Goal: Task Accomplishment & Management: Use online tool/utility

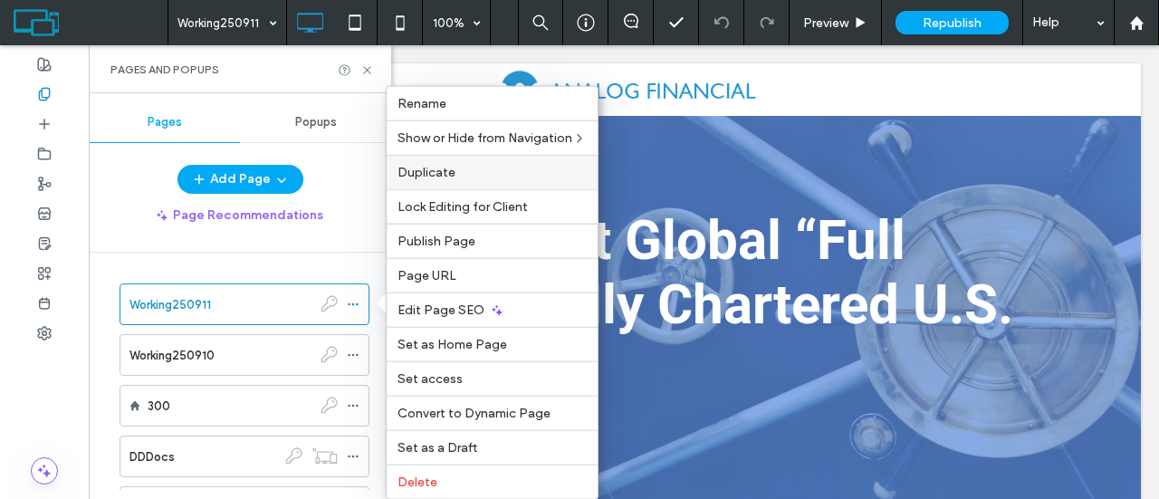
click at [460, 182] on div "Duplicate" at bounding box center [492, 172] width 211 height 34
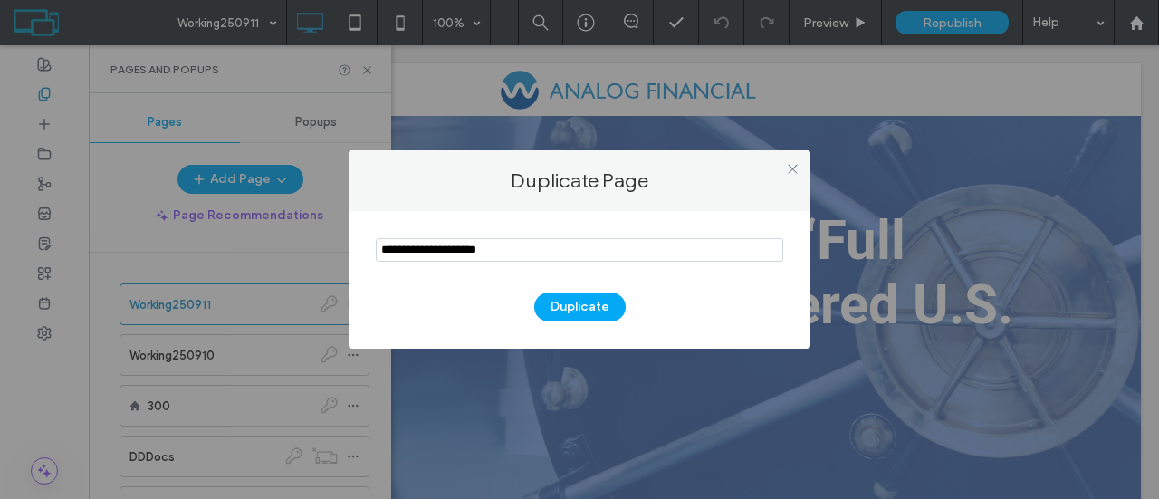
drag, startPoint x: 428, startPoint y: 248, endPoint x: 344, endPoint y: 252, distance: 84.3
click at [344, 252] on div "Duplicate Page Duplicate" at bounding box center [579, 249] width 1159 height 499
click at [389, 248] on input "notEmpty" at bounding box center [580, 250] width 408 height 24
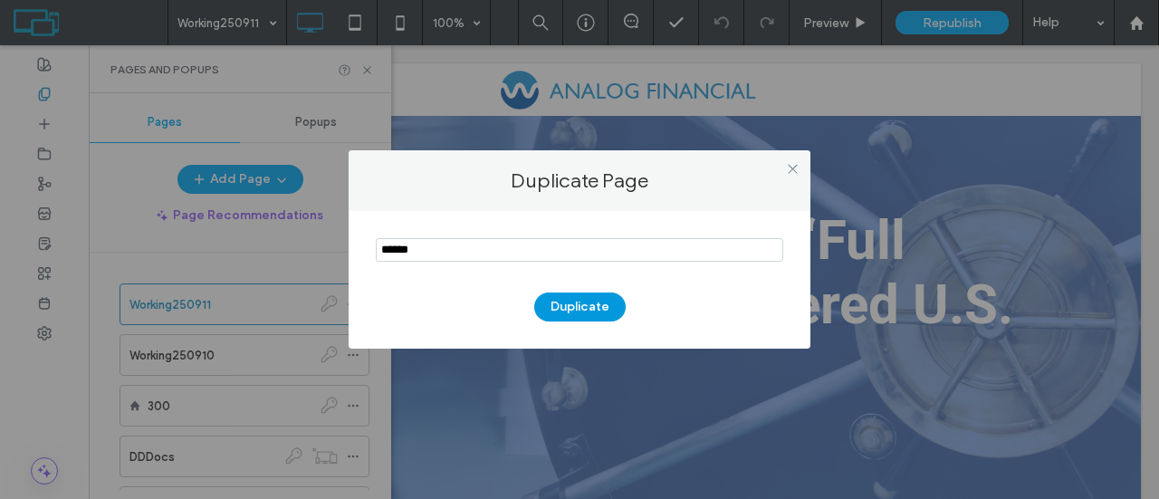
type input "******"
click at [554, 302] on button "Duplicate" at bounding box center [579, 307] width 91 height 29
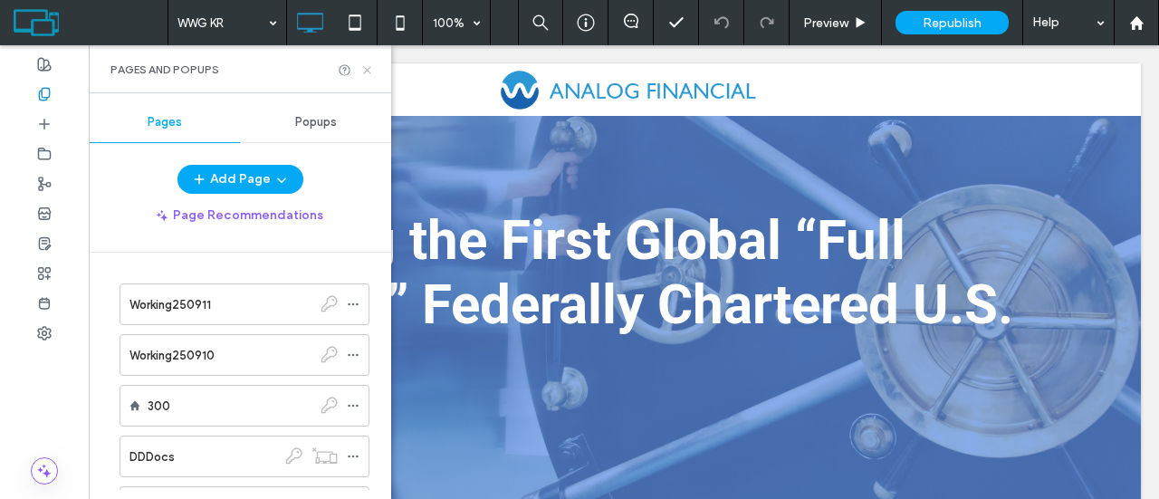
click at [367, 68] on icon at bounding box center [367, 70] width 14 height 14
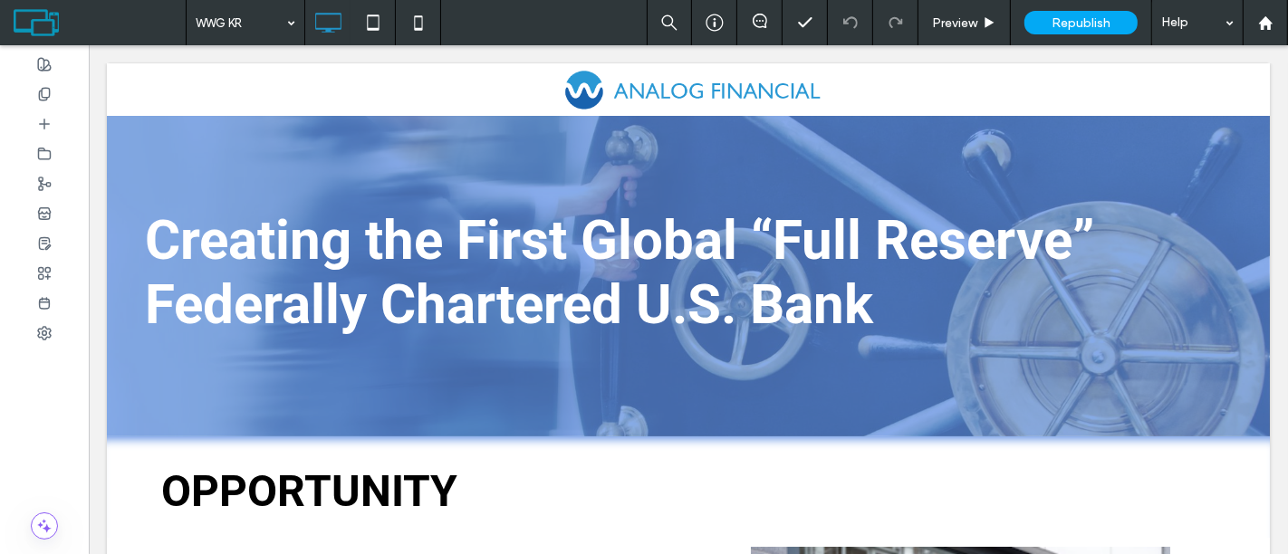
drag, startPoint x: 996, startPoint y: 1, endPoint x: 571, endPoint y: 13, distance: 424.9
click at [571, 13] on div "WWG KR Preview Republish Help" at bounding box center [737, 22] width 1102 height 45
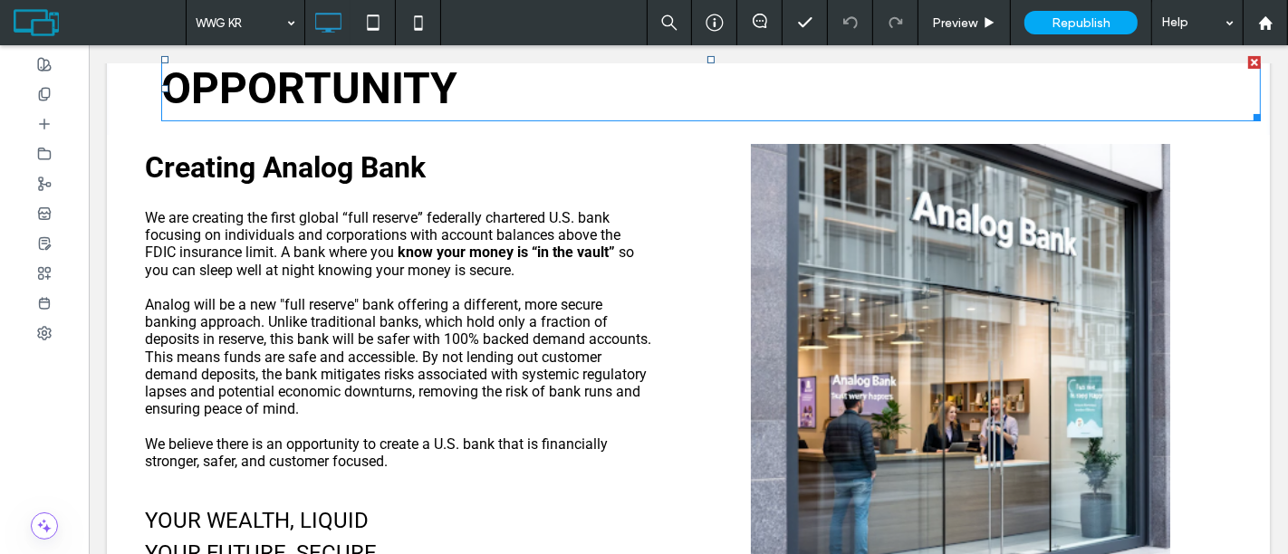
scroll to position [406, 0]
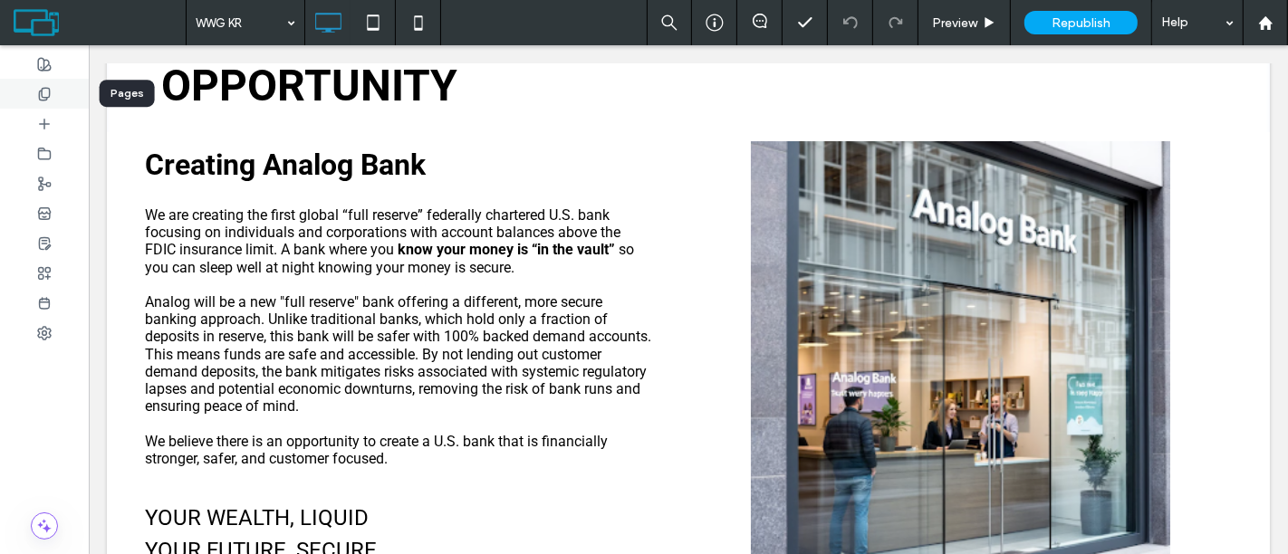
click at [53, 98] on div at bounding box center [44, 94] width 89 height 30
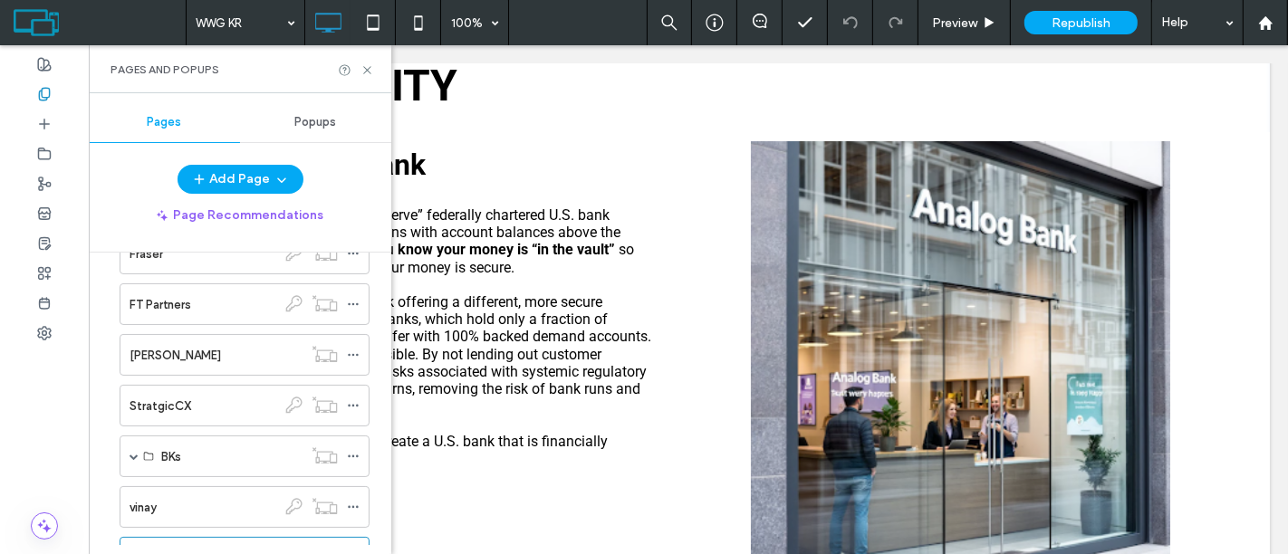
scroll to position [325, 0]
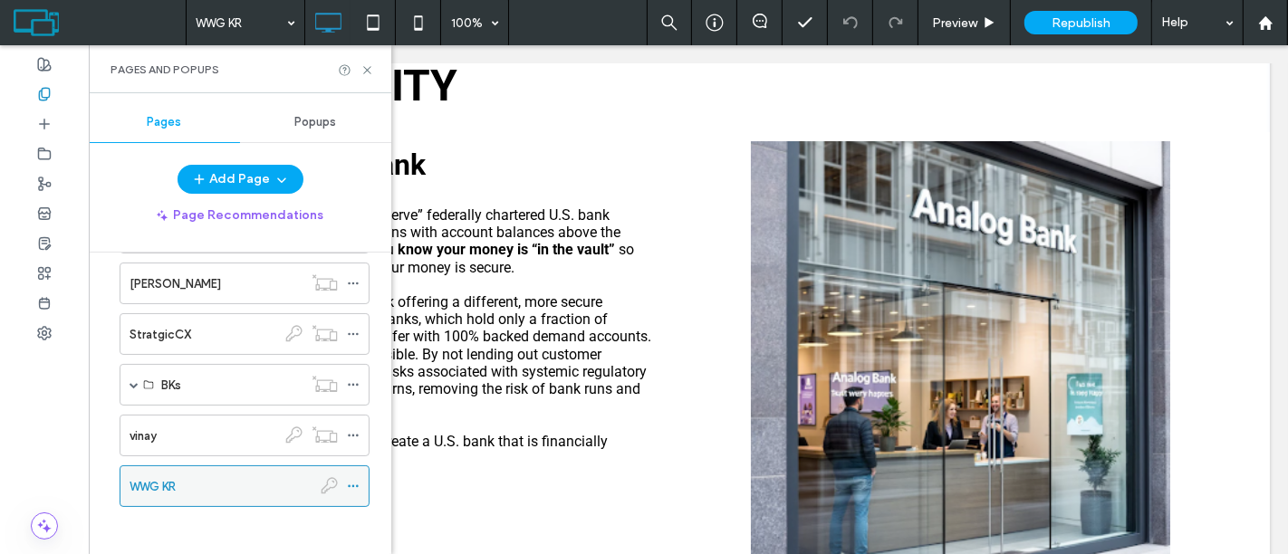
click at [355, 482] on icon at bounding box center [353, 486] width 13 height 13
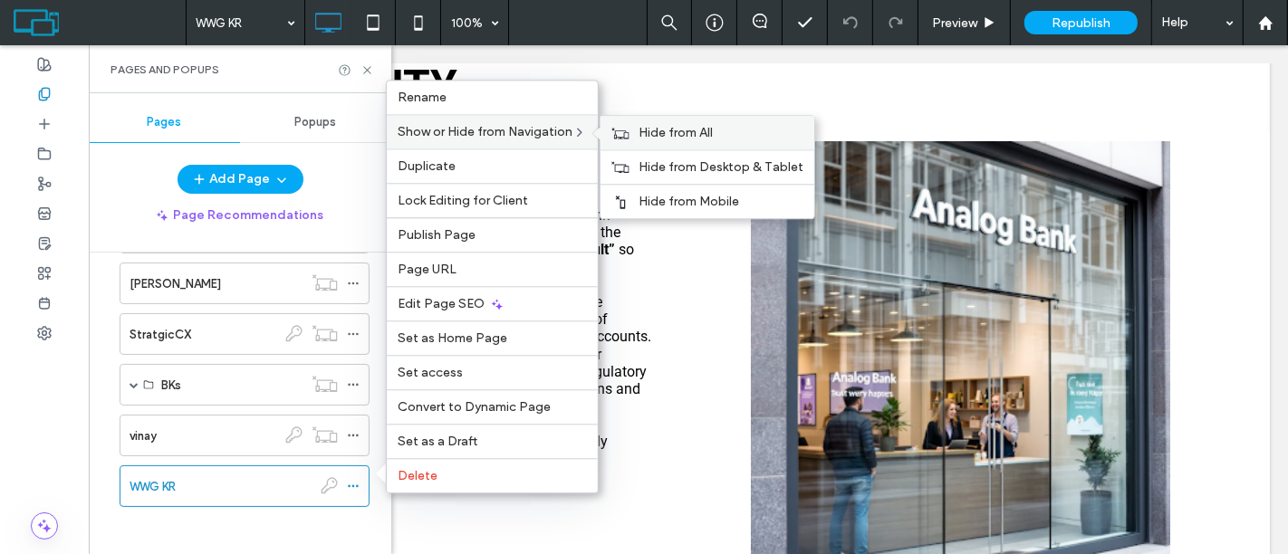
click at [654, 140] on span "Hide from All" at bounding box center [675, 132] width 74 height 15
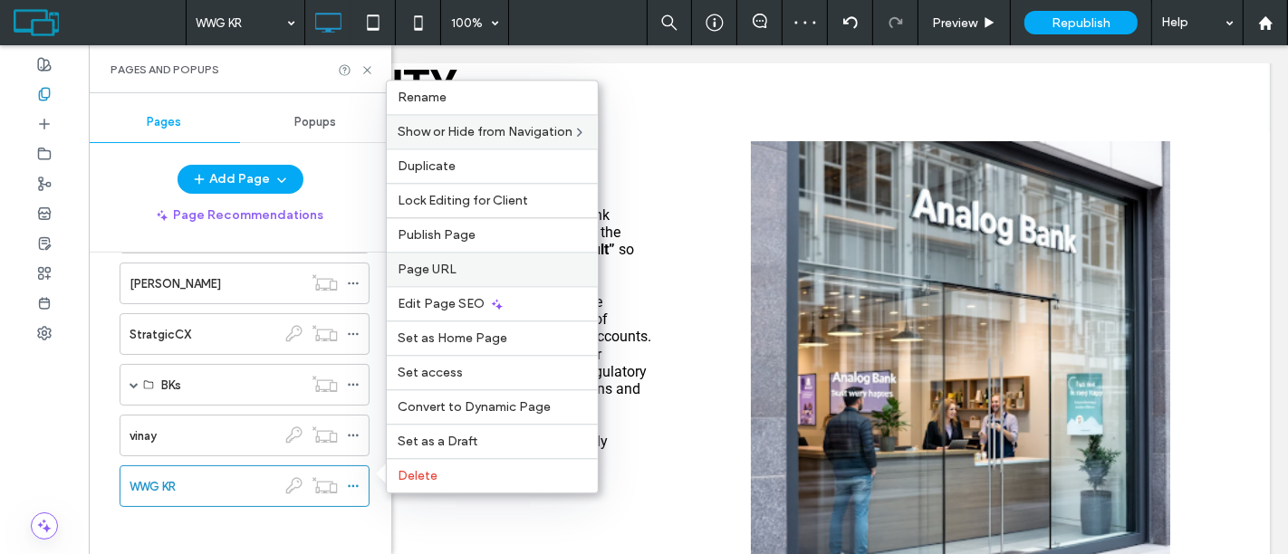
click at [525, 274] on label "Page URL" at bounding box center [492, 269] width 189 height 15
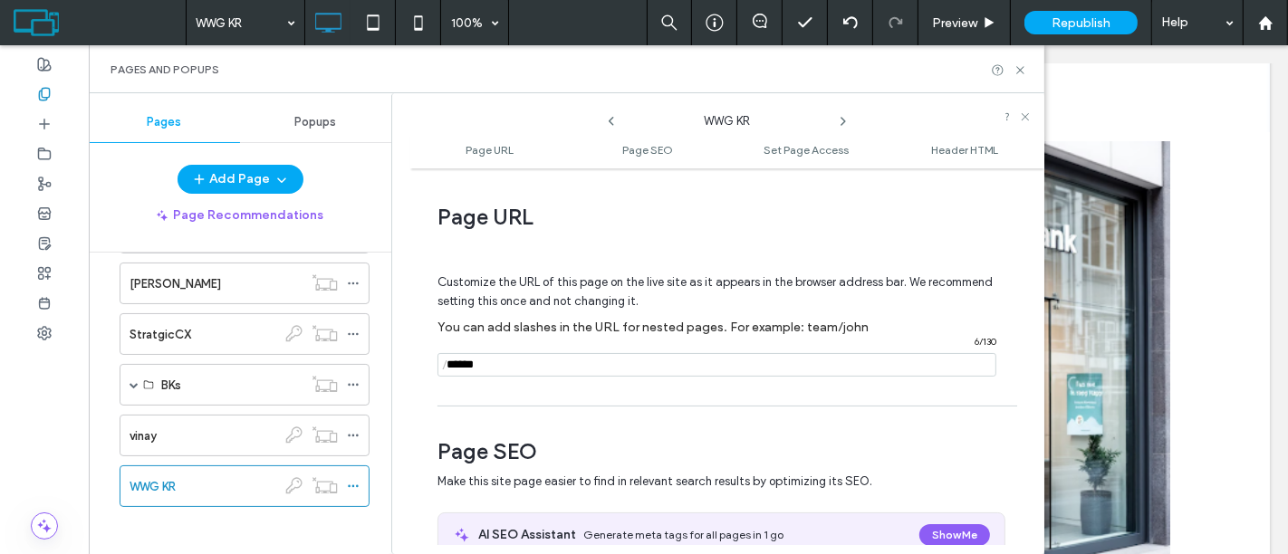
click at [541, 360] on input "notEmpty" at bounding box center [716, 365] width 559 height 24
paste input "******"
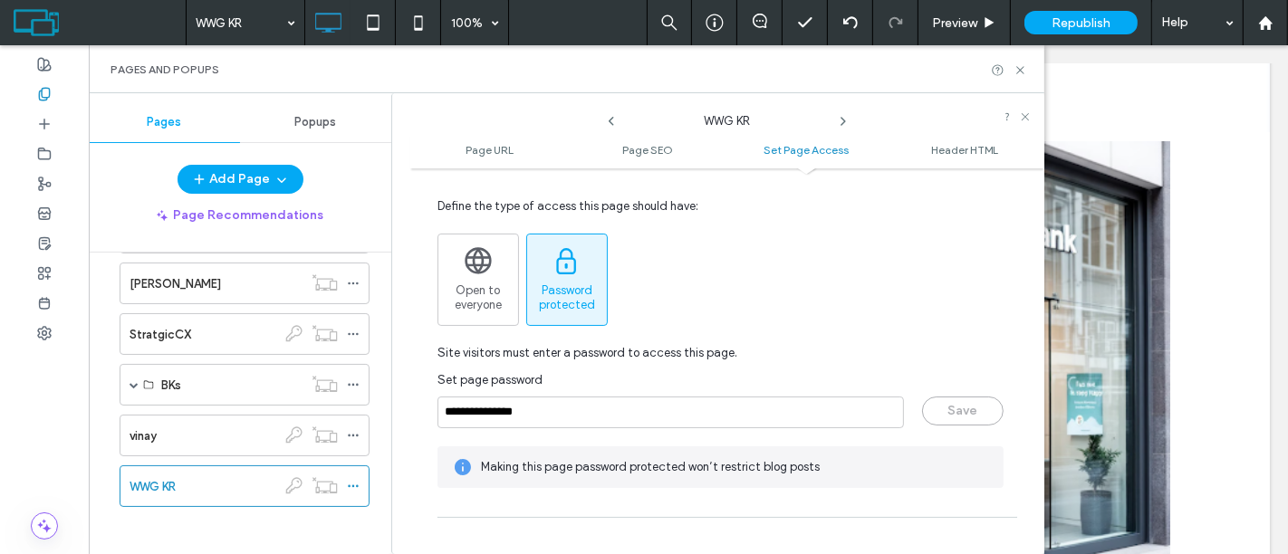
scroll to position [1443, 0]
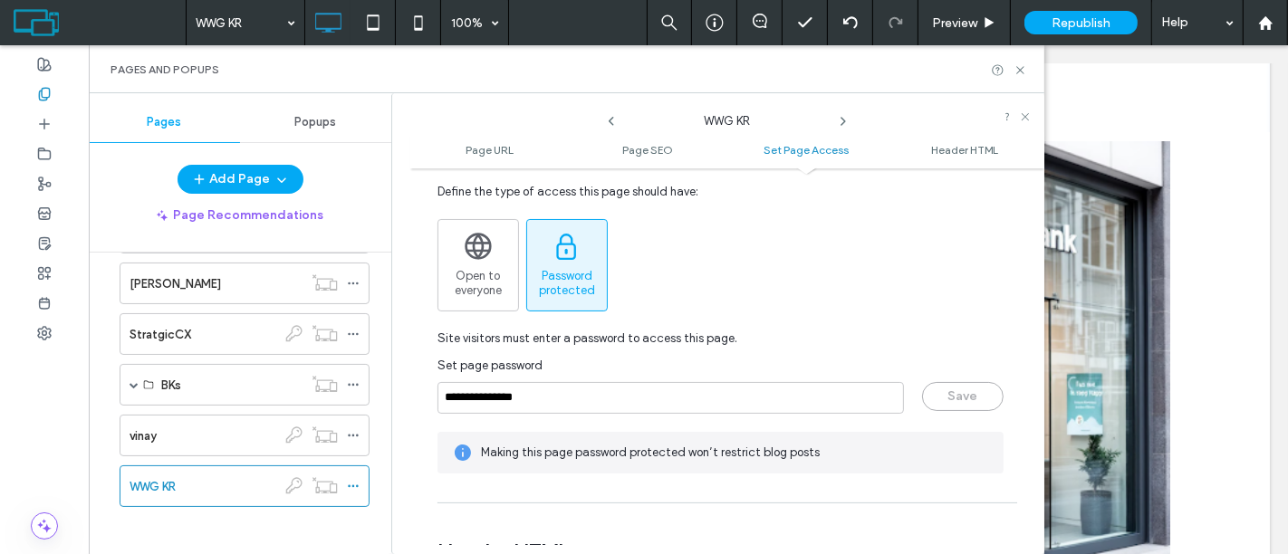
type input "******"
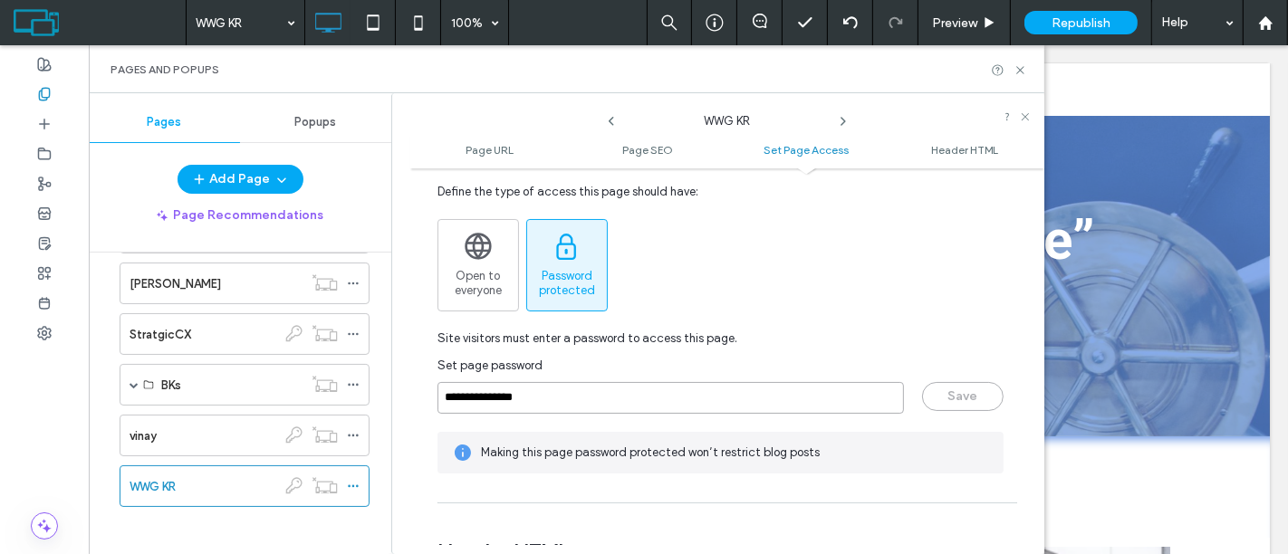
click at [487, 394] on input "**********" at bounding box center [670, 398] width 466 height 32
paste input "page-password"
type input "******"
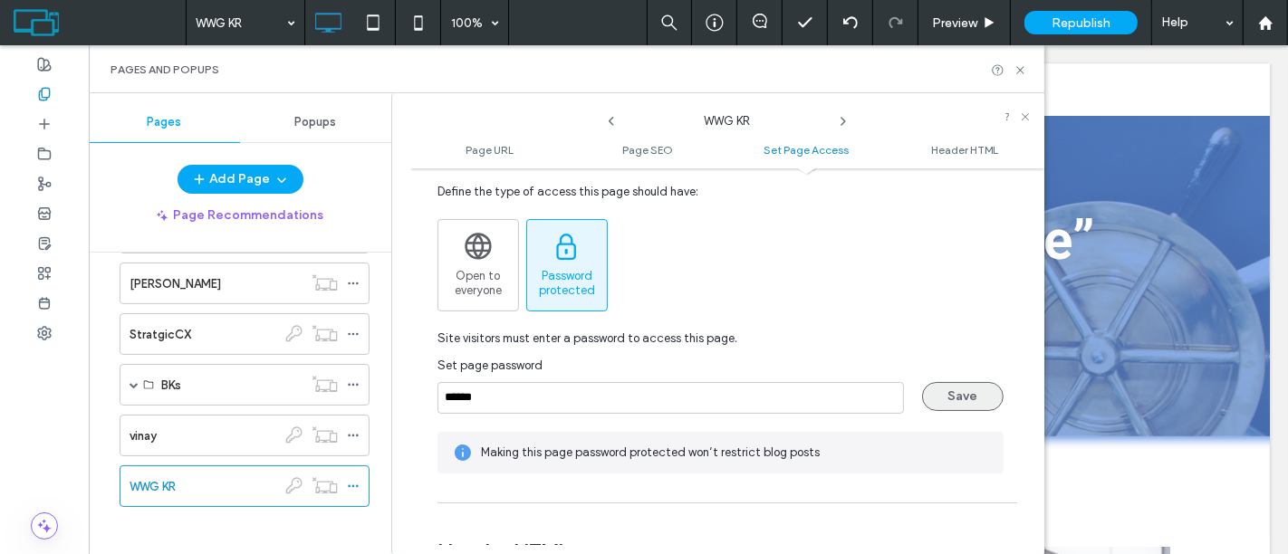
click at [943, 407] on button "Save" at bounding box center [963, 396] width 82 height 29
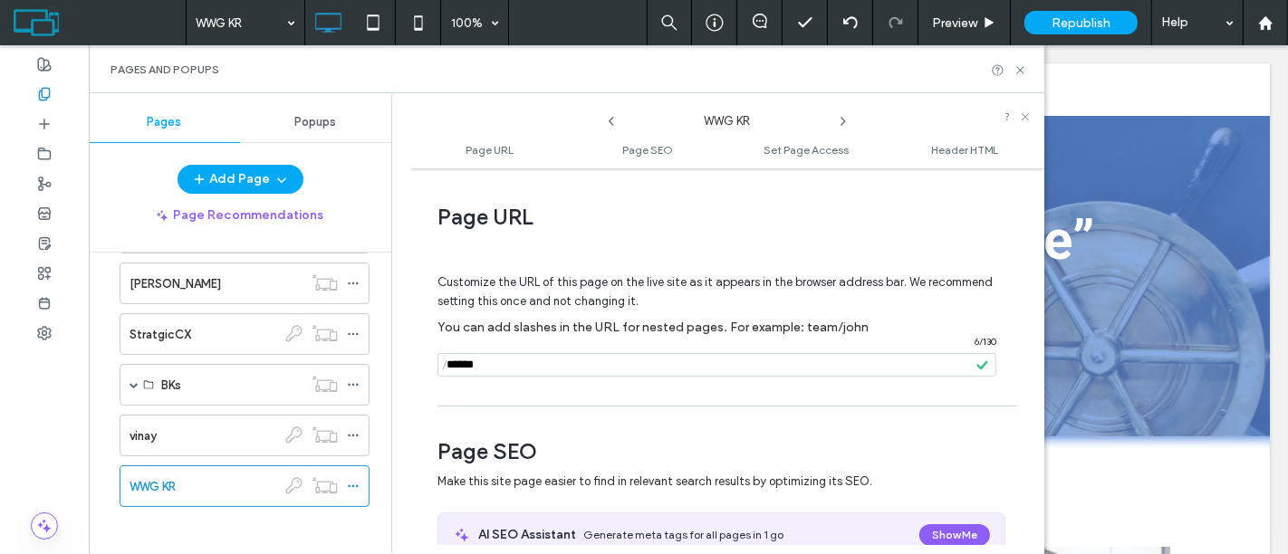
click at [585, 369] on input "notEmpty" at bounding box center [716, 365] width 559 height 24
click at [1016, 68] on icon at bounding box center [1020, 70] width 14 height 14
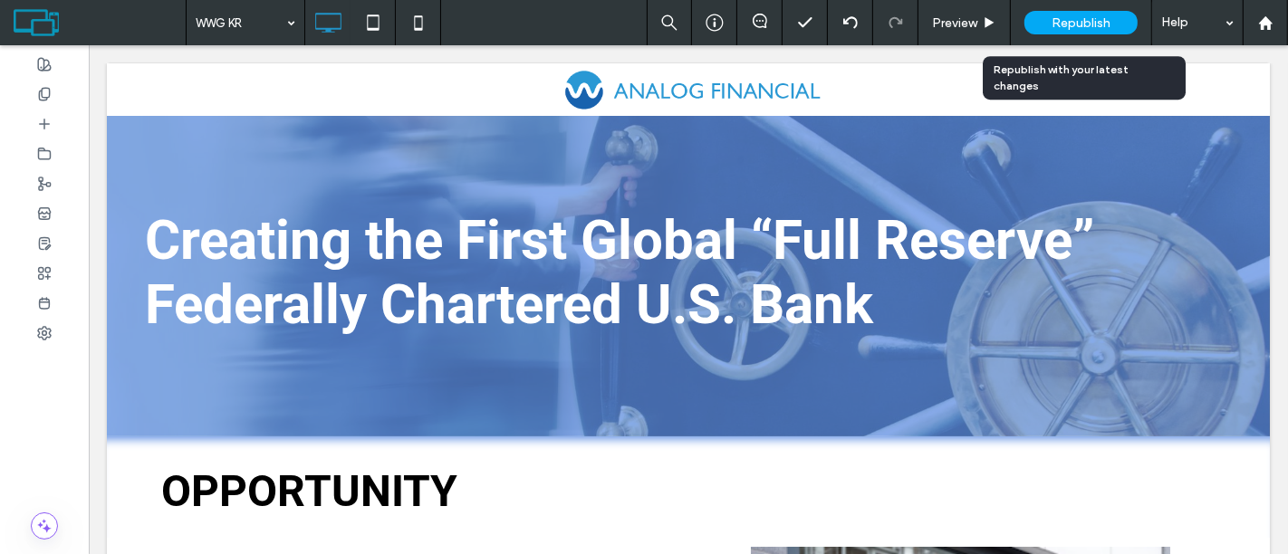
click at [1086, 20] on span "Republish" at bounding box center [1080, 22] width 59 height 15
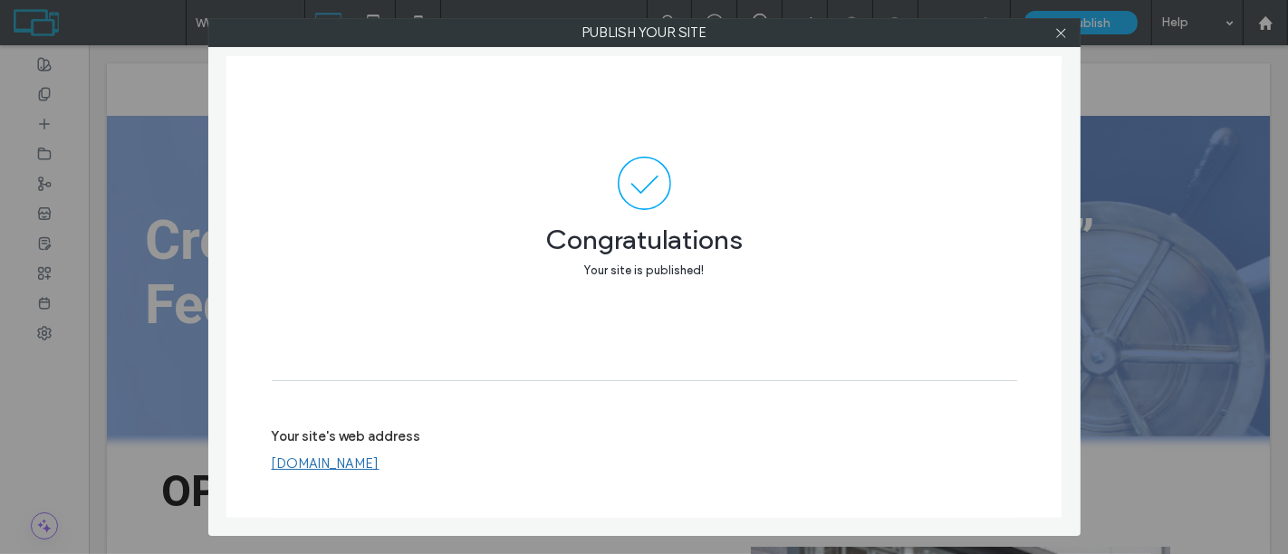
click at [357, 464] on link "[DOMAIN_NAME]" at bounding box center [326, 464] width 108 height 16
click at [1121, 138] on div "Publish your site Congratulations Your site is published! Your site's web addre…" at bounding box center [644, 277] width 1288 height 554
click at [1062, 27] on icon at bounding box center [1061, 33] width 14 height 14
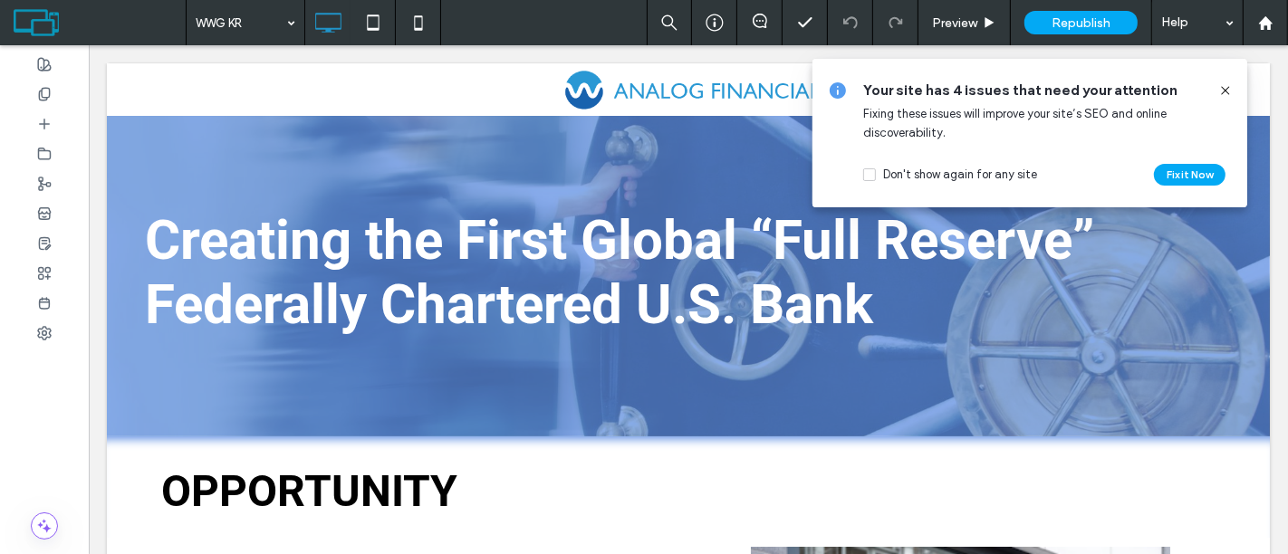
click at [56, 86] on div at bounding box center [44, 94] width 89 height 30
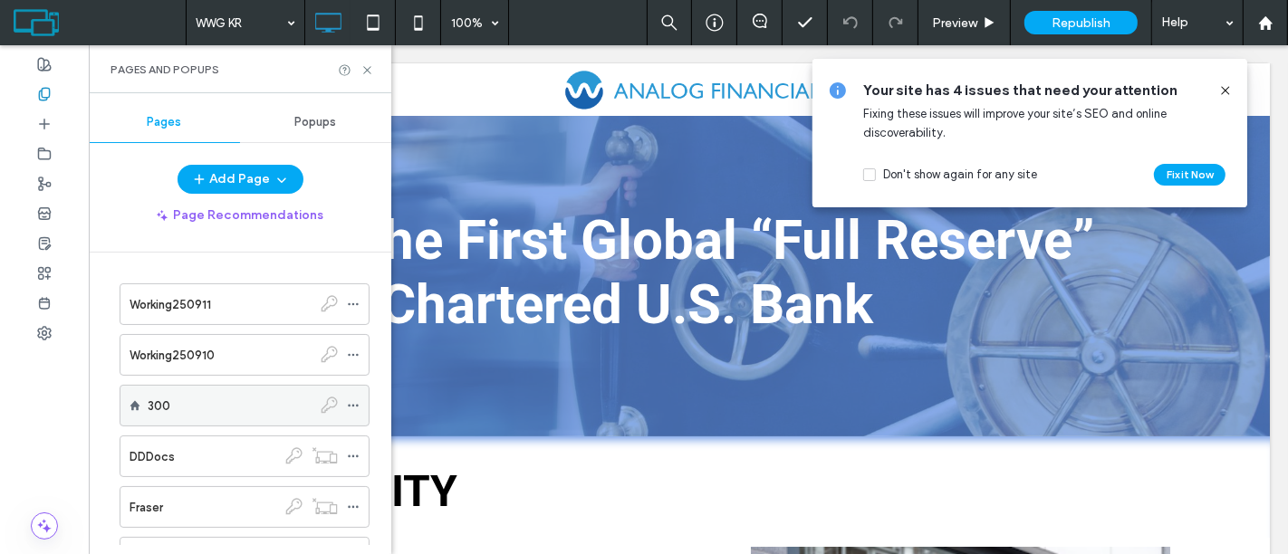
scroll to position [325, 0]
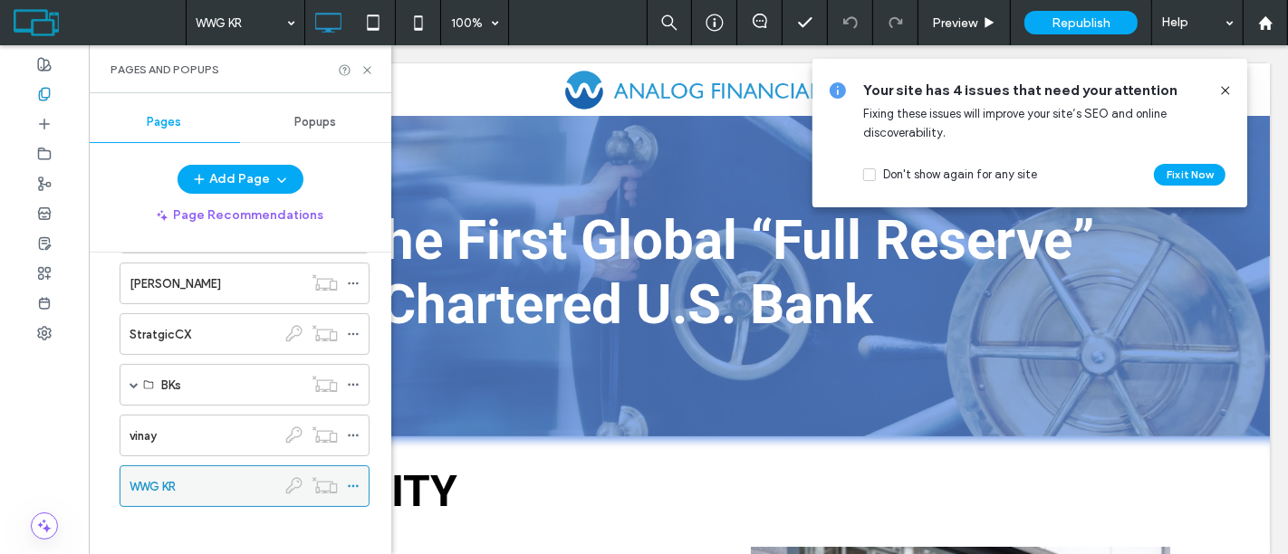
click at [350, 487] on span at bounding box center [353, 486] width 13 height 27
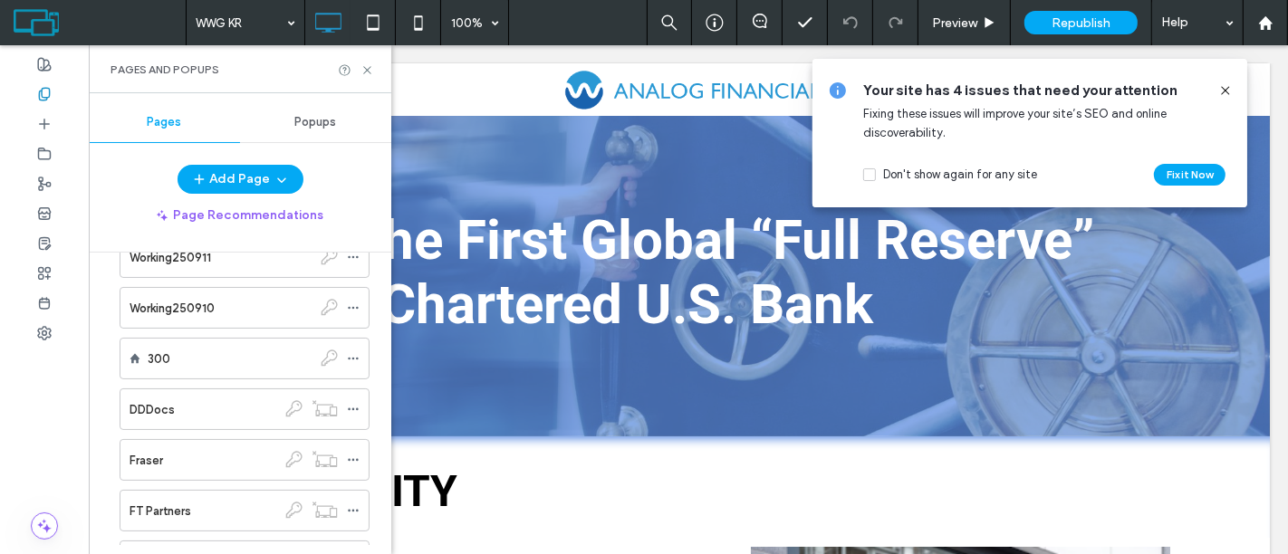
scroll to position [0, 0]
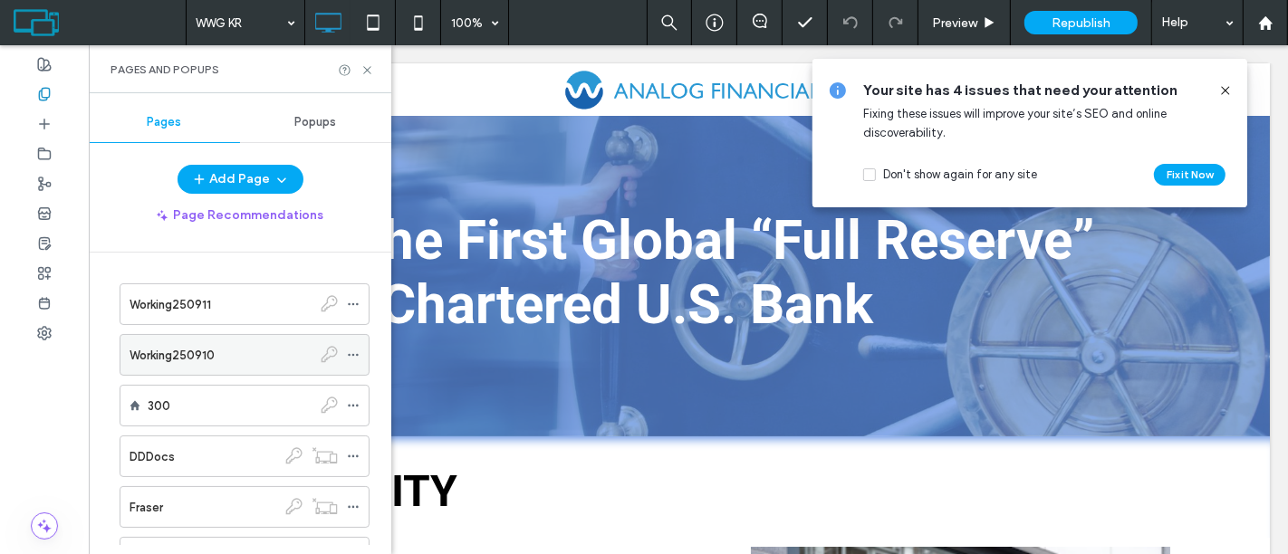
click at [355, 350] on icon at bounding box center [353, 355] width 13 height 13
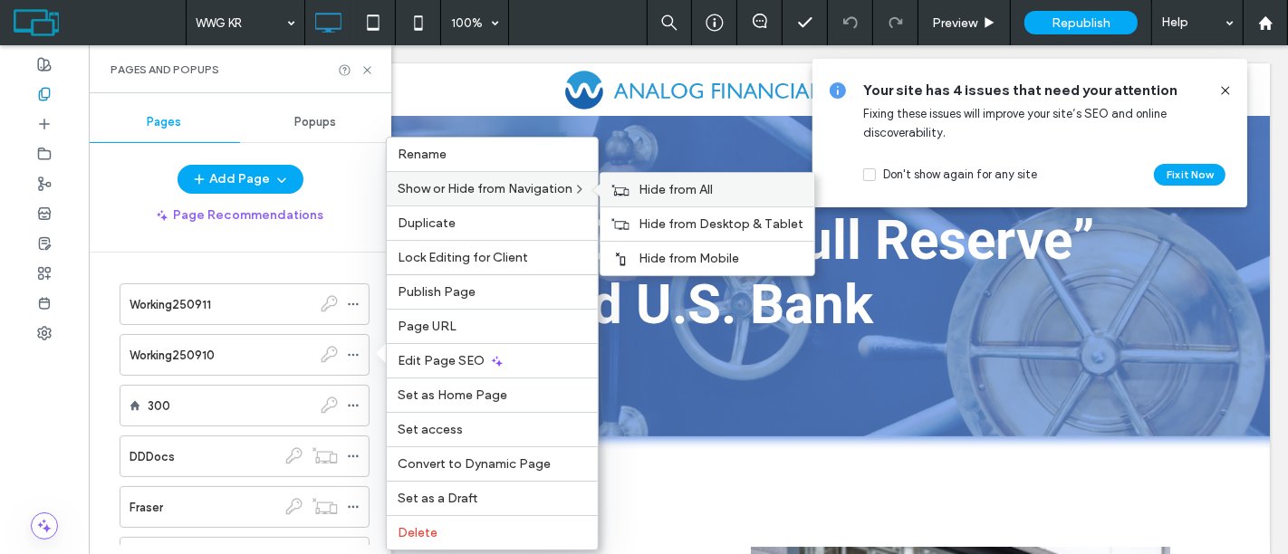
click at [686, 192] on span "Hide from All" at bounding box center [675, 189] width 74 height 15
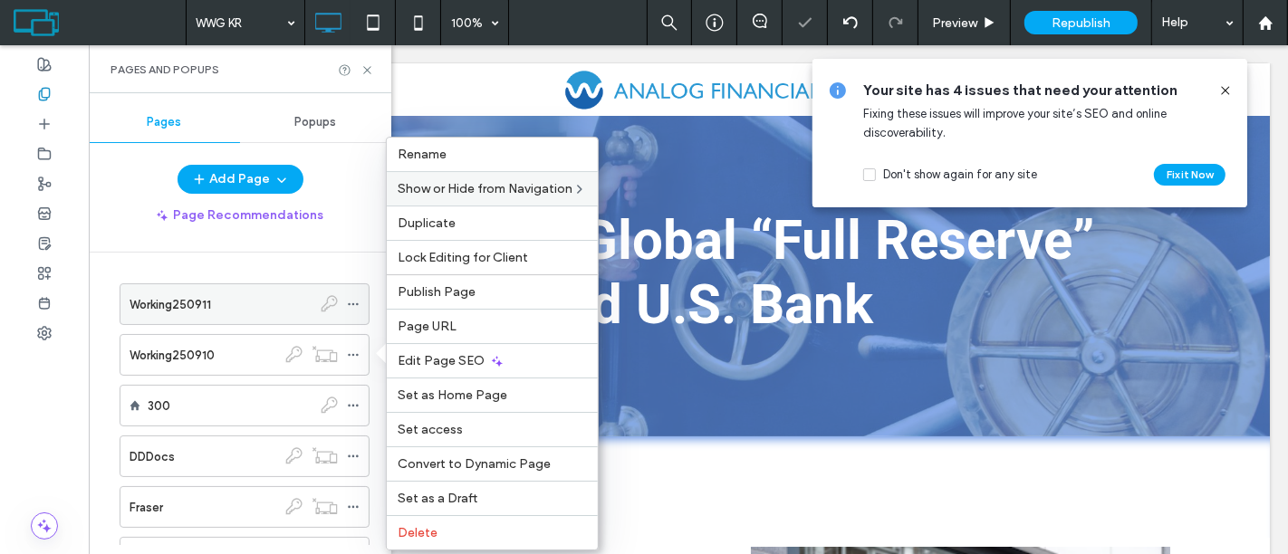
click at [351, 302] on icon at bounding box center [353, 304] width 13 height 13
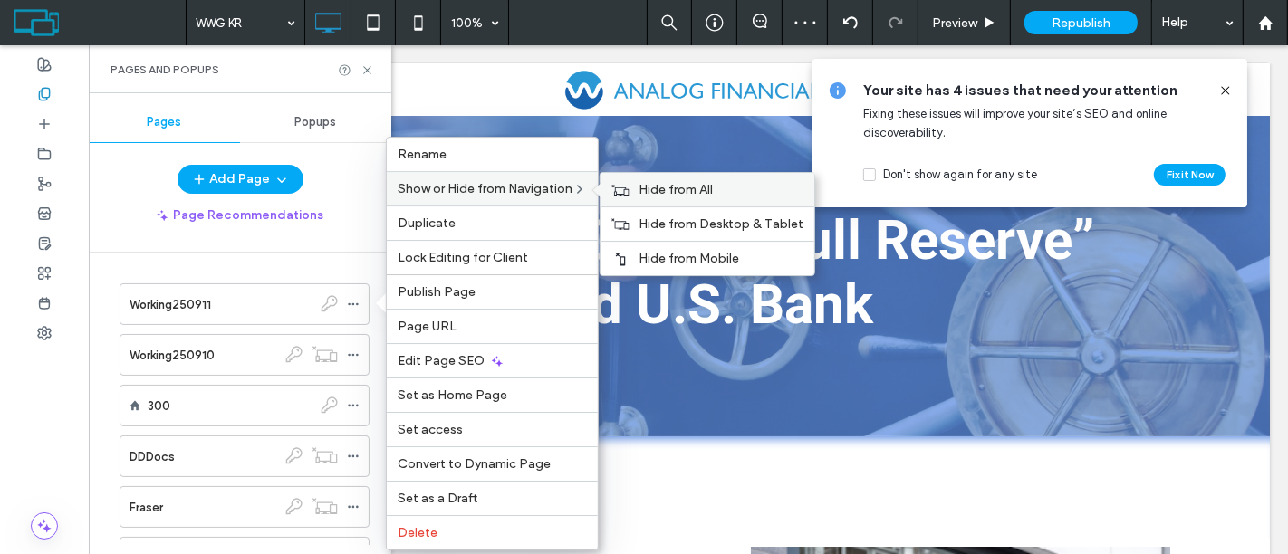
click at [667, 192] on span "Hide from All" at bounding box center [675, 189] width 74 height 15
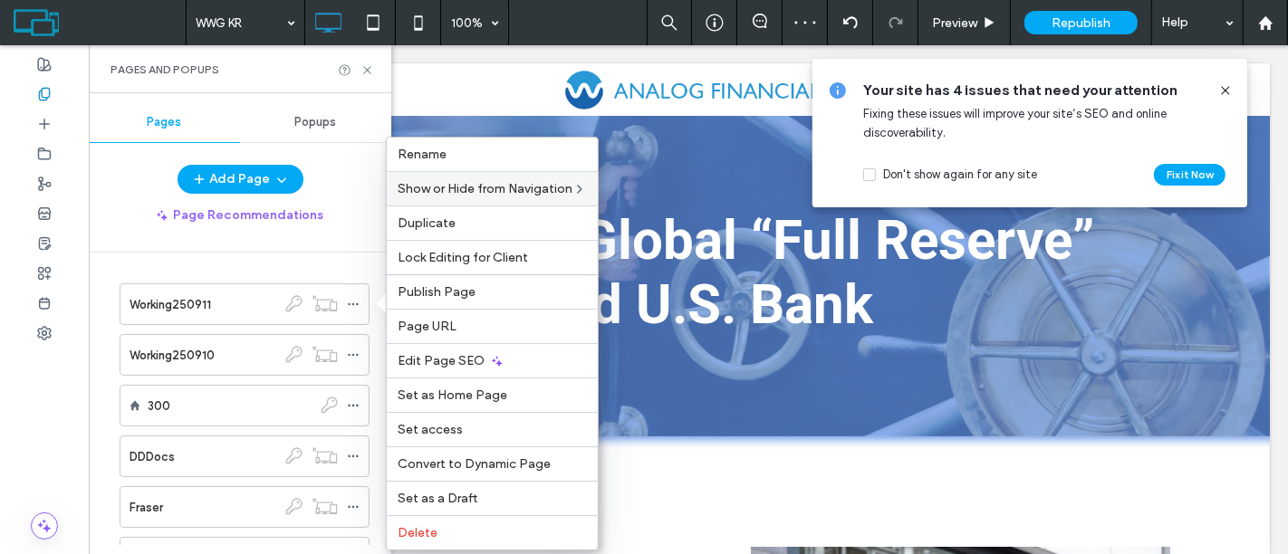
click at [371, 202] on div "Page Recommendations" at bounding box center [240, 215] width 302 height 29
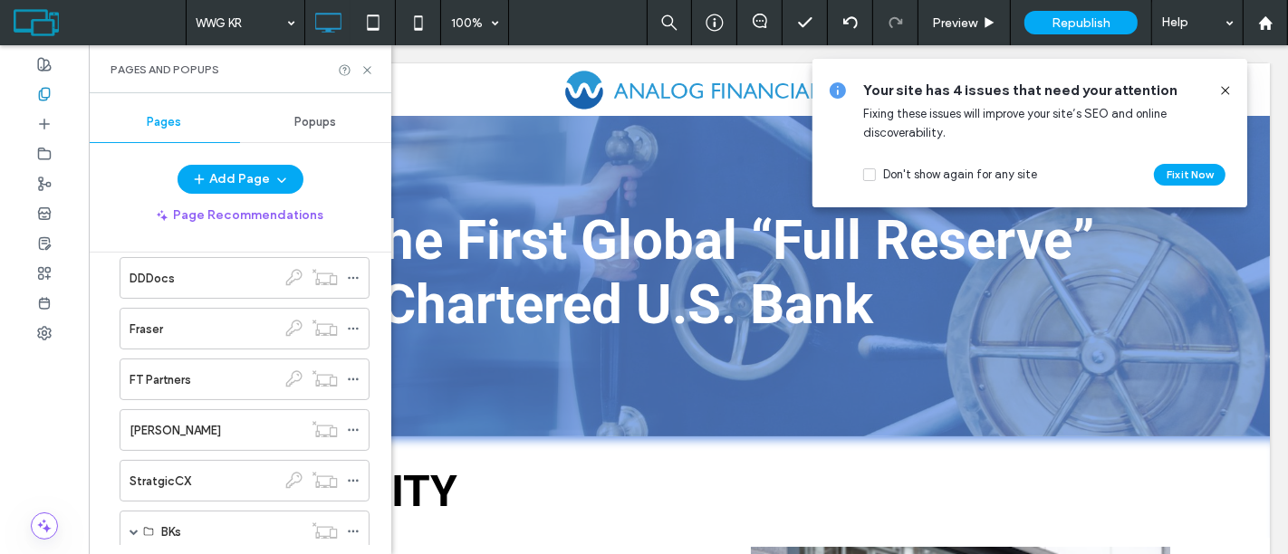
scroll to position [235, 0]
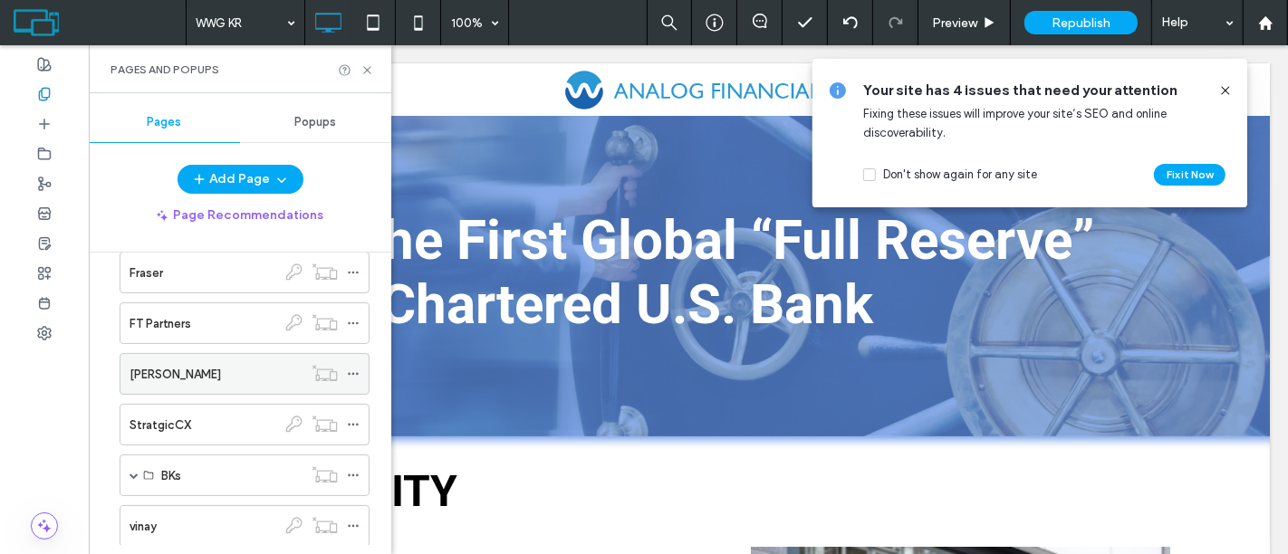
click at [350, 373] on use at bounding box center [353, 374] width 10 height 3
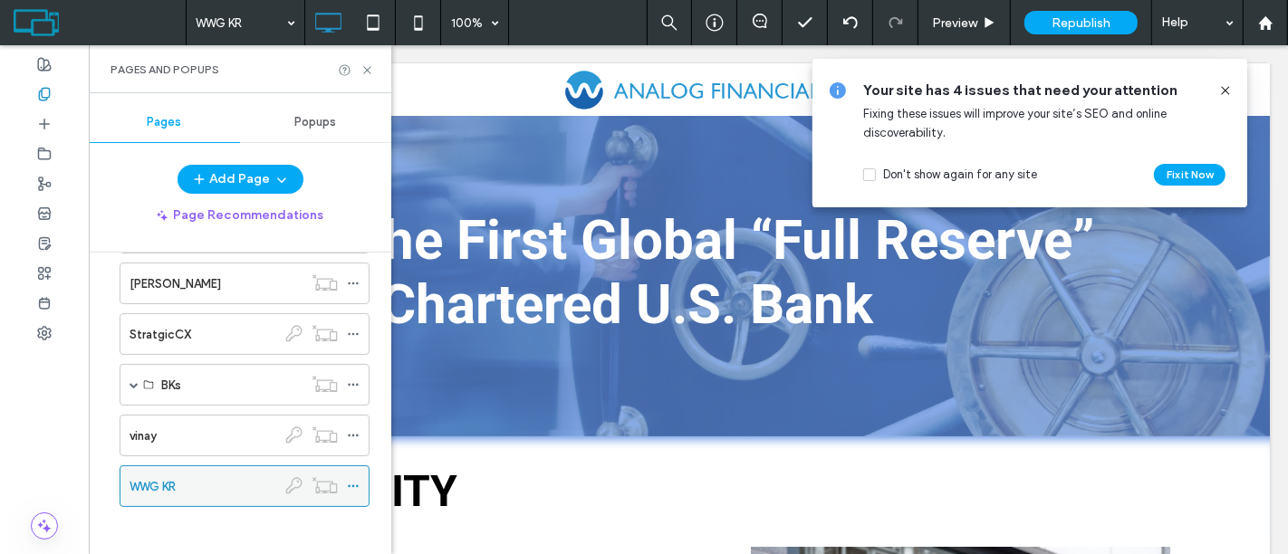
click at [354, 485] on icon at bounding box center [353, 486] width 13 height 13
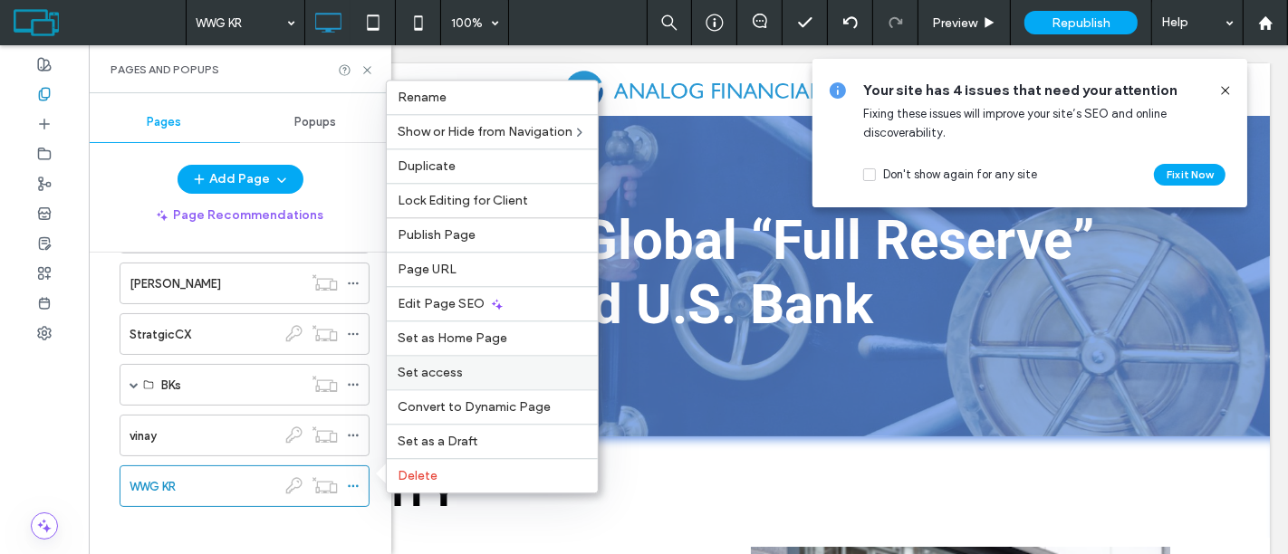
click at [489, 360] on div "Set access" at bounding box center [492, 372] width 211 height 34
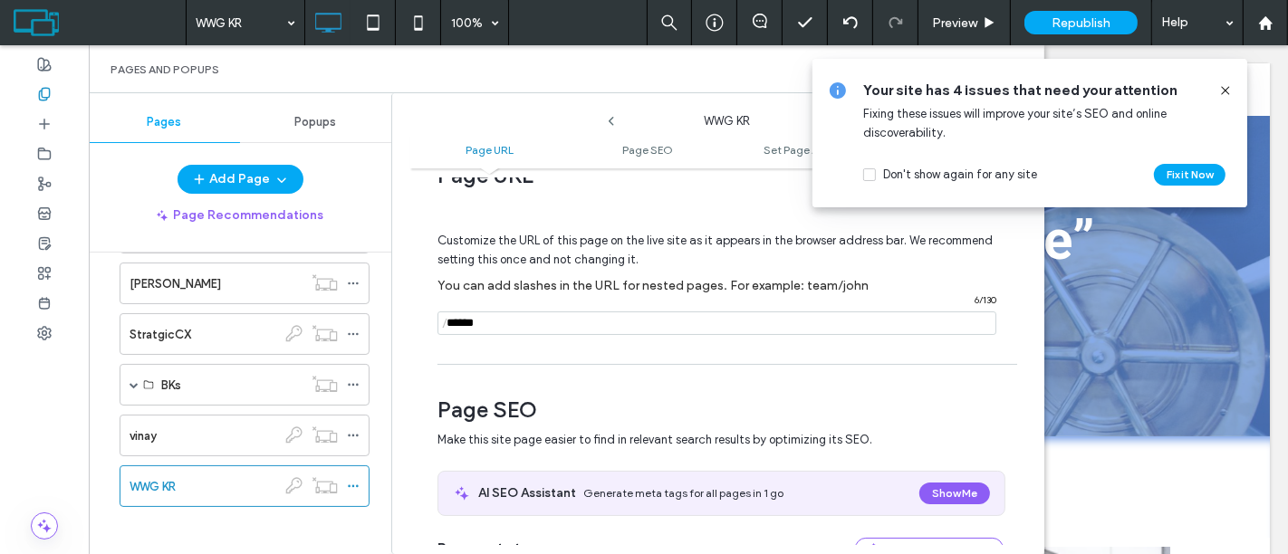
scroll to position [0, 0]
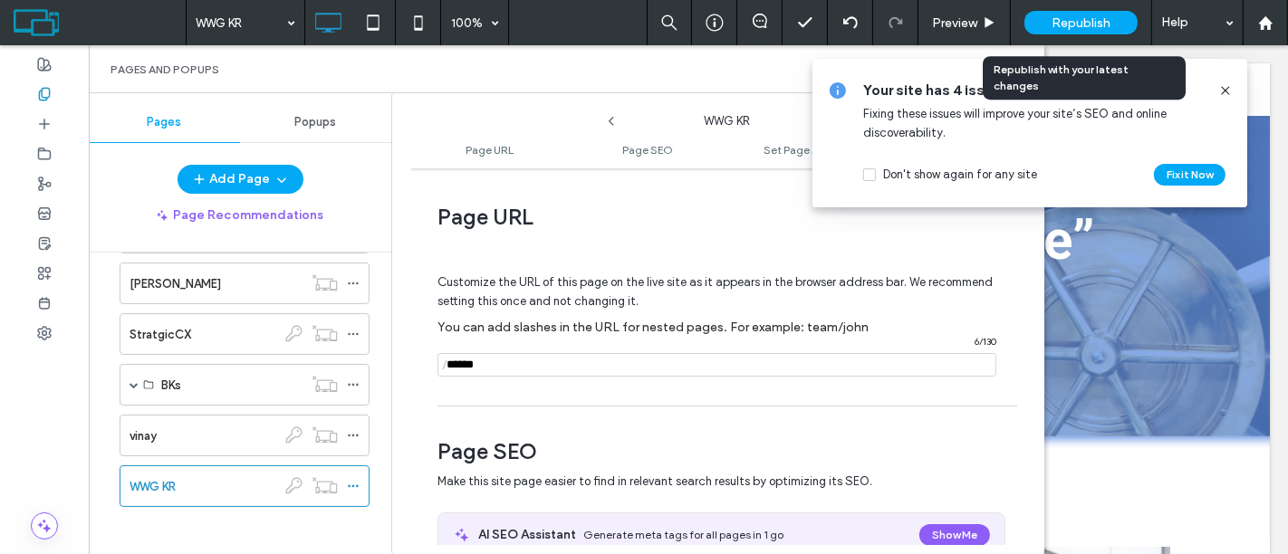
click at [1073, 27] on span "Republish" at bounding box center [1080, 22] width 59 height 15
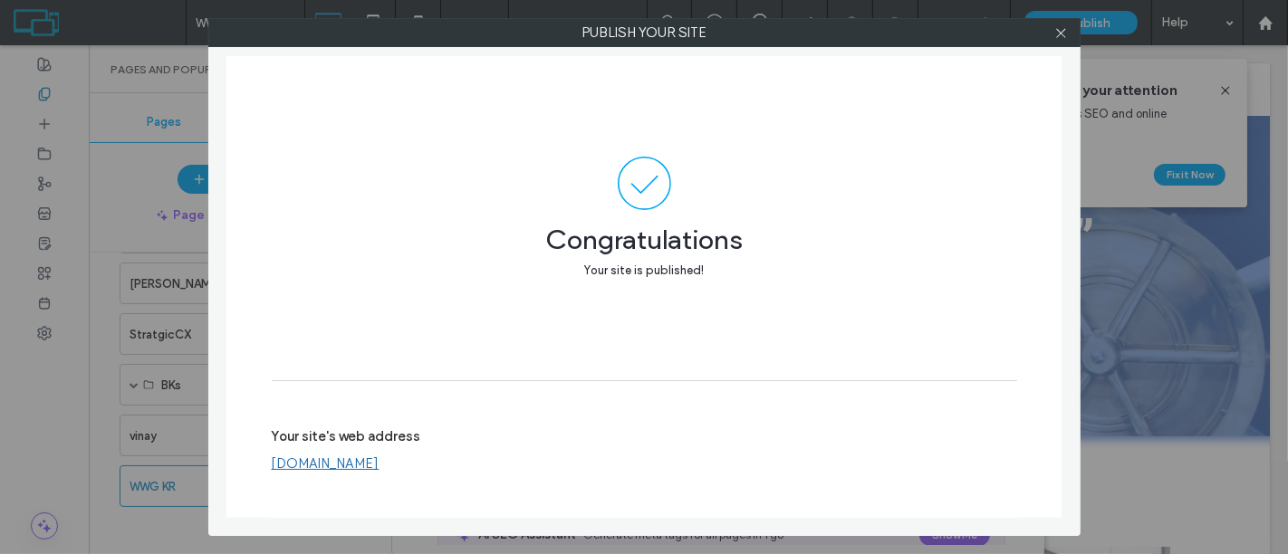
click at [1070, 41] on div at bounding box center [1061, 32] width 27 height 27
click at [1065, 38] on icon at bounding box center [1061, 33] width 14 height 14
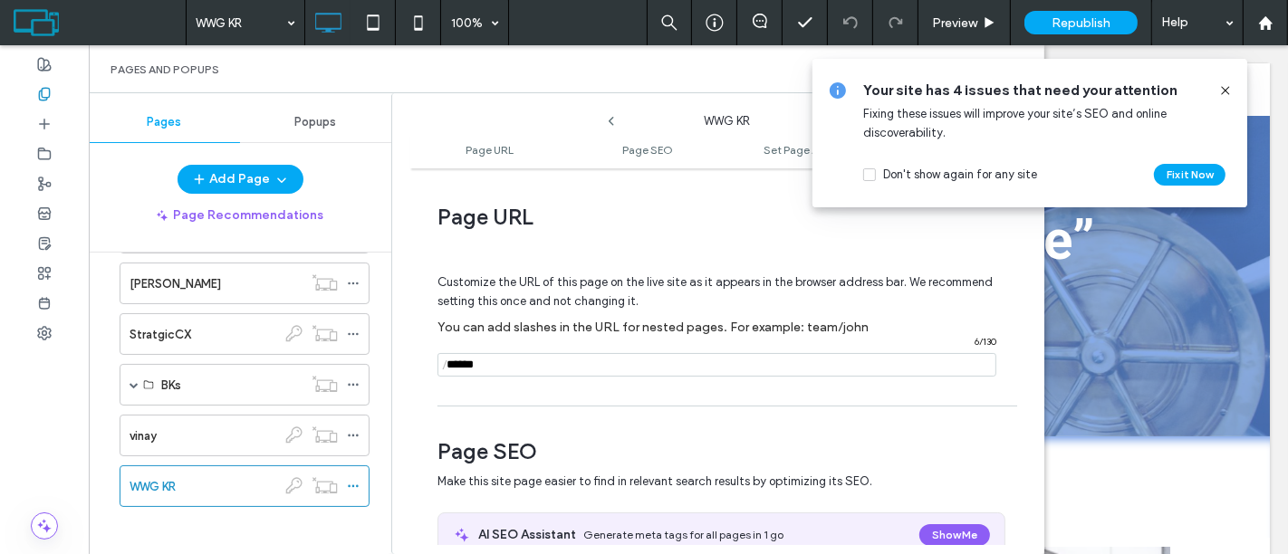
click at [507, 355] on input "notEmpty" at bounding box center [716, 365] width 559 height 24
click at [1158, 92] on icon at bounding box center [1225, 90] width 14 height 14
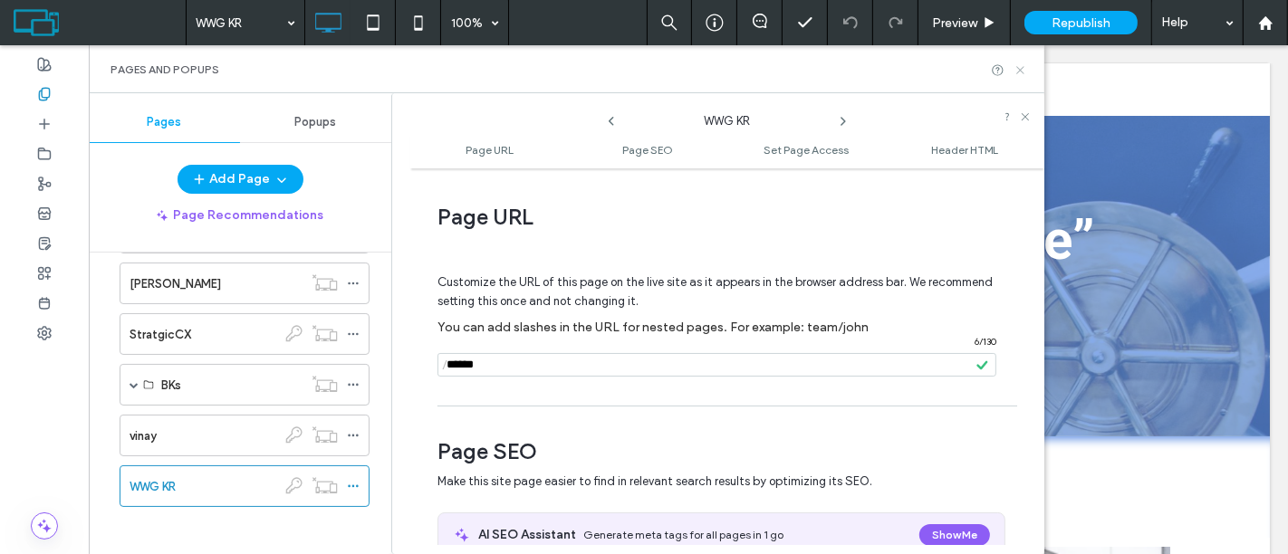
click at [1021, 69] on icon at bounding box center [1020, 70] width 14 height 14
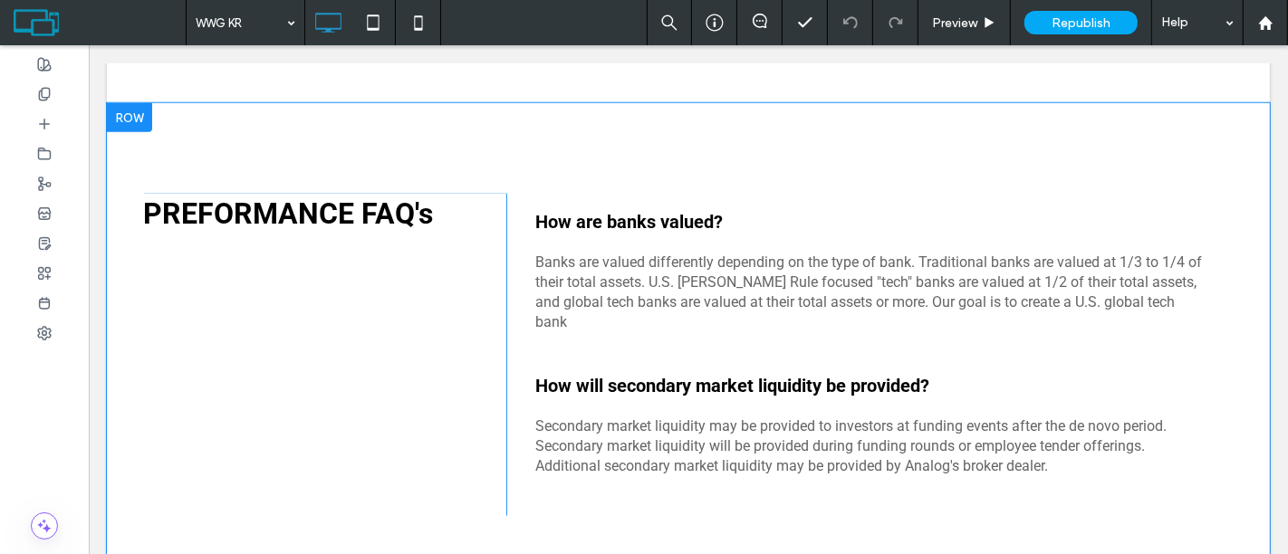
scroll to position [7246, 0]
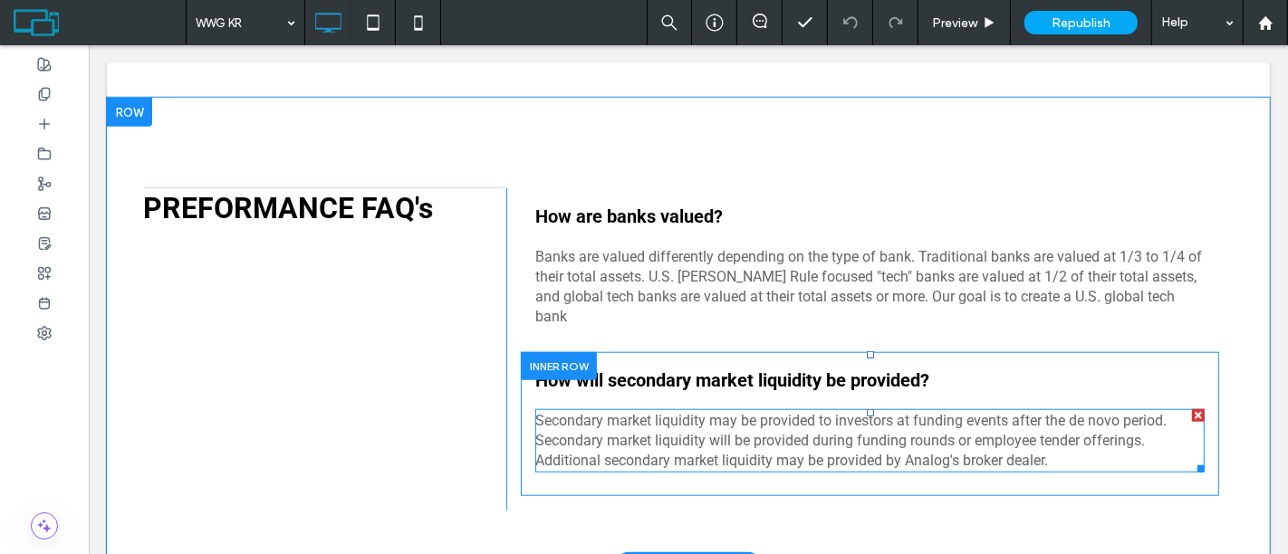
click at [1140, 412] on span "Secondary market liquidity may be provided to investors at funding events after…" at bounding box center [849, 440] width 631 height 57
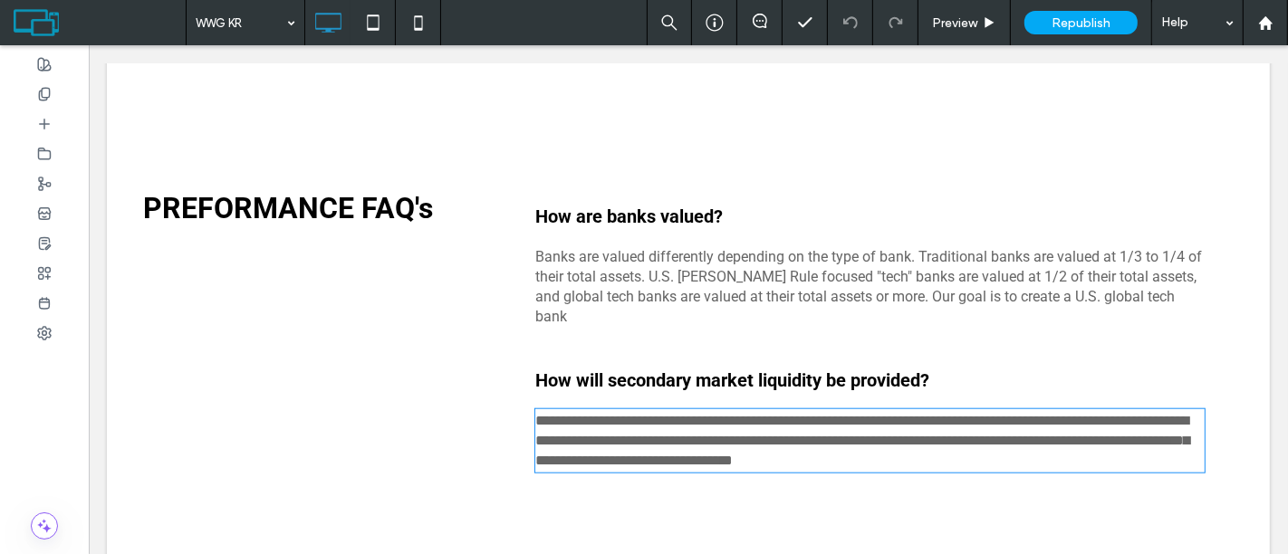
type input "******"
type input "**"
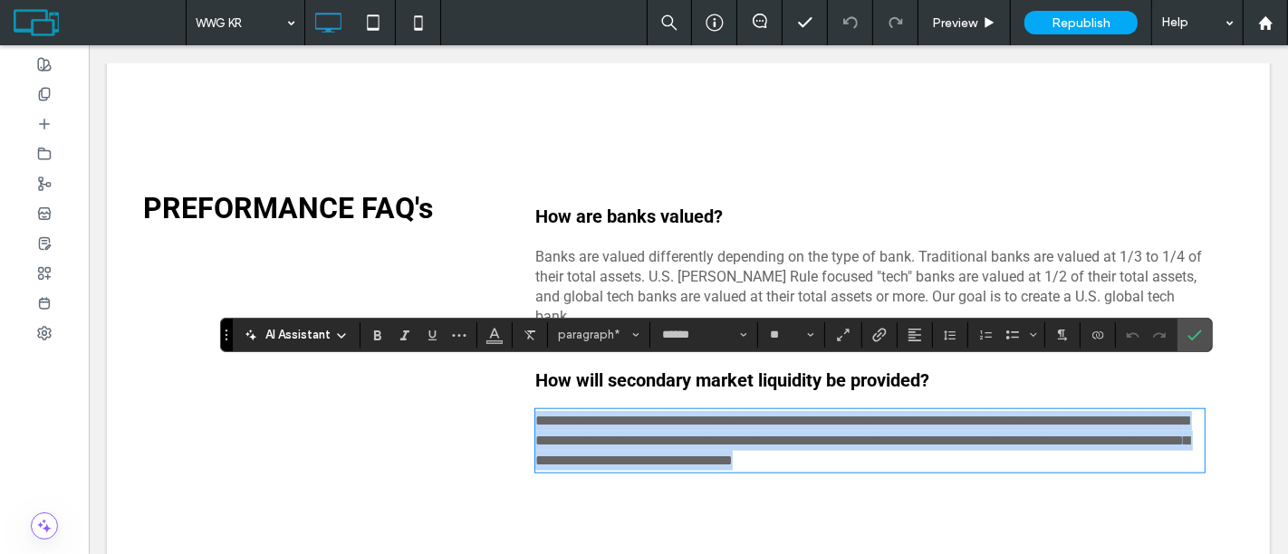
click at [1158, 414] on span "**********" at bounding box center [861, 440] width 654 height 53
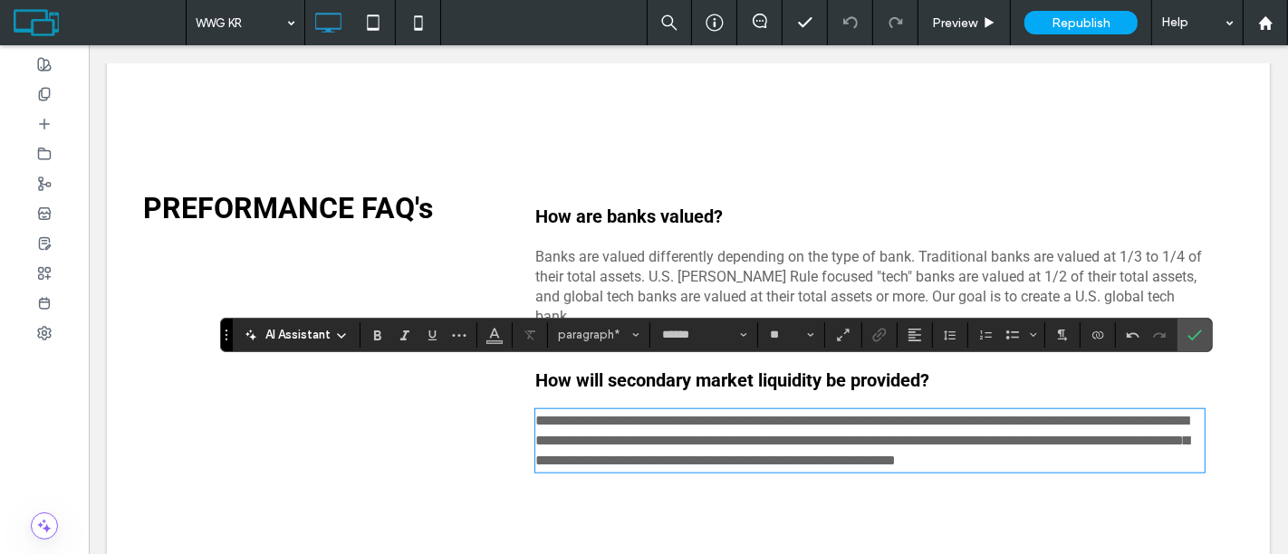
click at [534, 414] on span "**********" at bounding box center [861, 440] width 654 height 53
click at [1158, 334] on use "Confirm" at bounding box center [1194, 335] width 14 height 11
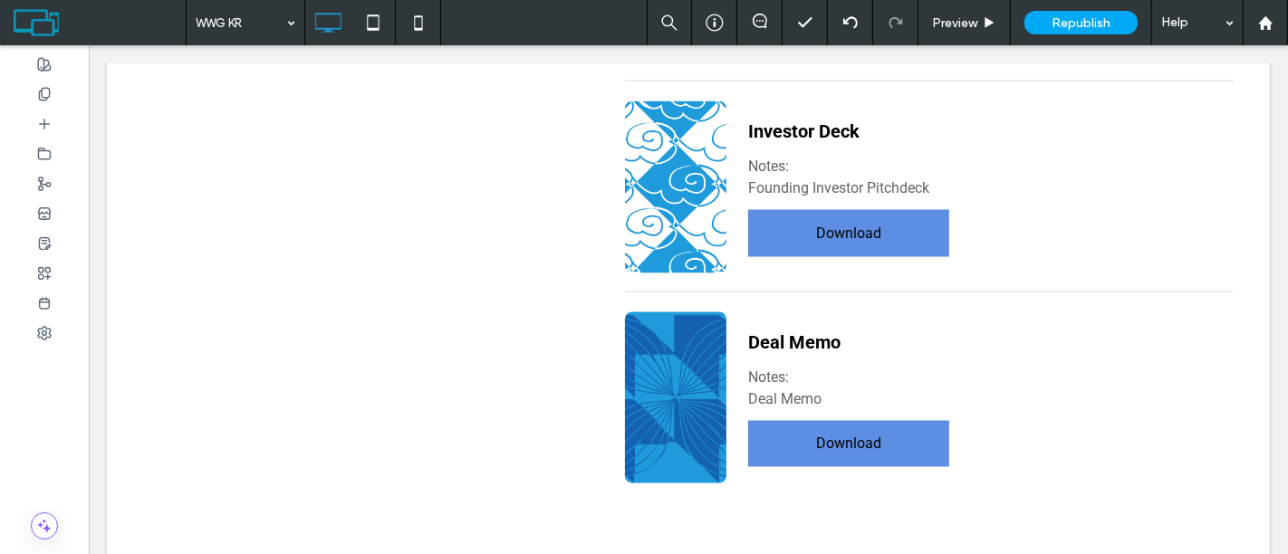
scroll to position [8307, 0]
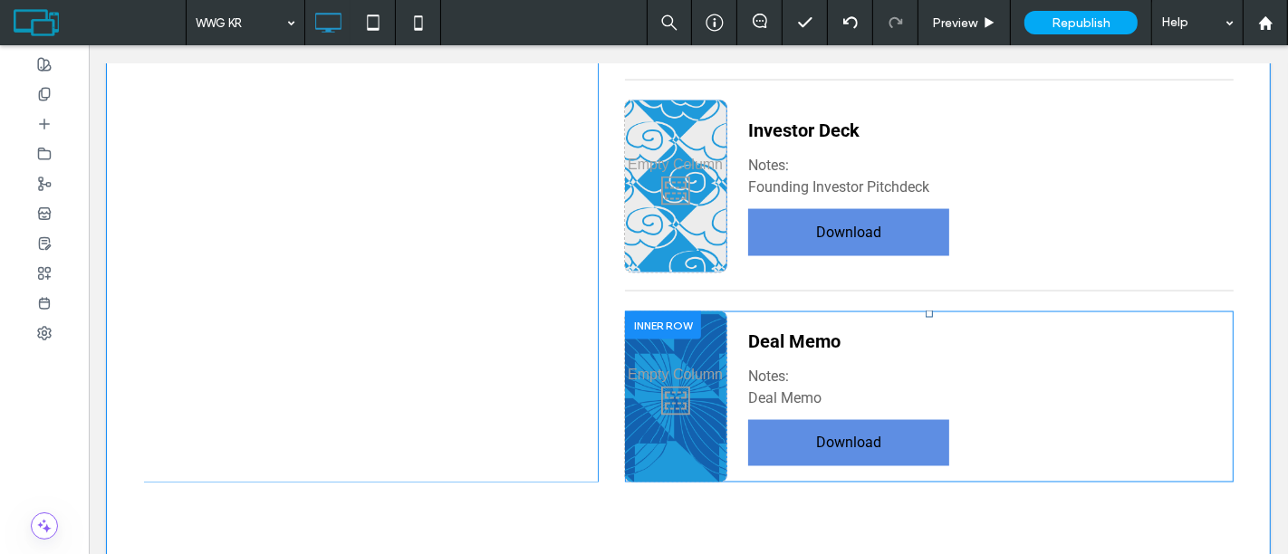
click at [644, 312] on div at bounding box center [662, 326] width 76 height 28
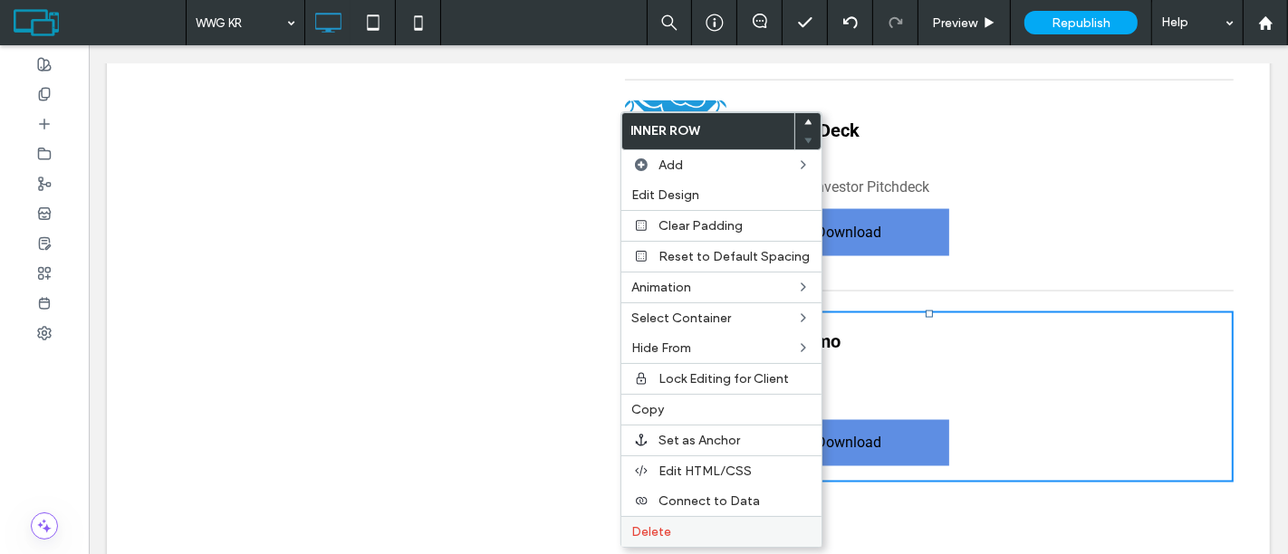
click at [685, 498] on label "Delete" at bounding box center [721, 531] width 178 height 15
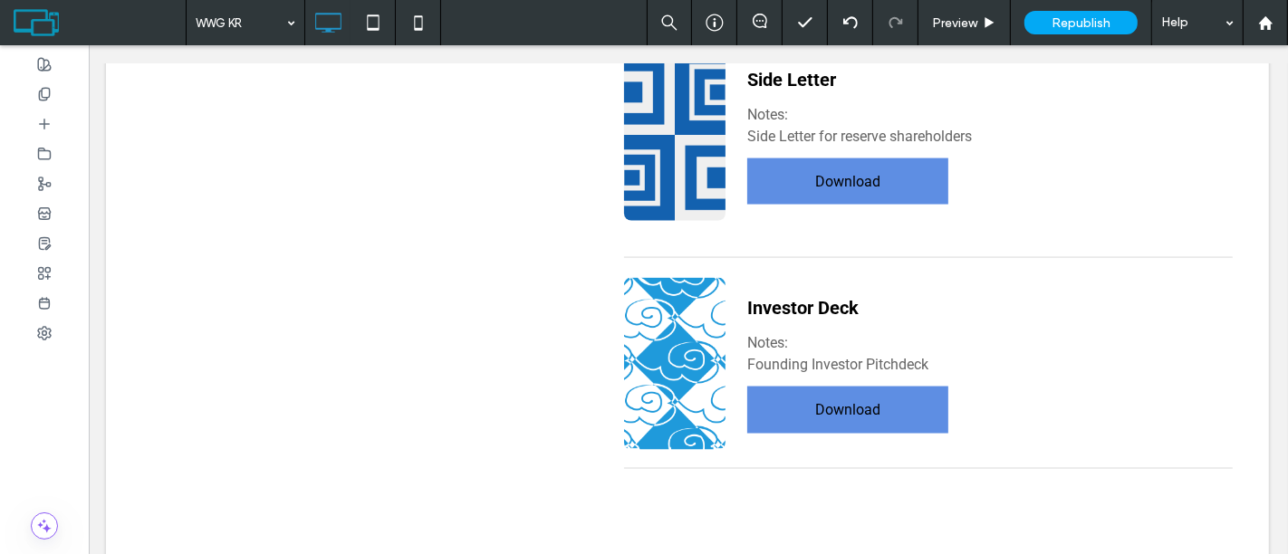
scroll to position [8132, 1]
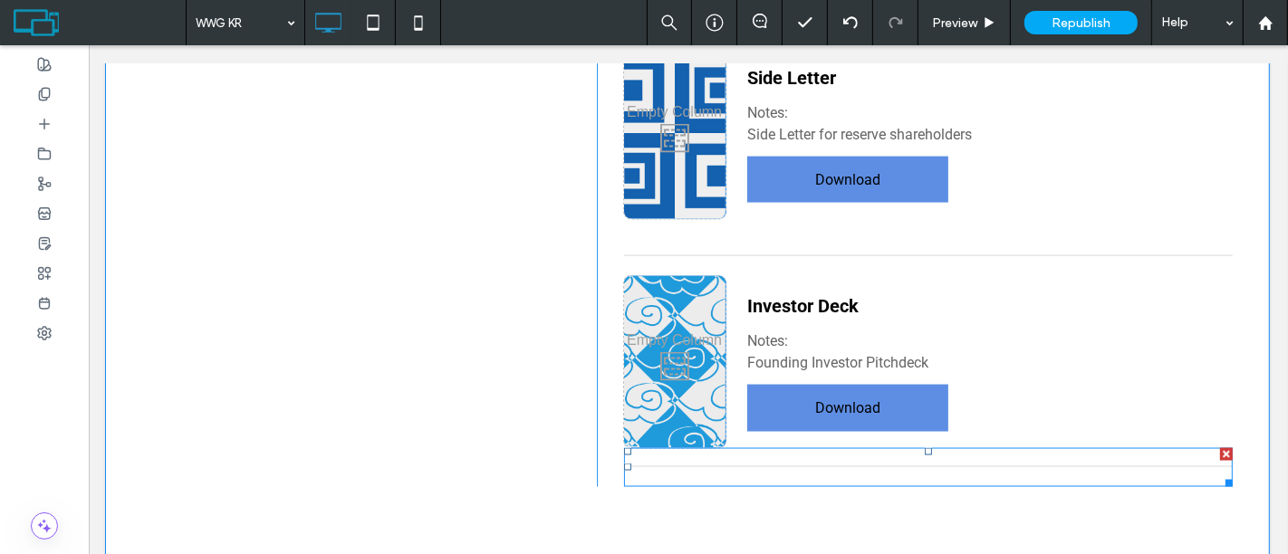
click at [1158, 448] on div at bounding box center [1225, 454] width 13 height 13
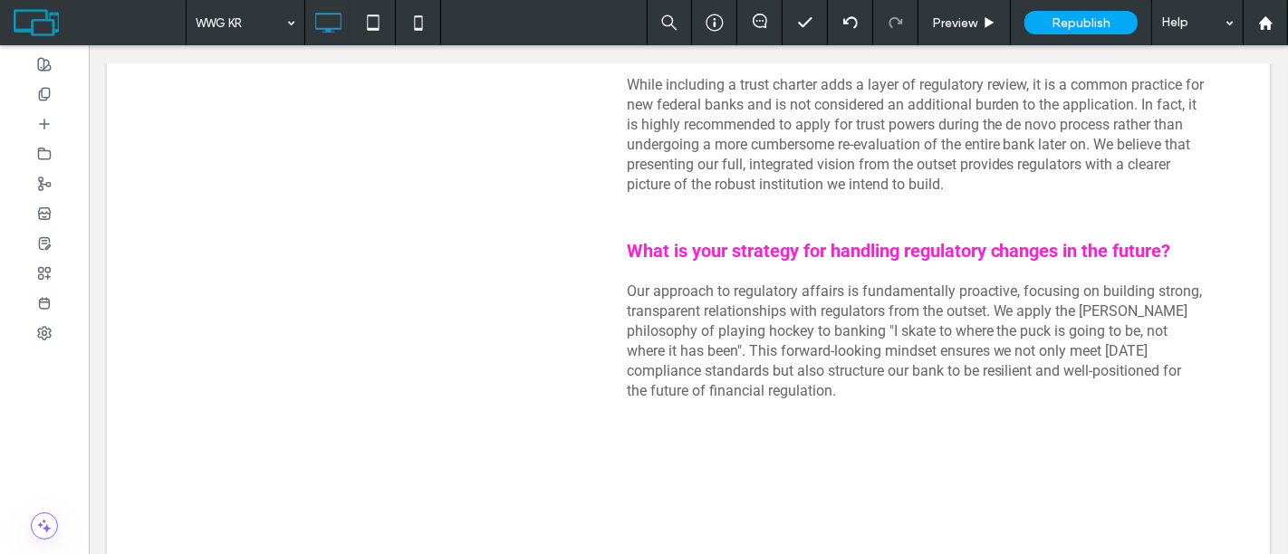
scroll to position [16358, 0]
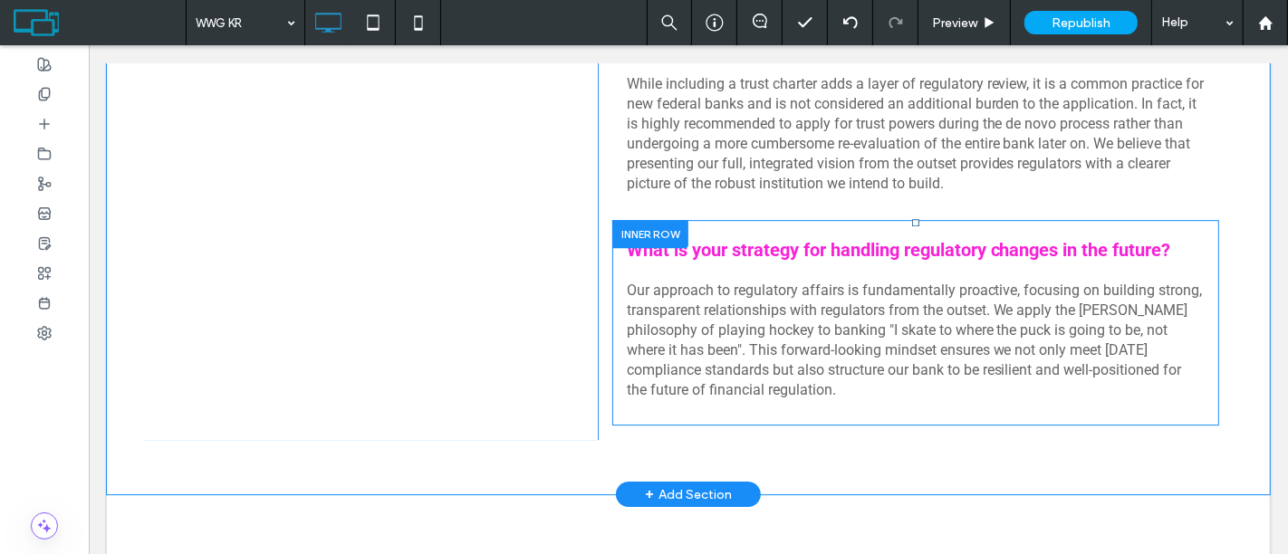
click at [613, 226] on div at bounding box center [649, 234] width 76 height 28
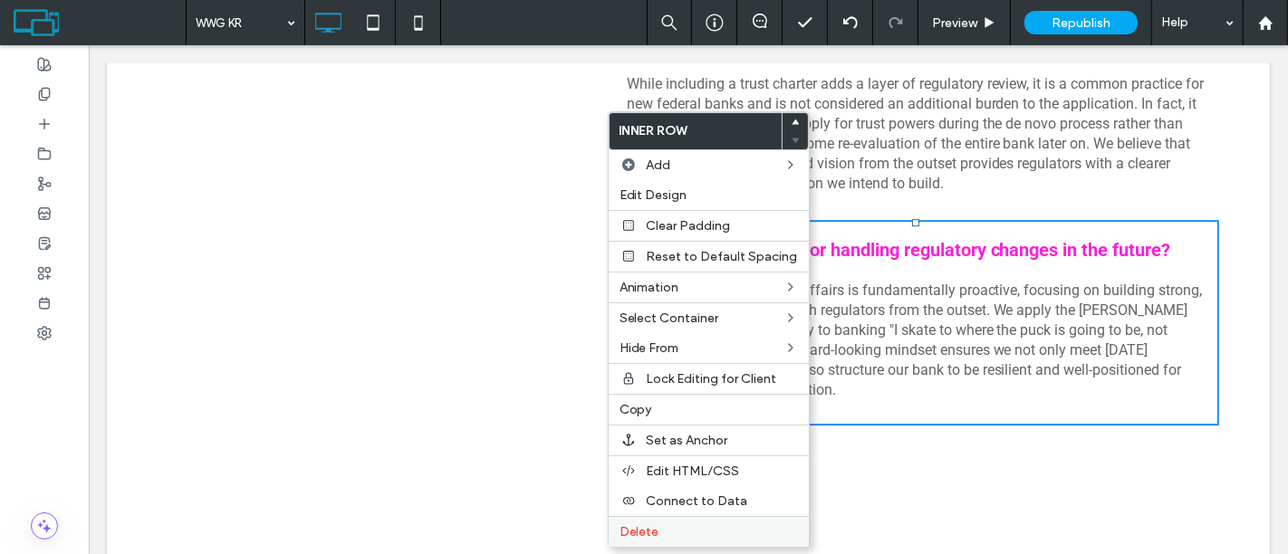
click at [673, 498] on div "Delete" at bounding box center [709, 531] width 200 height 31
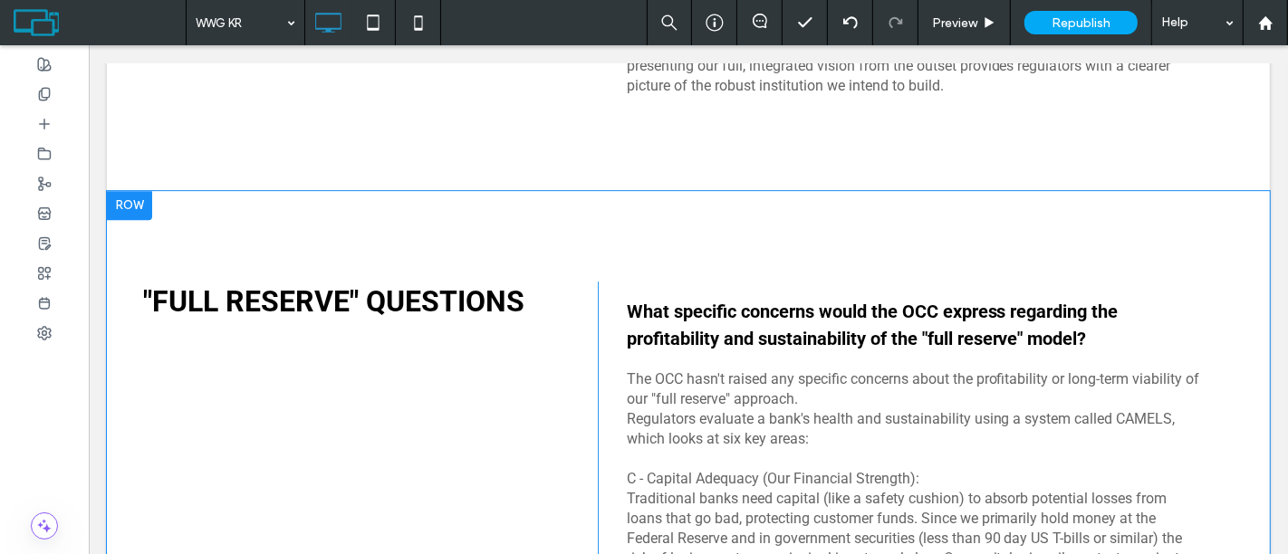
scroll to position [16454, 0]
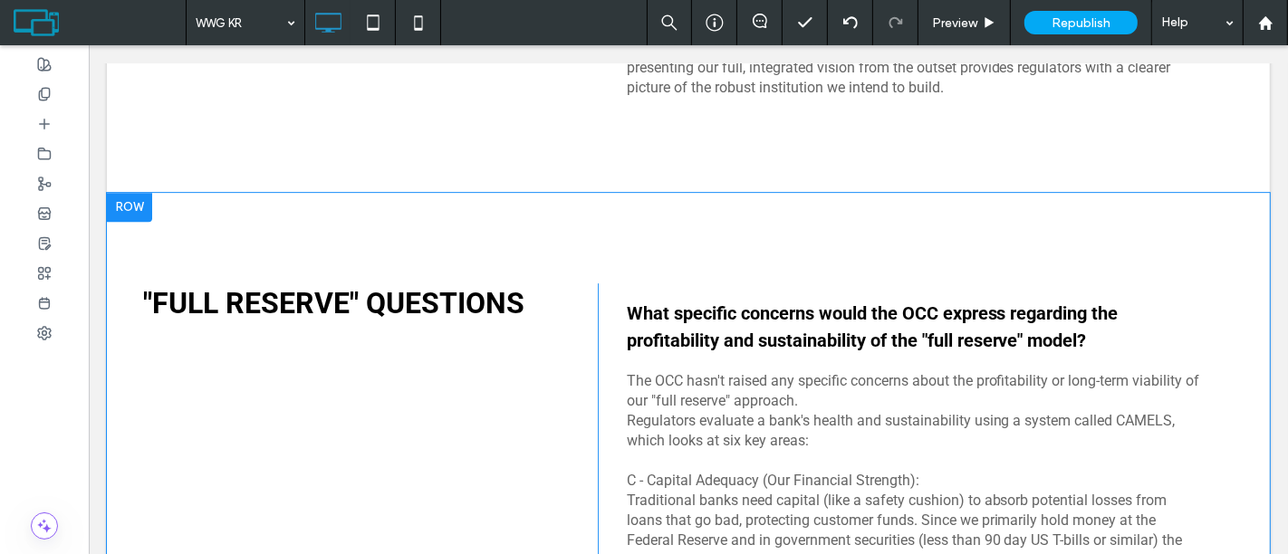
click at [123, 196] on div at bounding box center [128, 207] width 45 height 29
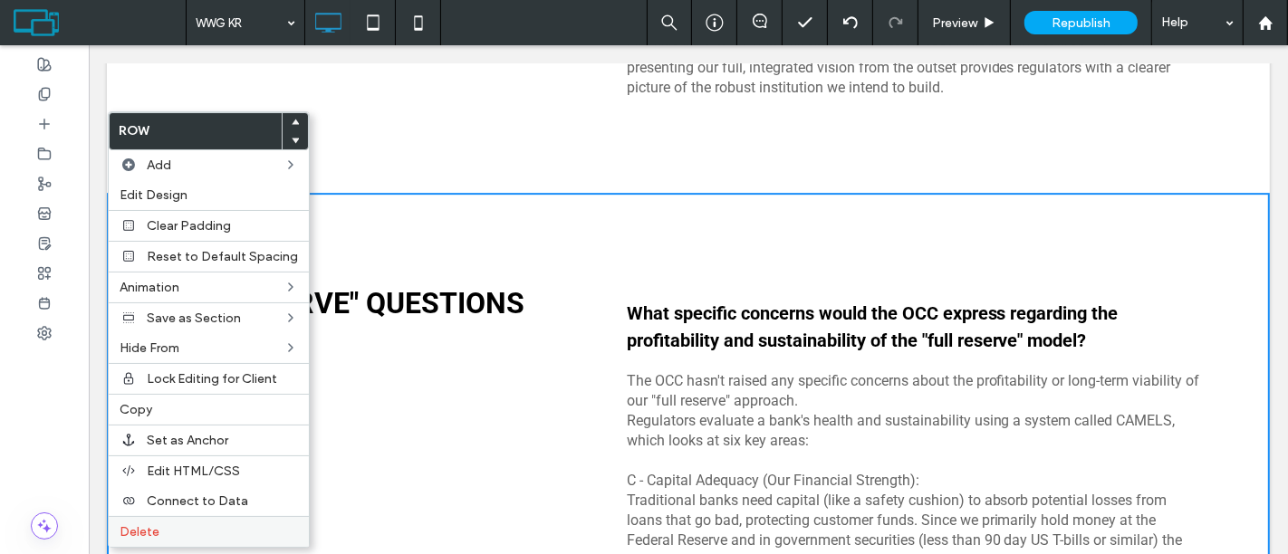
click at [151, 498] on span "Delete" at bounding box center [140, 531] width 40 height 15
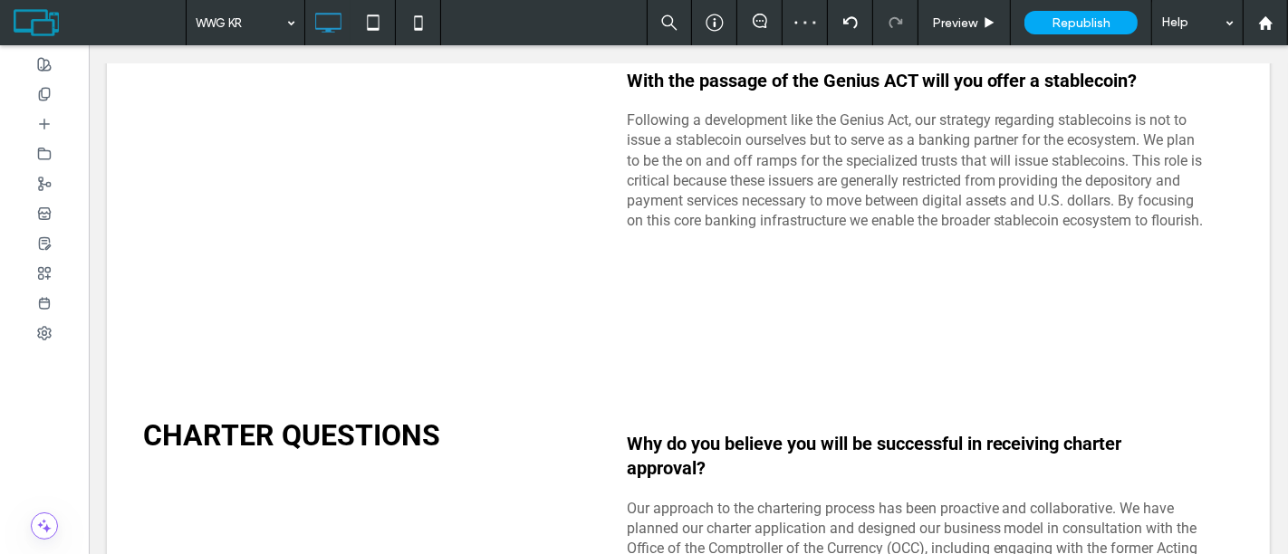
scroll to position [15517, 0]
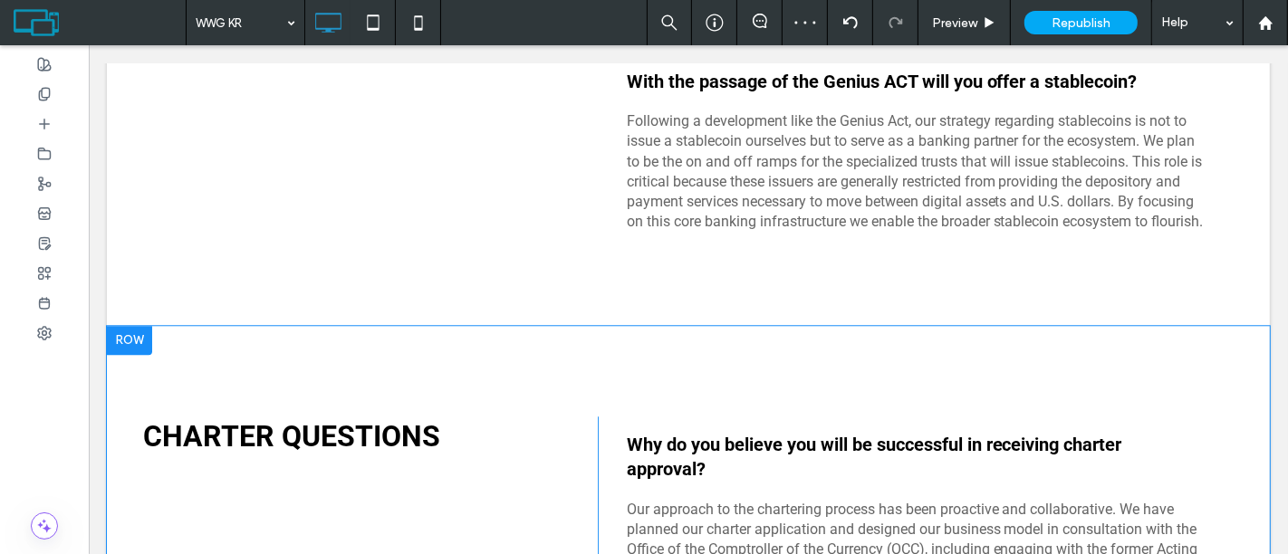
click at [140, 342] on div at bounding box center [128, 340] width 45 height 29
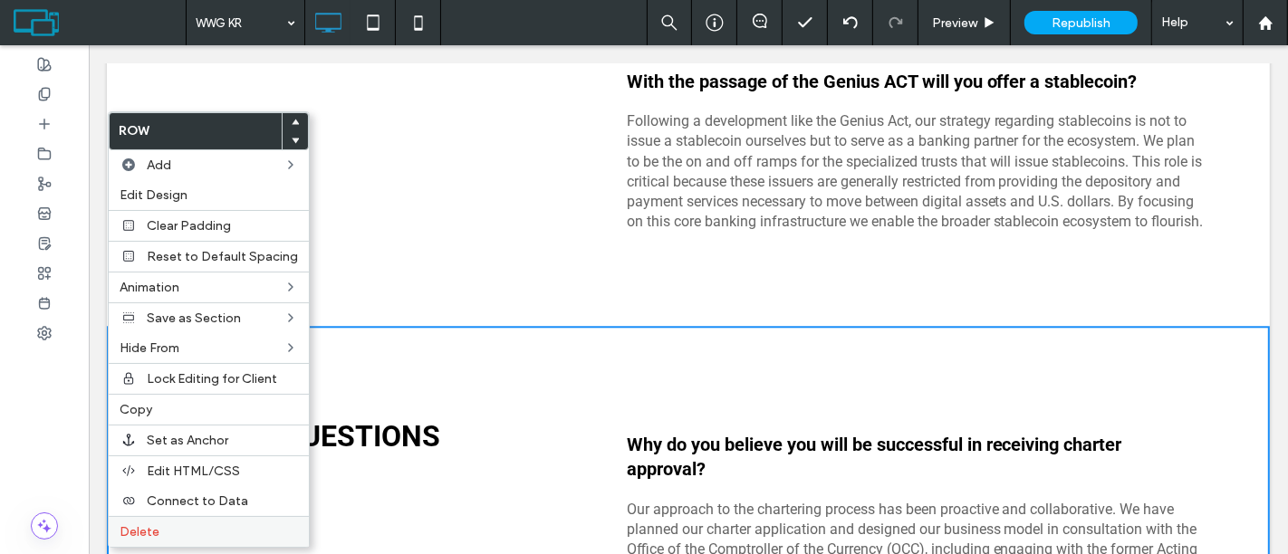
click at [168, 498] on label "Delete" at bounding box center [209, 531] width 178 height 15
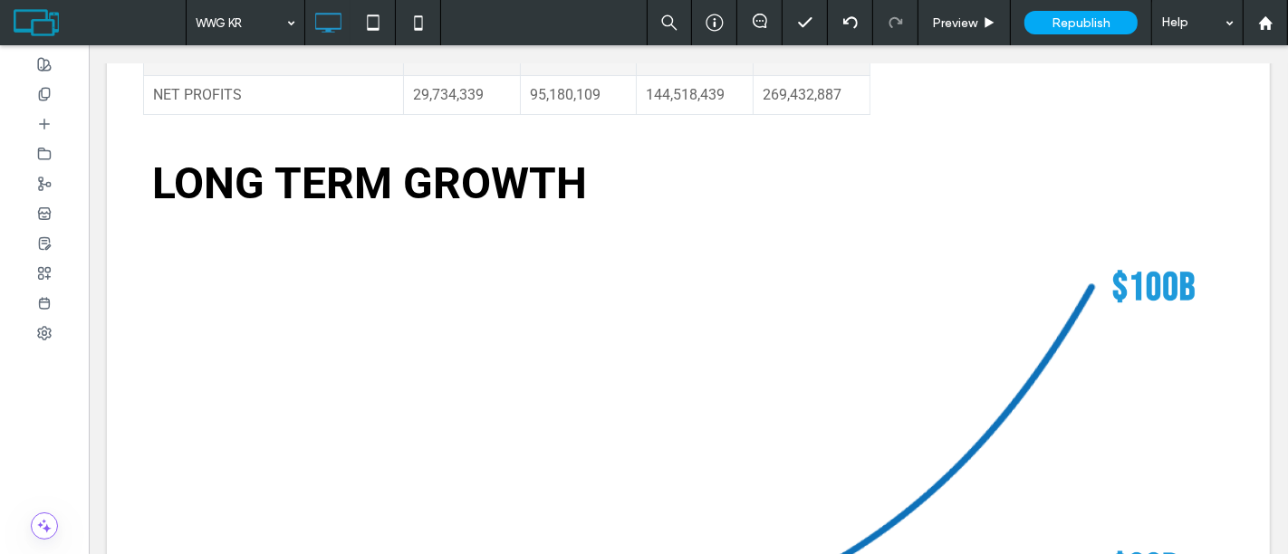
scroll to position [16969, 0]
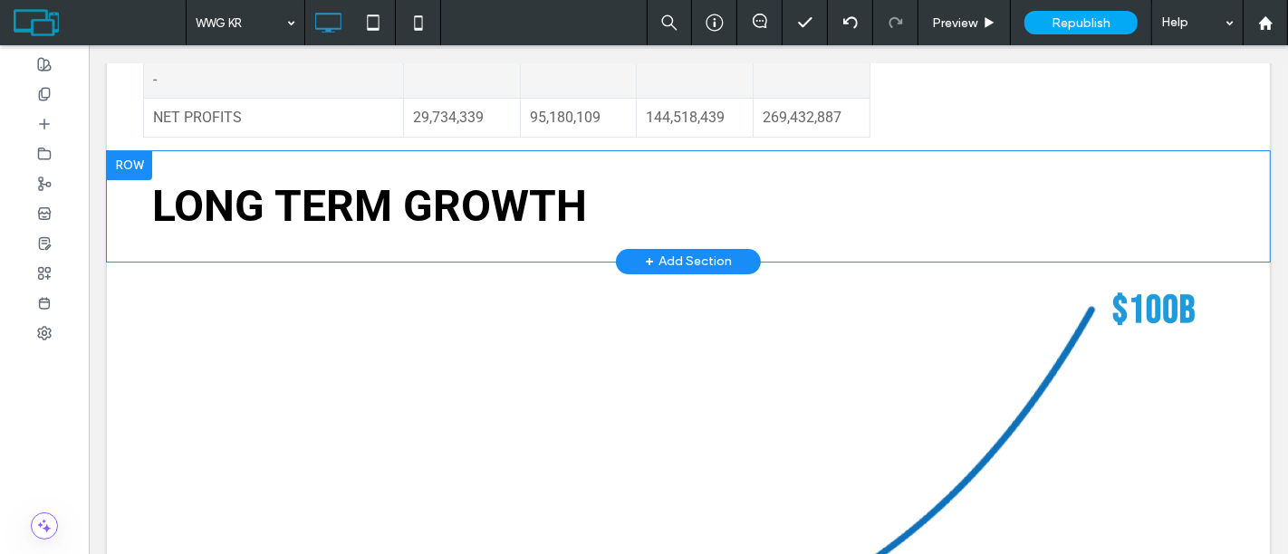
click at [126, 161] on div at bounding box center [128, 165] width 45 height 29
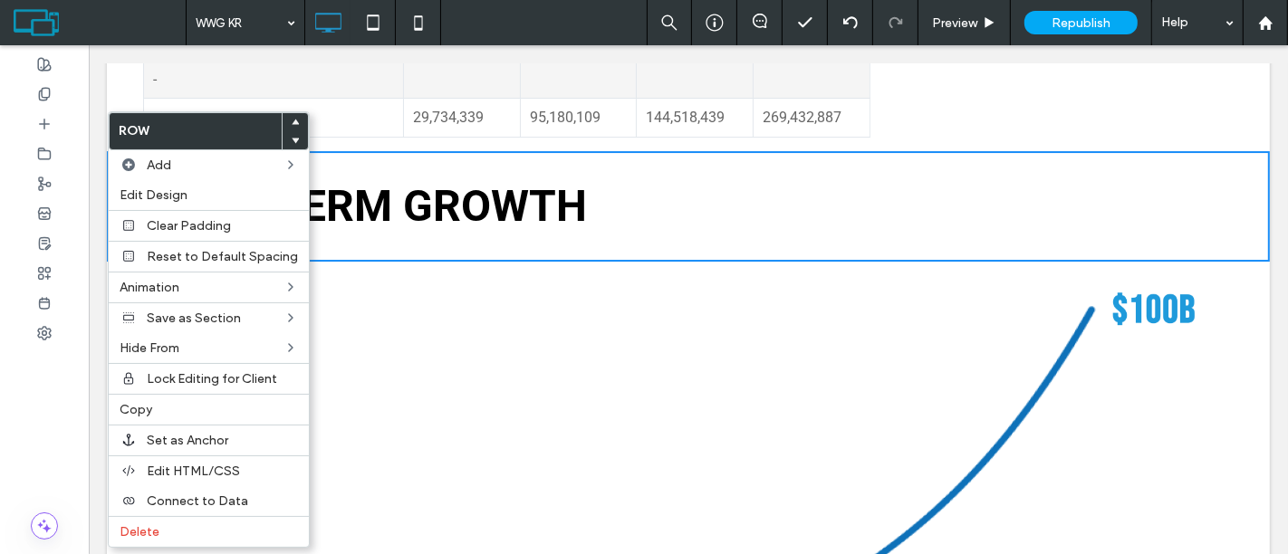
click at [173, 498] on label "Delete" at bounding box center [209, 531] width 178 height 15
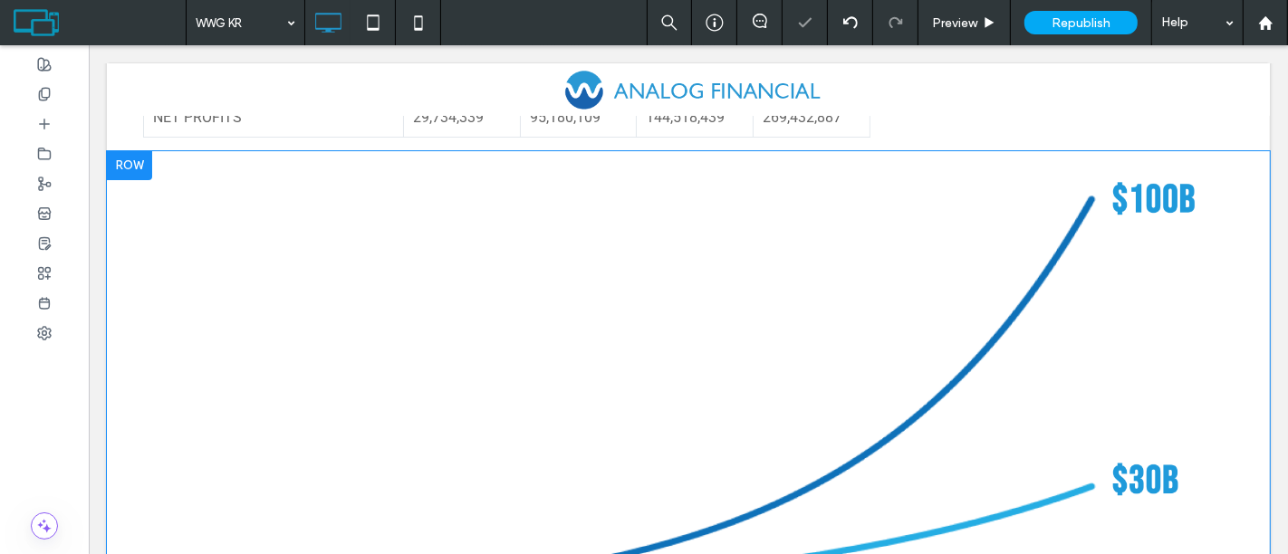
click at [132, 170] on div at bounding box center [128, 165] width 45 height 29
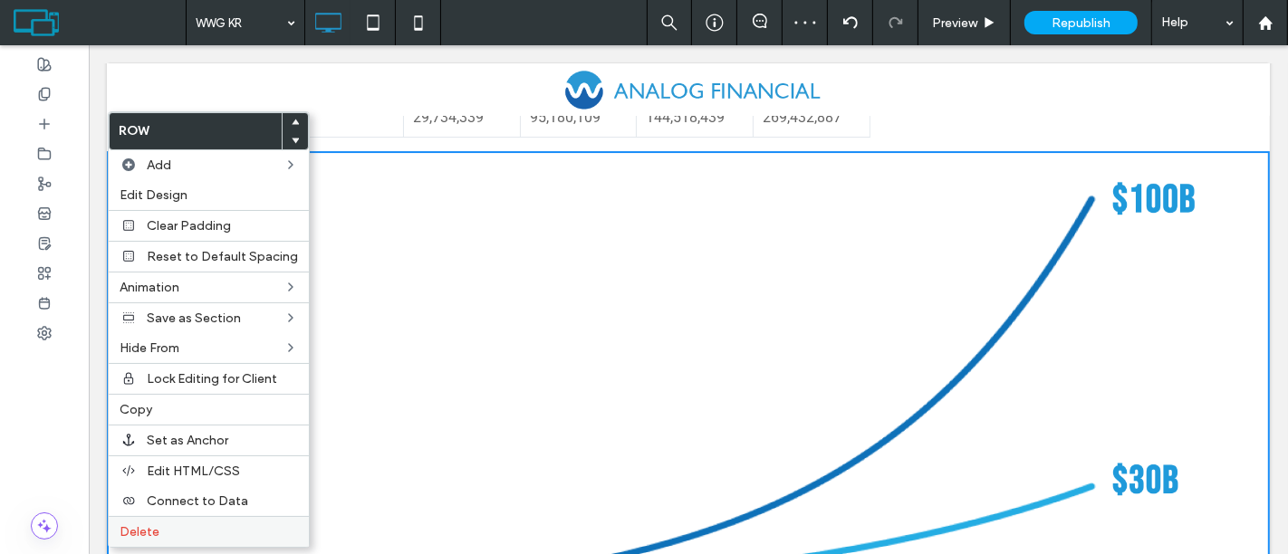
click at [155, 498] on span "Delete" at bounding box center [140, 531] width 40 height 15
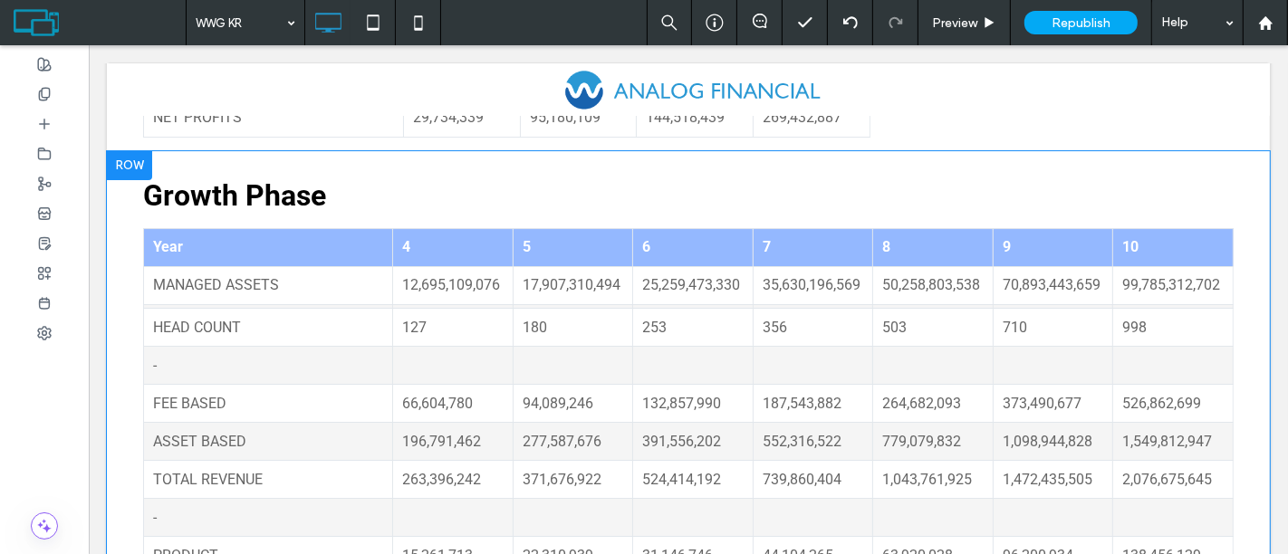
click at [140, 154] on div at bounding box center [128, 165] width 45 height 29
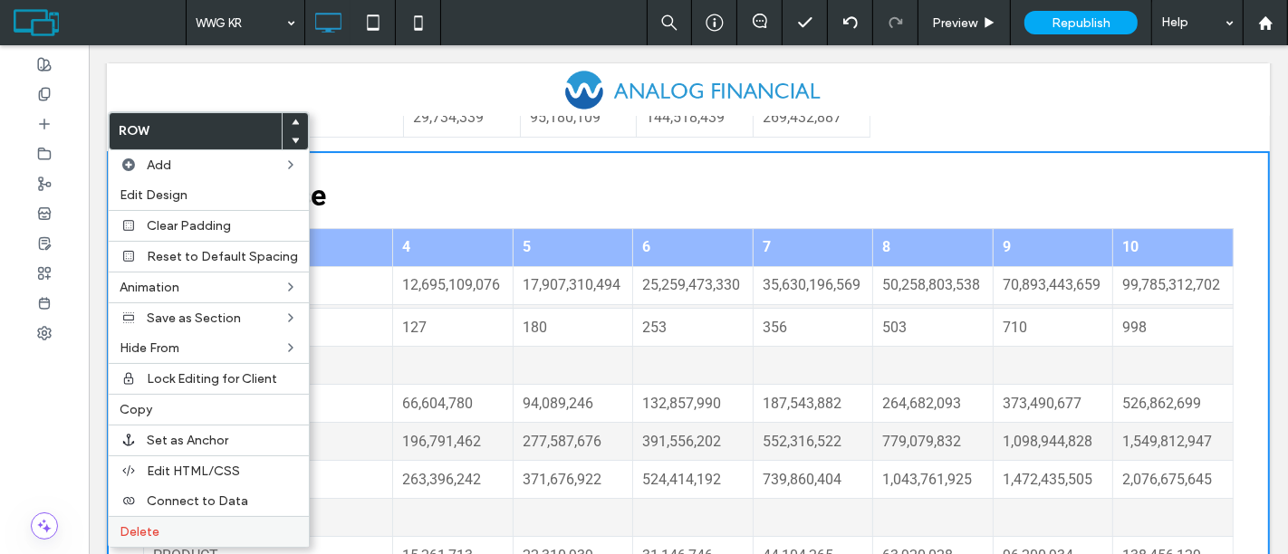
click at [172, 498] on label "Delete" at bounding box center [209, 531] width 178 height 15
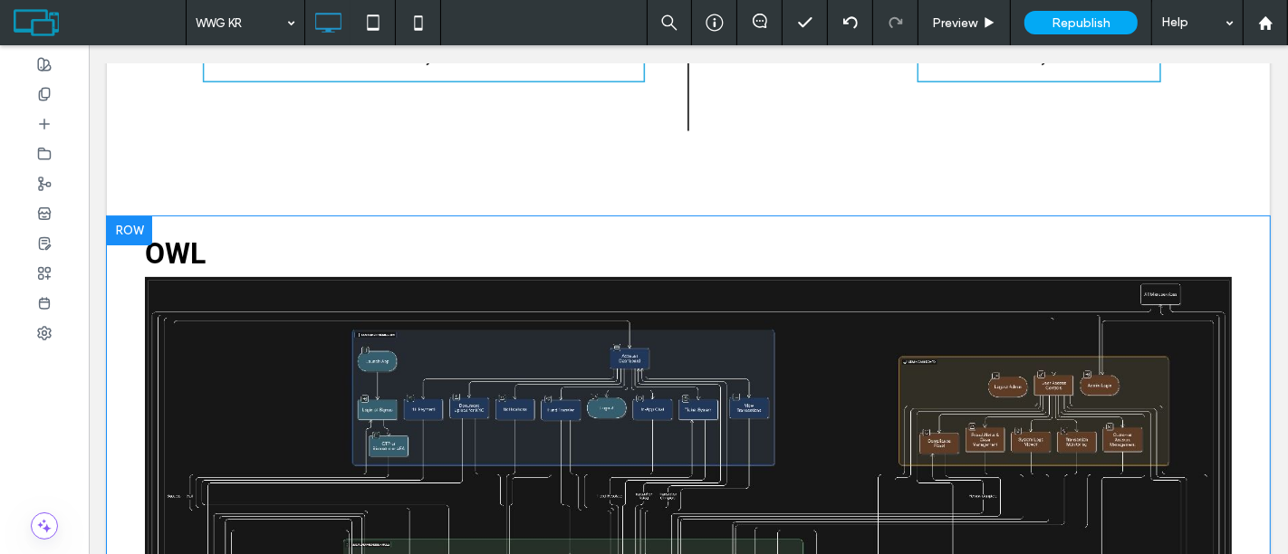
scroll to position [17774, 0]
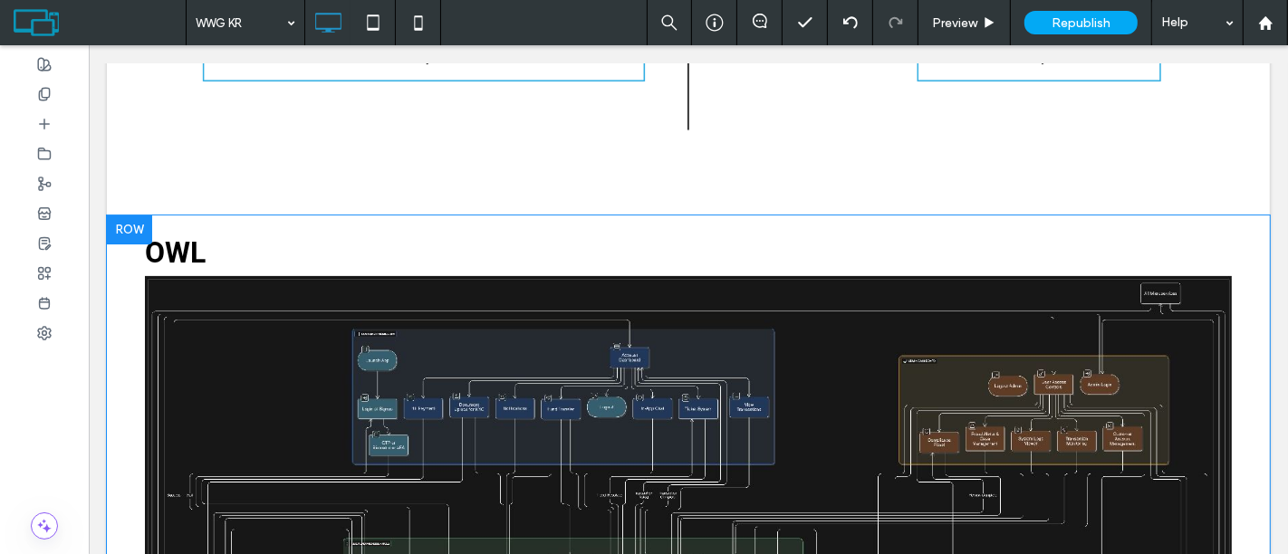
click at [132, 220] on div at bounding box center [128, 230] width 45 height 29
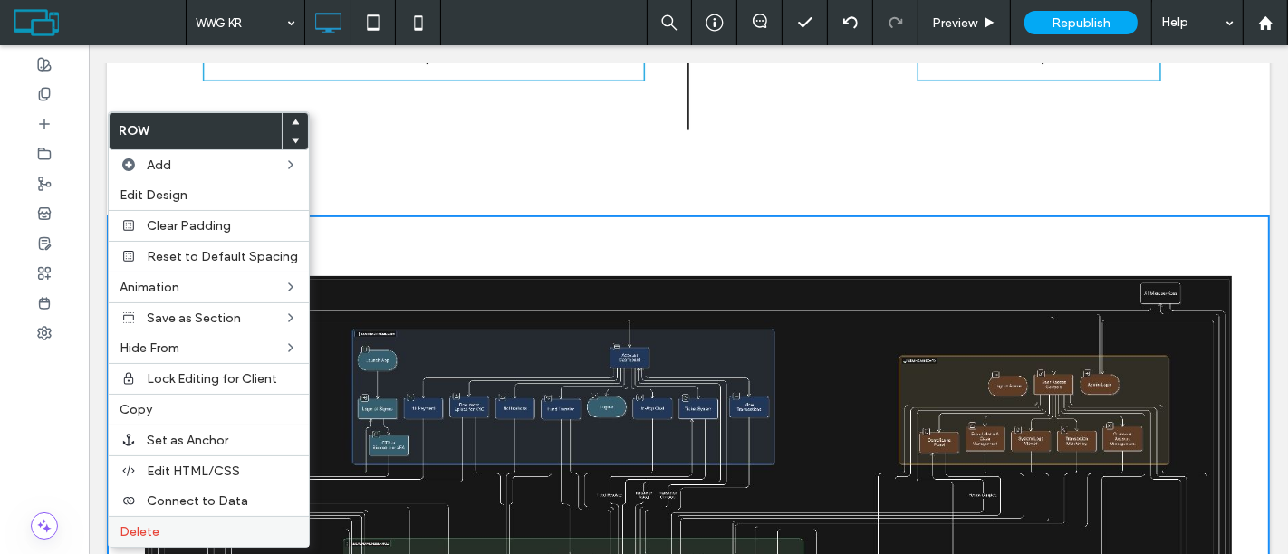
click at [143, 498] on span "Delete" at bounding box center [140, 531] width 40 height 15
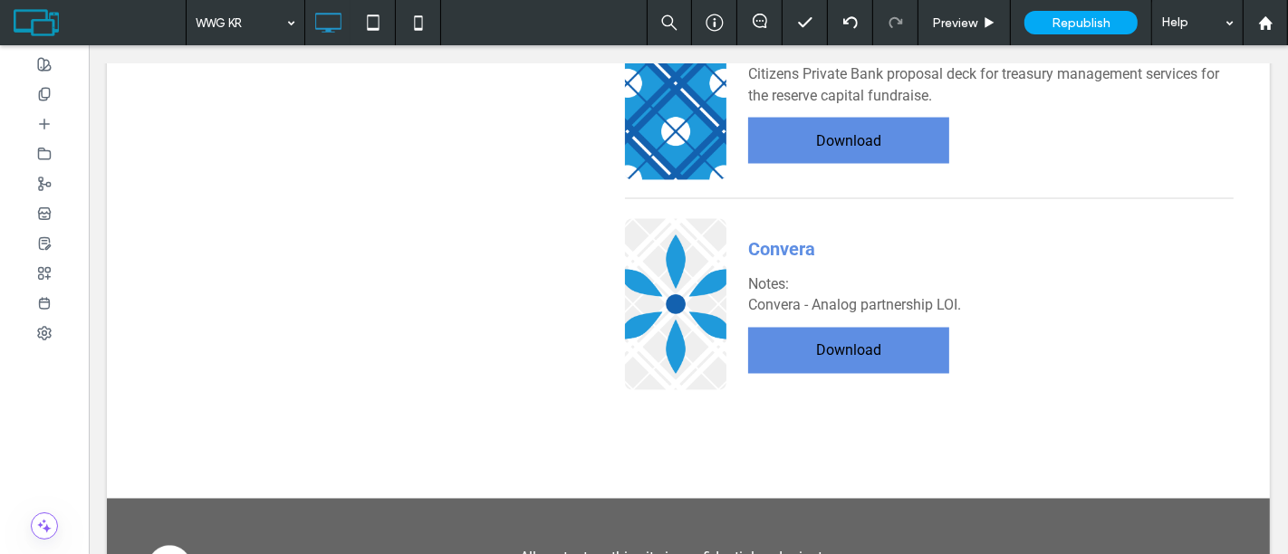
scroll to position [20036, 0]
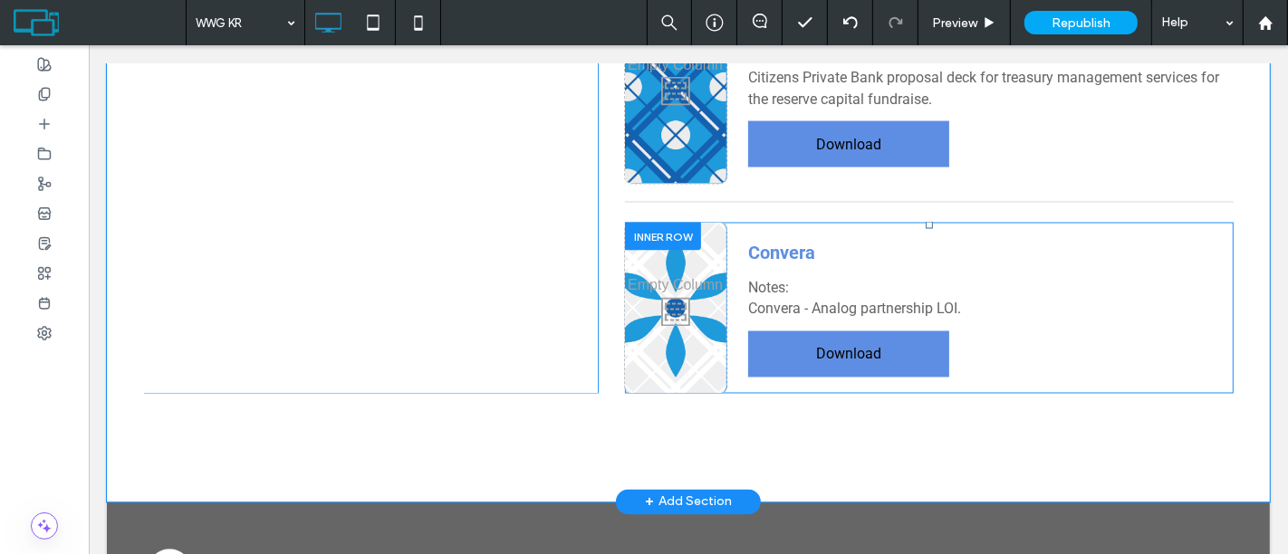
click at [652, 246] on div at bounding box center [662, 237] width 76 height 28
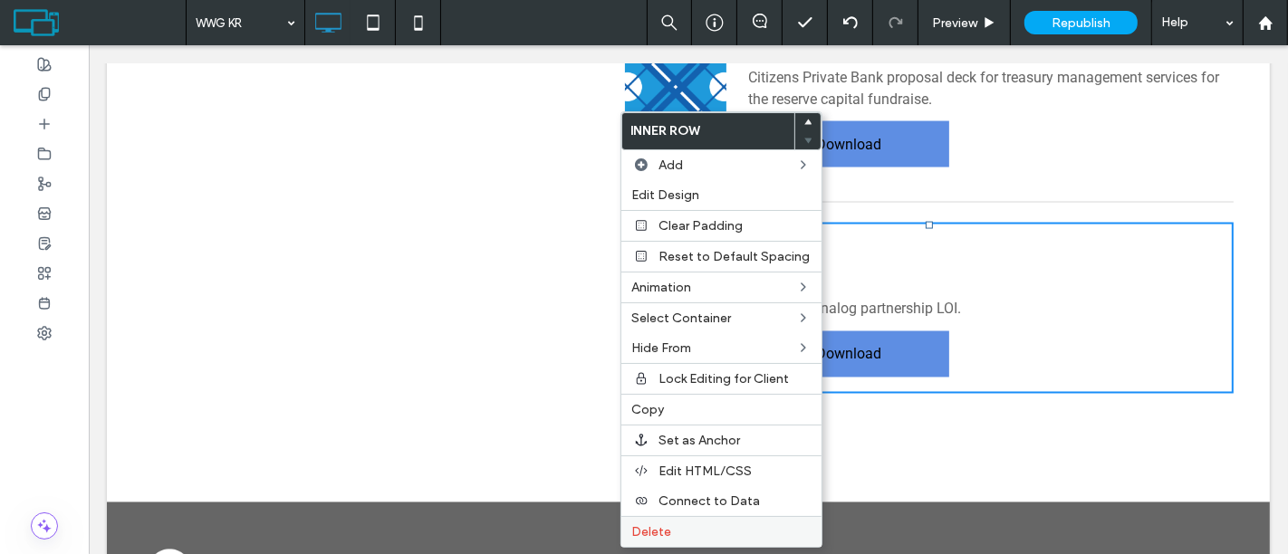
click at [683, 498] on label "Delete" at bounding box center [721, 531] width 178 height 15
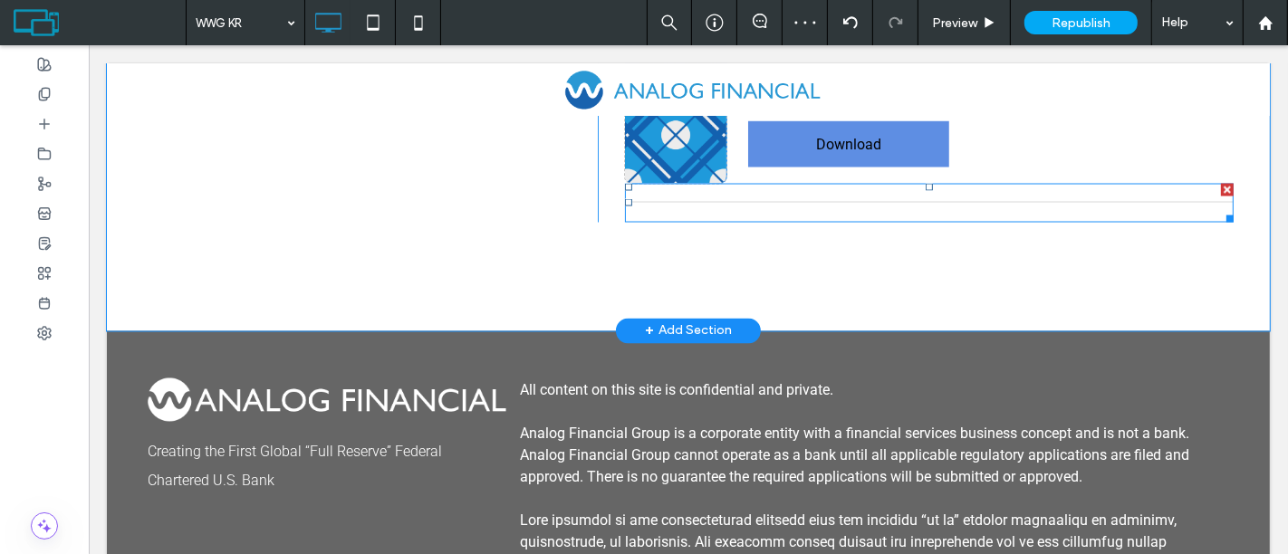
click at [1158, 197] on div at bounding box center [1226, 190] width 13 height 13
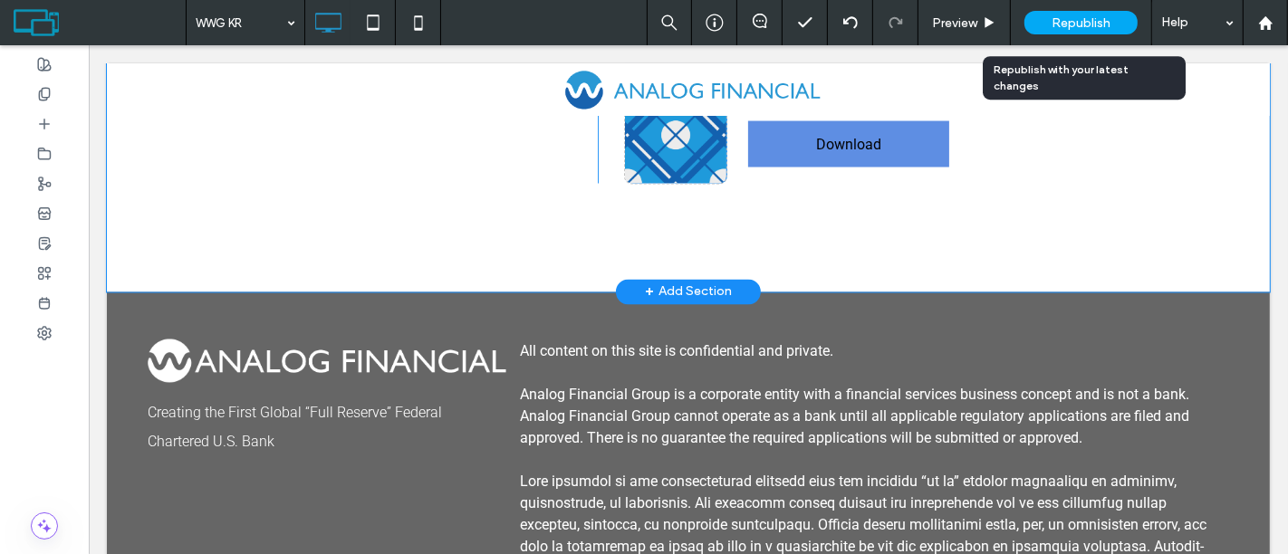
click at [1093, 23] on span "Republish" at bounding box center [1080, 22] width 59 height 15
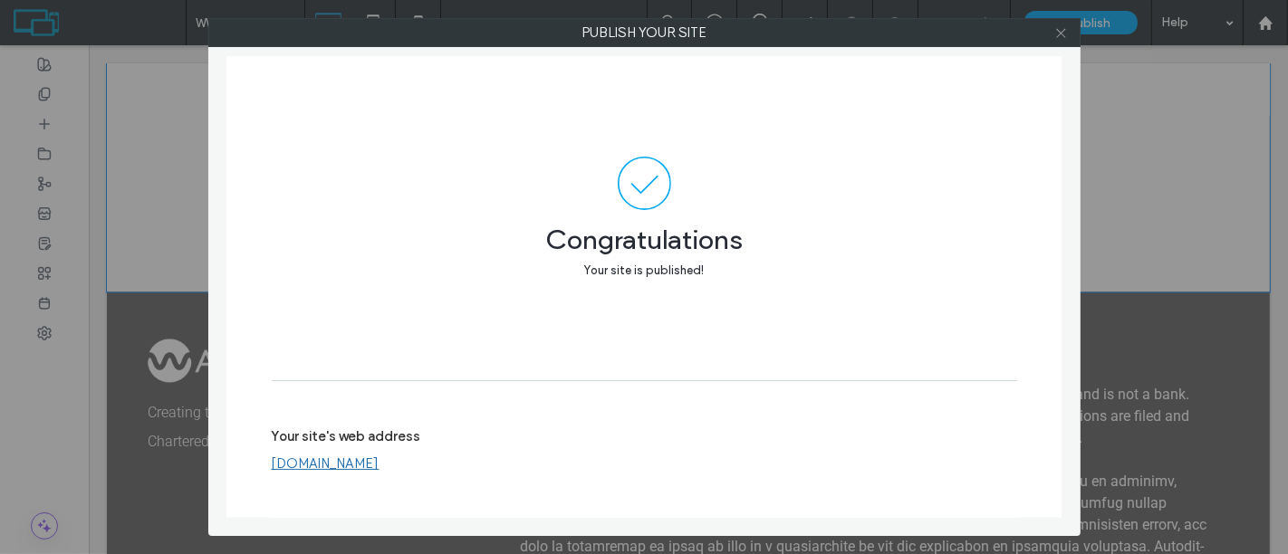
click at [1065, 31] on icon at bounding box center [1061, 33] width 14 height 14
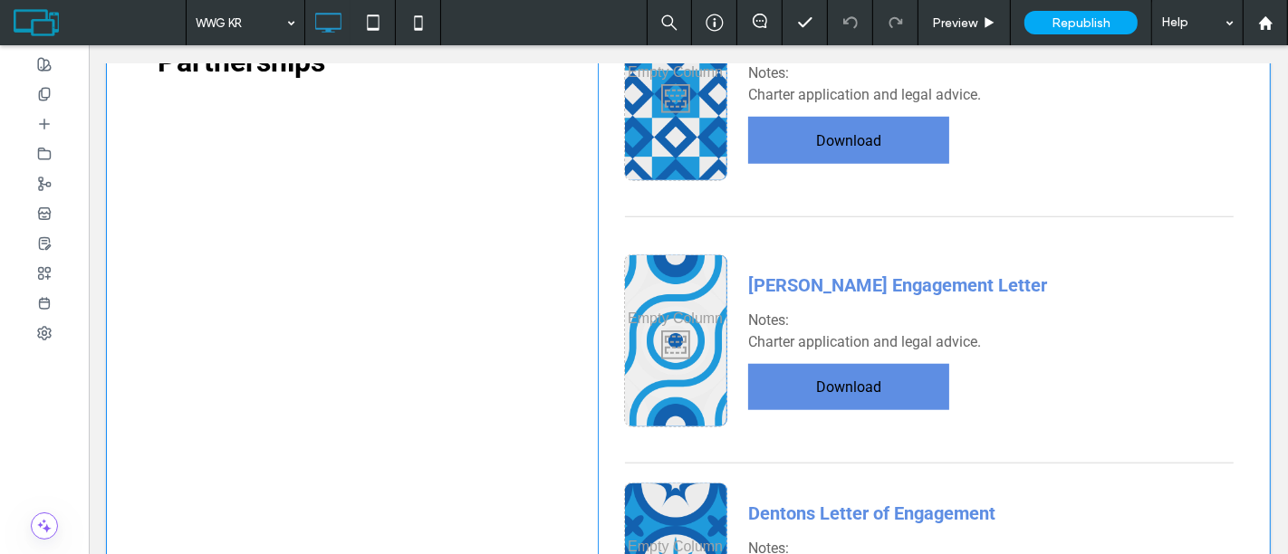
scroll to position [18629, 0]
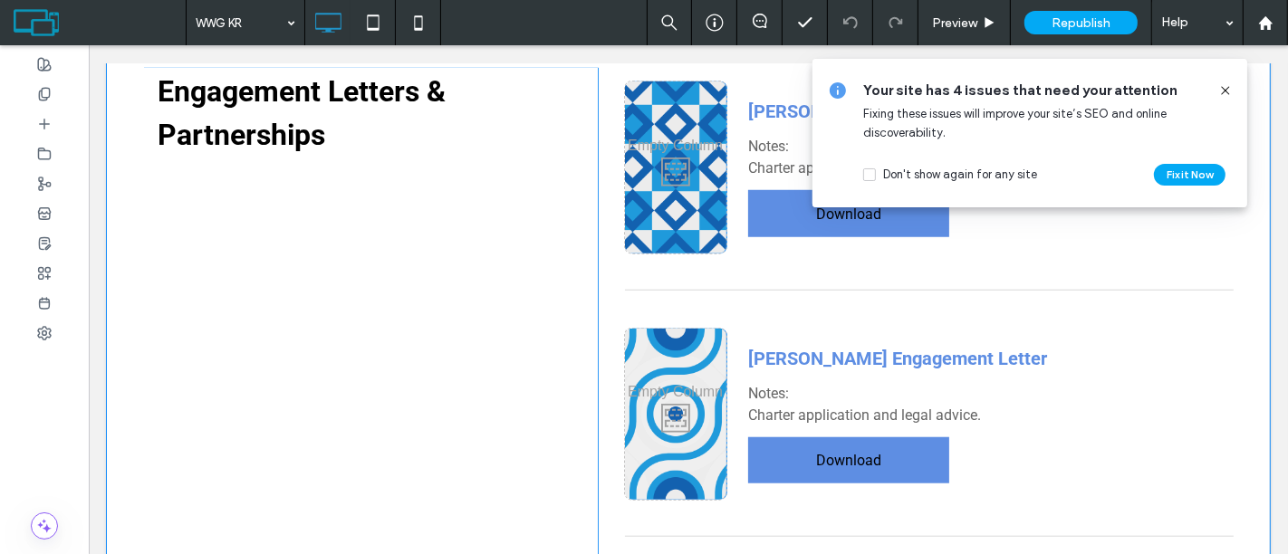
click at [1158, 93] on icon at bounding box center [1225, 90] width 14 height 14
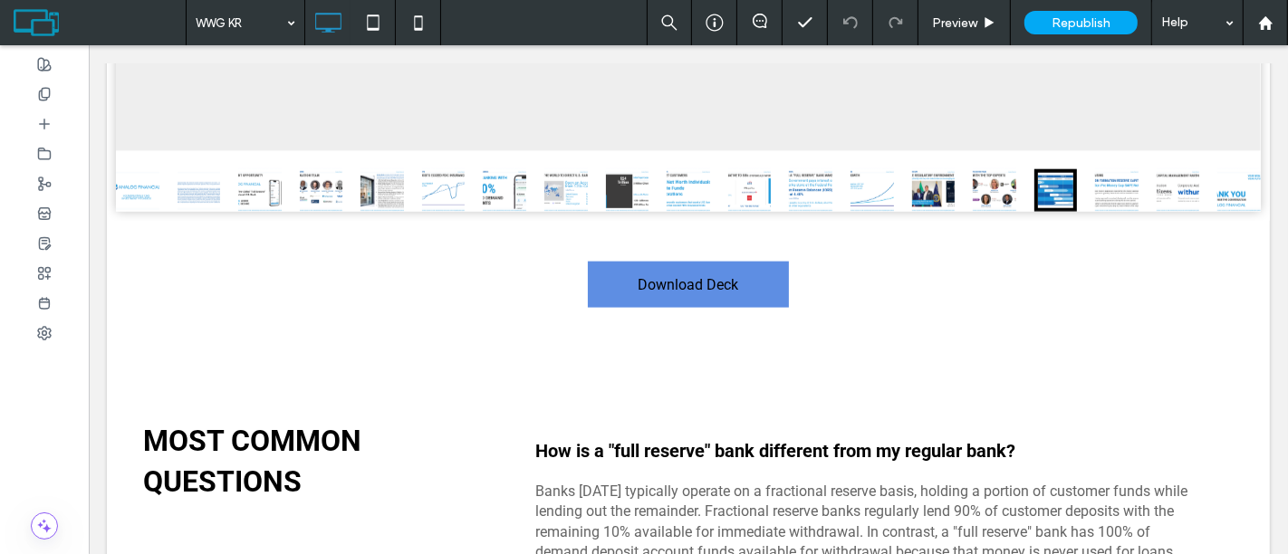
scroll to position [2130, 0]
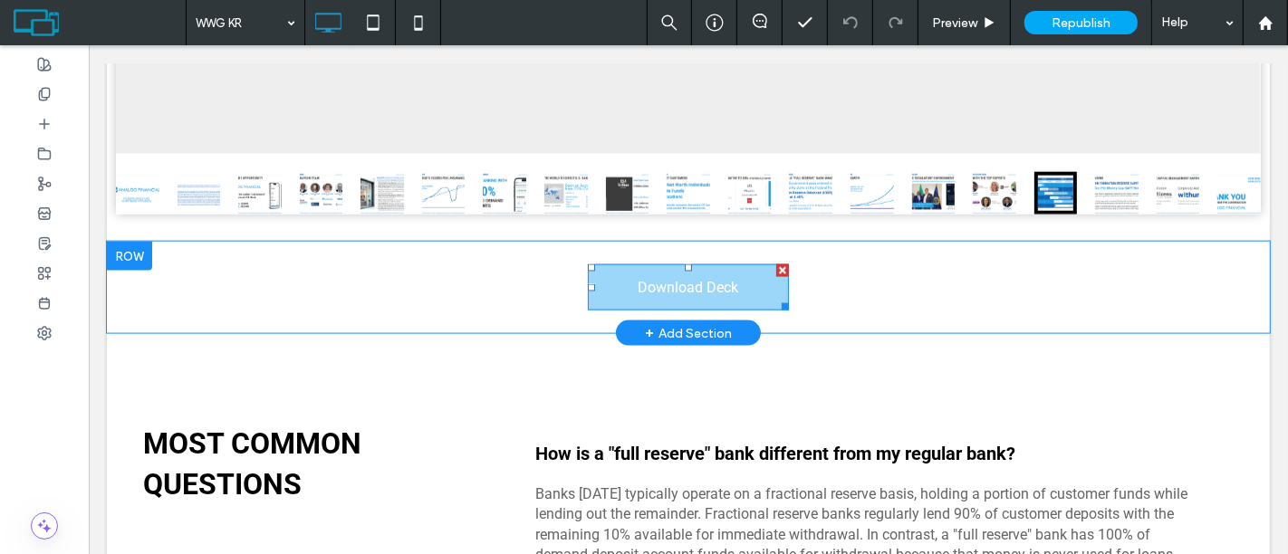
click at [673, 280] on span "Download Deck" at bounding box center [687, 287] width 101 height 17
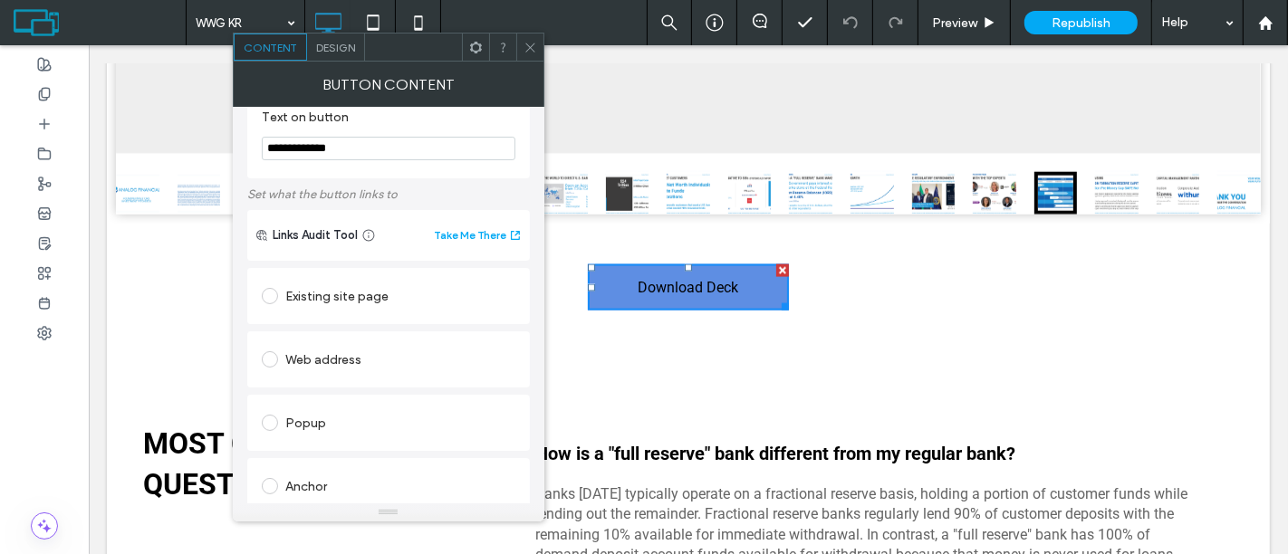
scroll to position [35, 0]
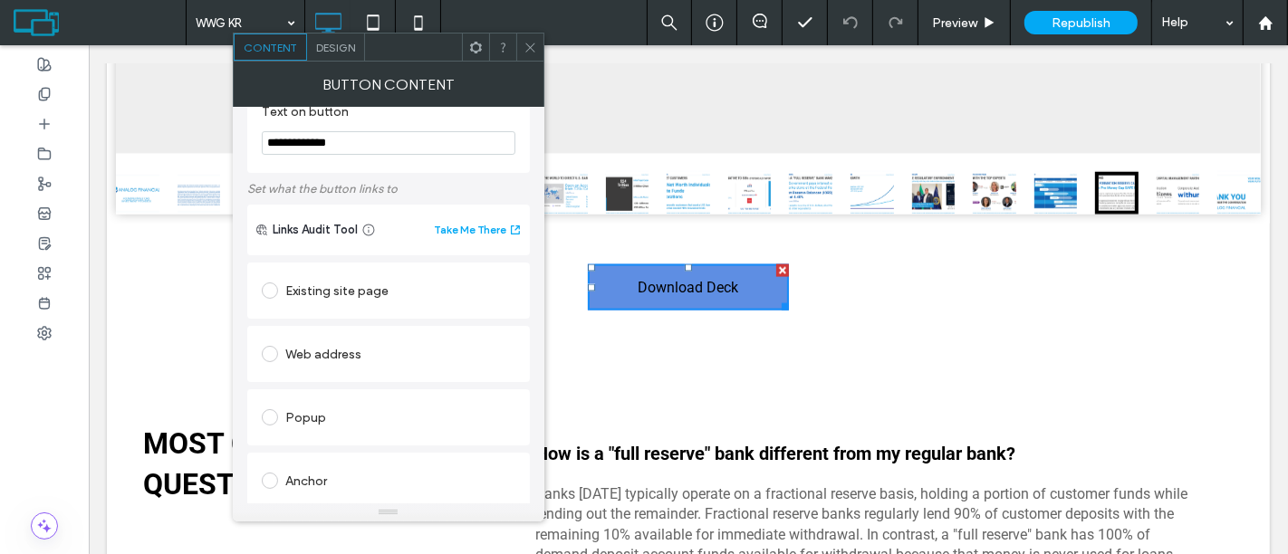
click at [276, 363] on div at bounding box center [274, 354] width 24 height 29
click at [271, 354] on span at bounding box center [270, 354] width 16 height 16
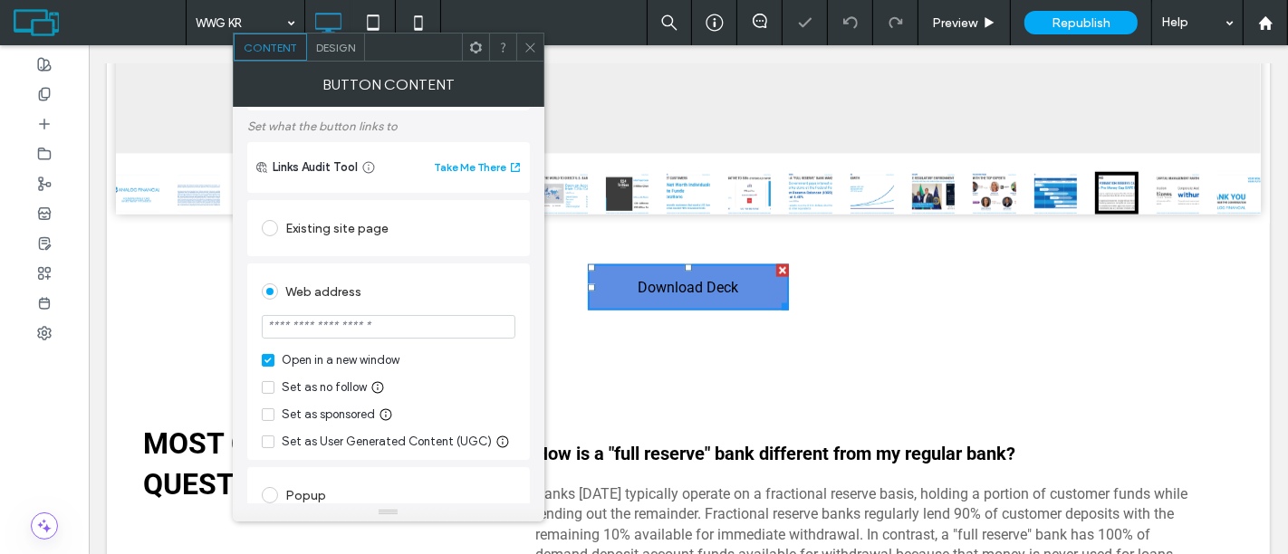
scroll to position [100, 0]
click at [385, 329] on input "url" at bounding box center [389, 325] width 254 height 24
paste input "**********"
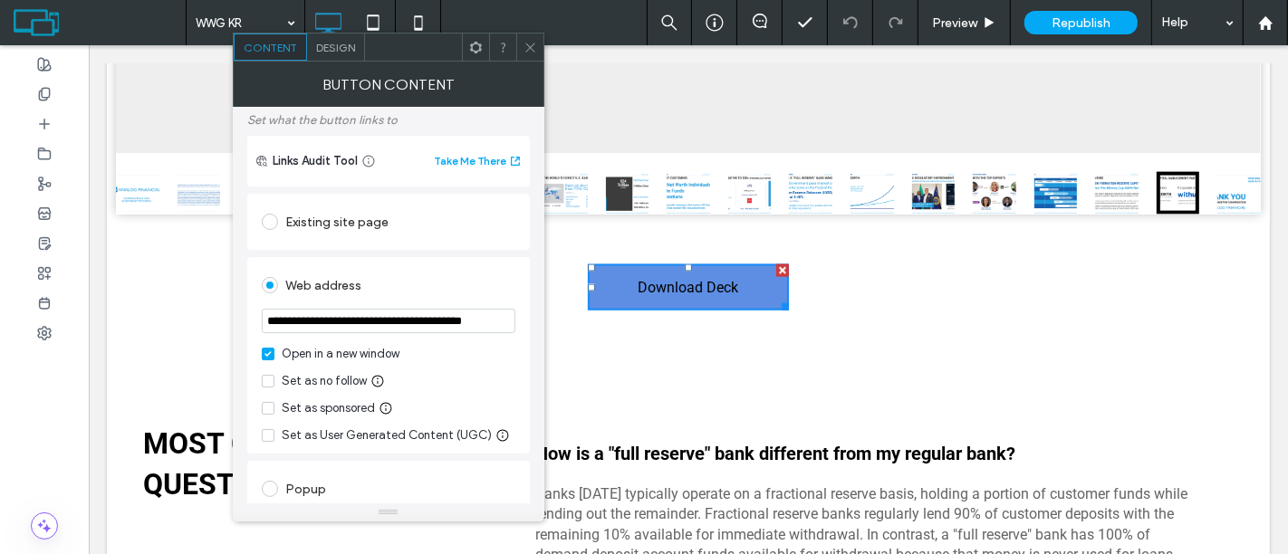
scroll to position [106, 0]
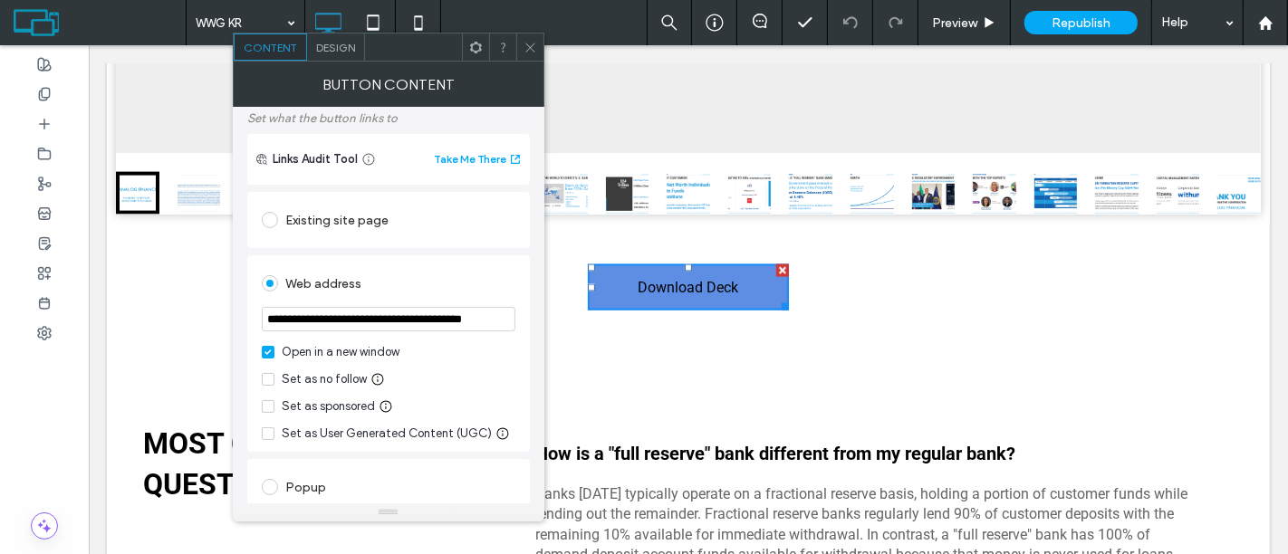
type input "**********"
click at [269, 376] on span at bounding box center [268, 379] width 13 height 13
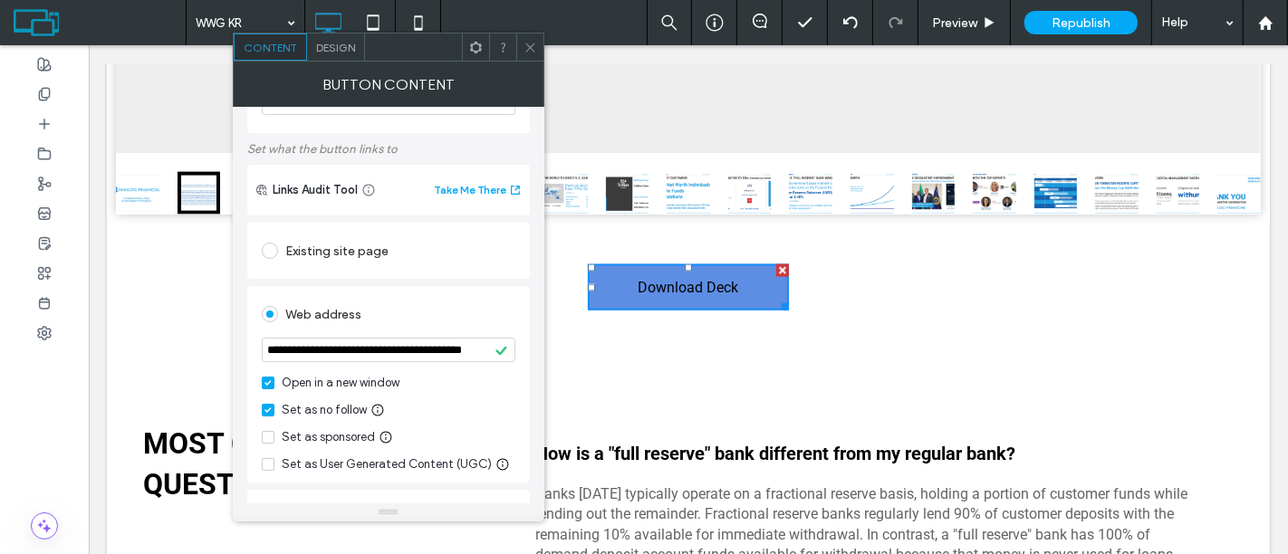
scroll to position [72, 0]
click at [537, 49] on div at bounding box center [529, 47] width 27 height 27
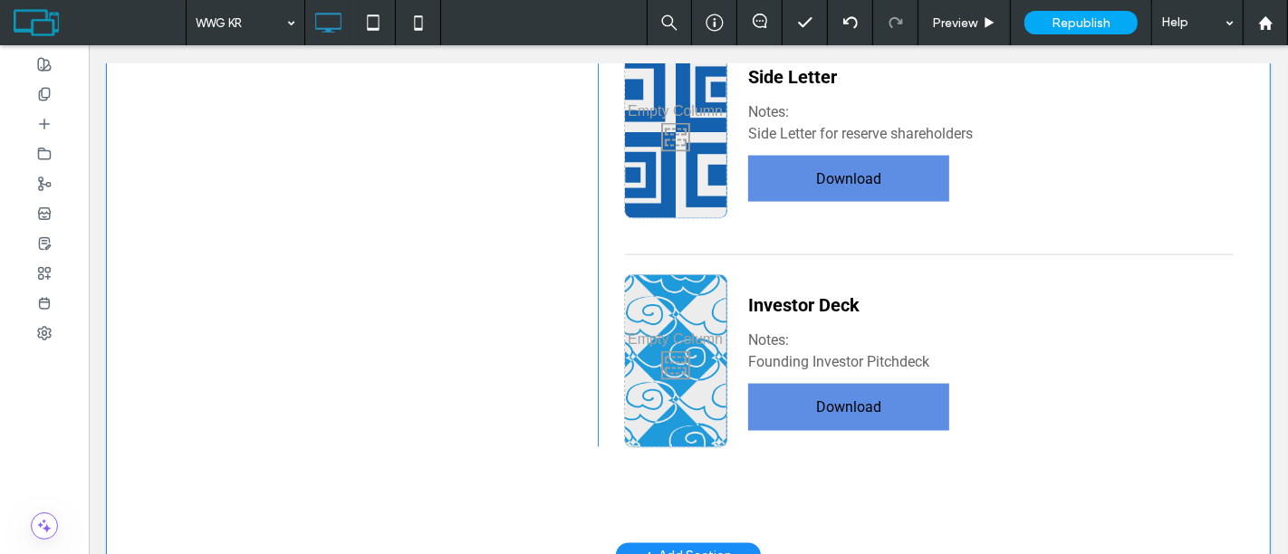
scroll to position [8134, 0]
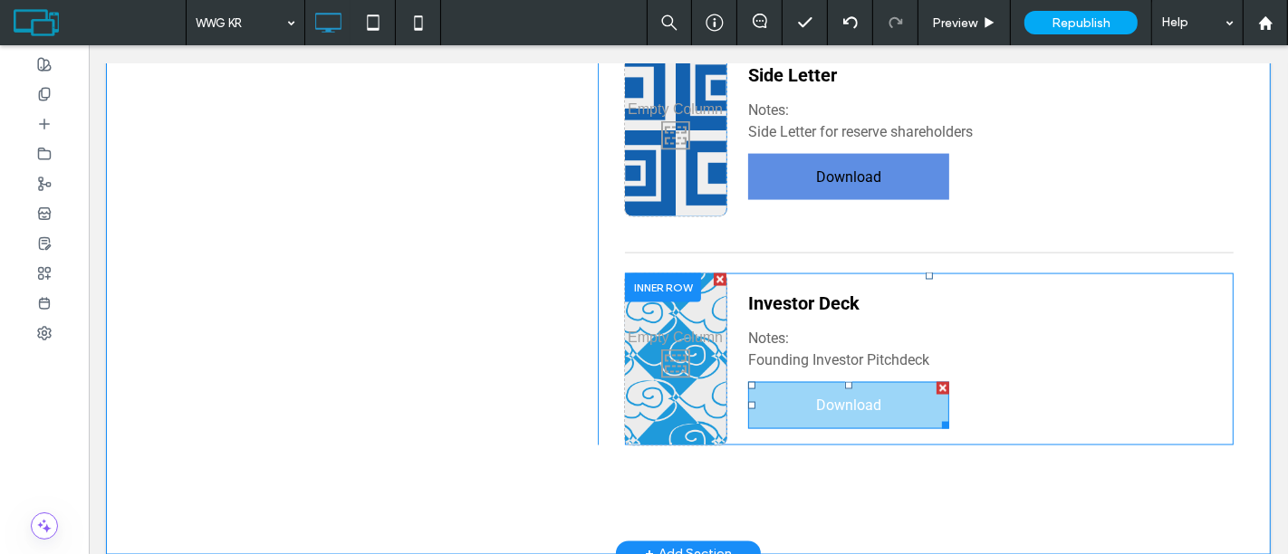
click at [792, 382] on link "Download" at bounding box center [847, 405] width 201 height 46
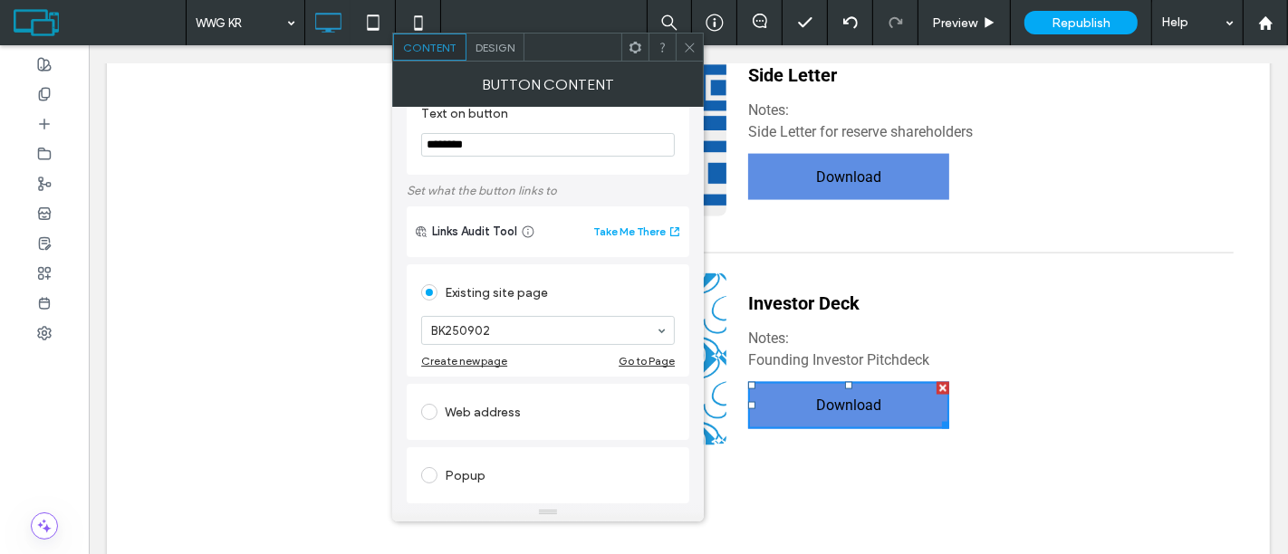
scroll to position [34, 0]
click at [432, 409] on span at bounding box center [429, 412] width 16 height 16
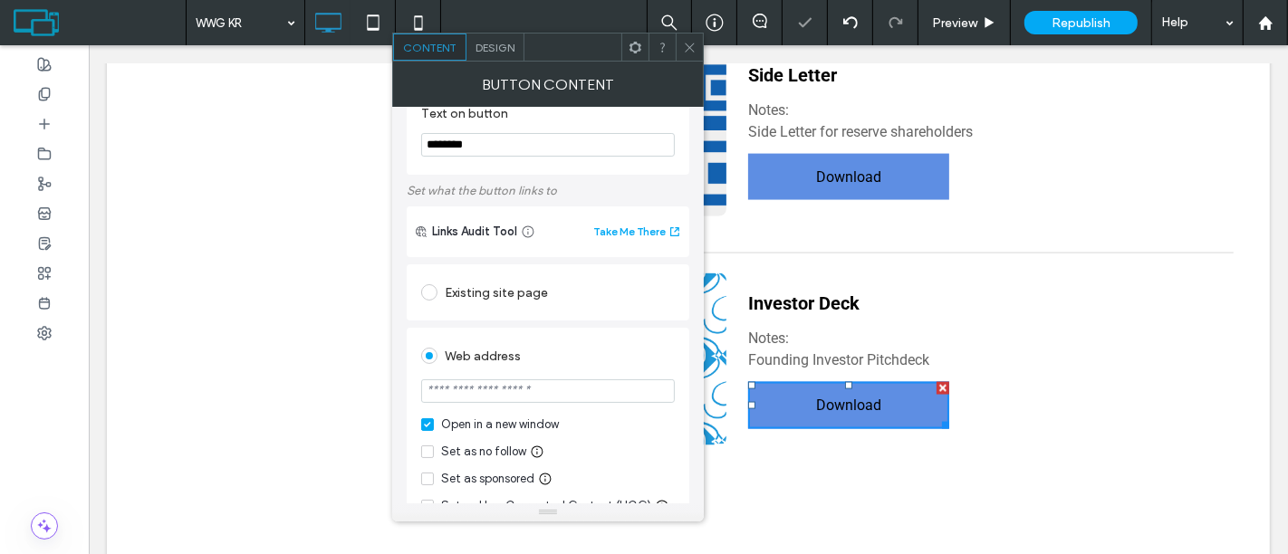
click at [522, 395] on input "url" at bounding box center [548, 391] width 254 height 24
paste input "**********"
type input "**********"
click at [423, 450] on span at bounding box center [427, 452] width 13 height 13
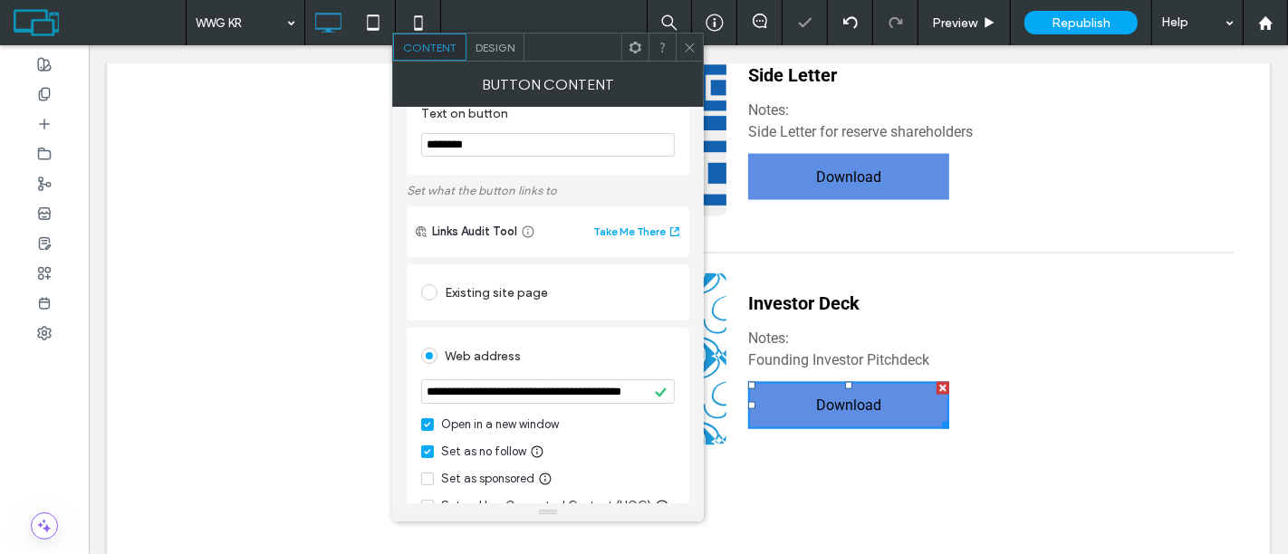
scroll to position [0, 0]
click at [693, 52] on icon at bounding box center [690, 48] width 14 height 14
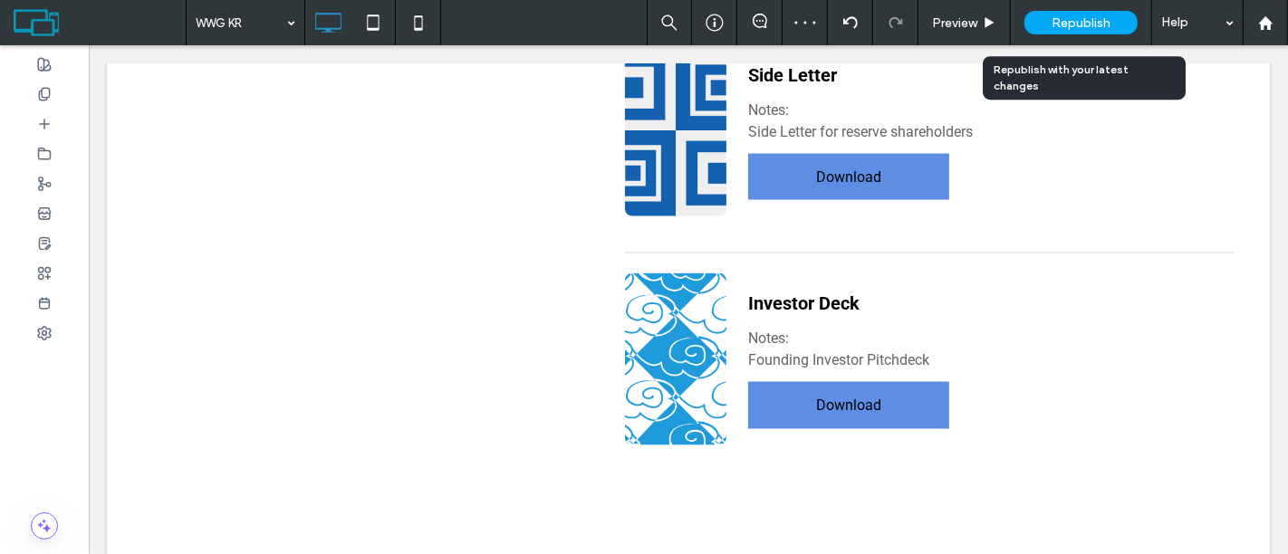
click at [1092, 30] on div "Republish" at bounding box center [1080, 23] width 113 height 24
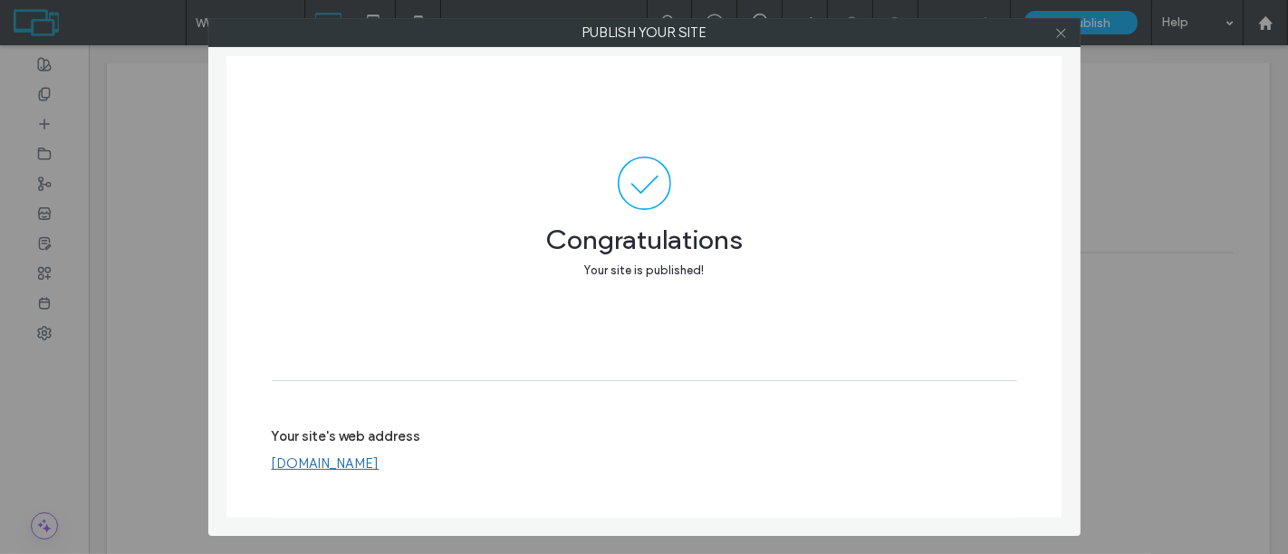
click at [1058, 35] on use at bounding box center [1060, 32] width 9 height 9
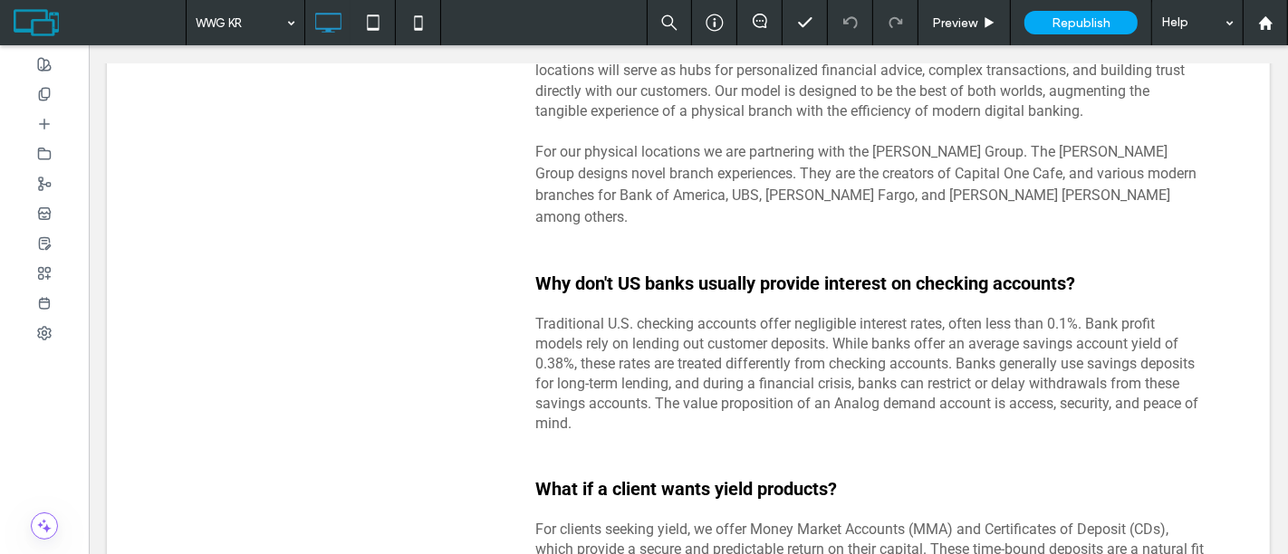
scroll to position [3569, 0]
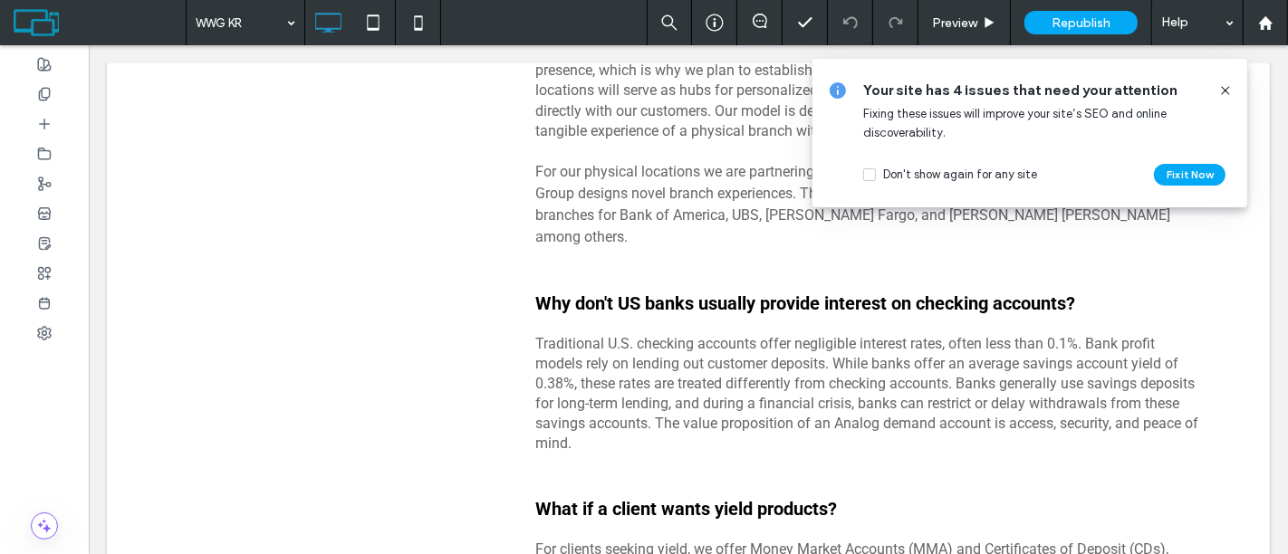
click at [1158, 91] on use at bounding box center [1225, 90] width 8 height 8
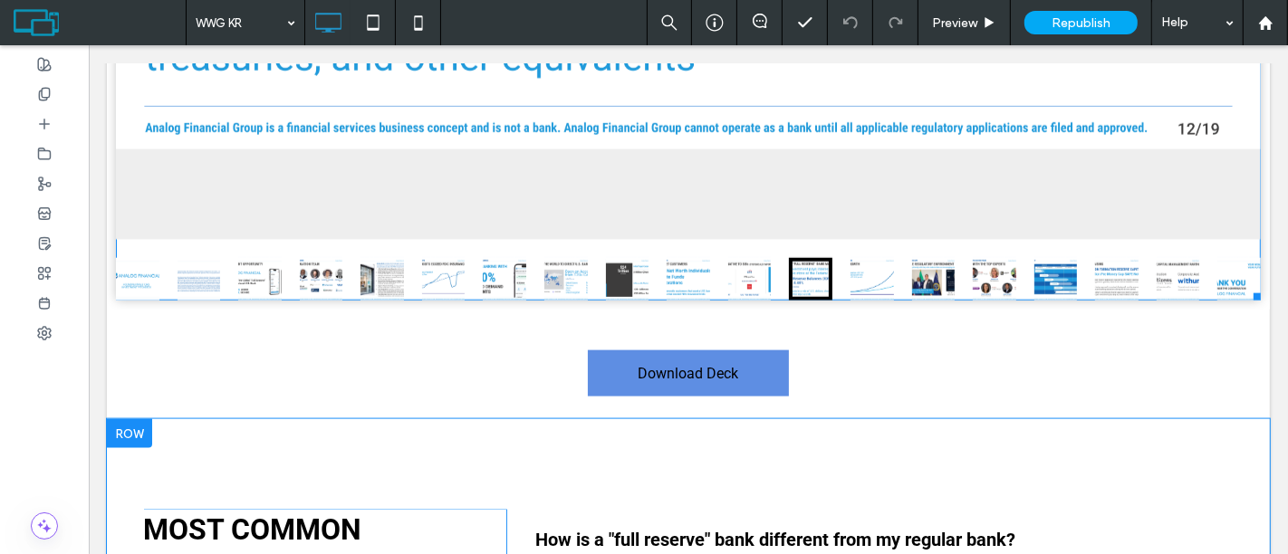
scroll to position [2044, 0]
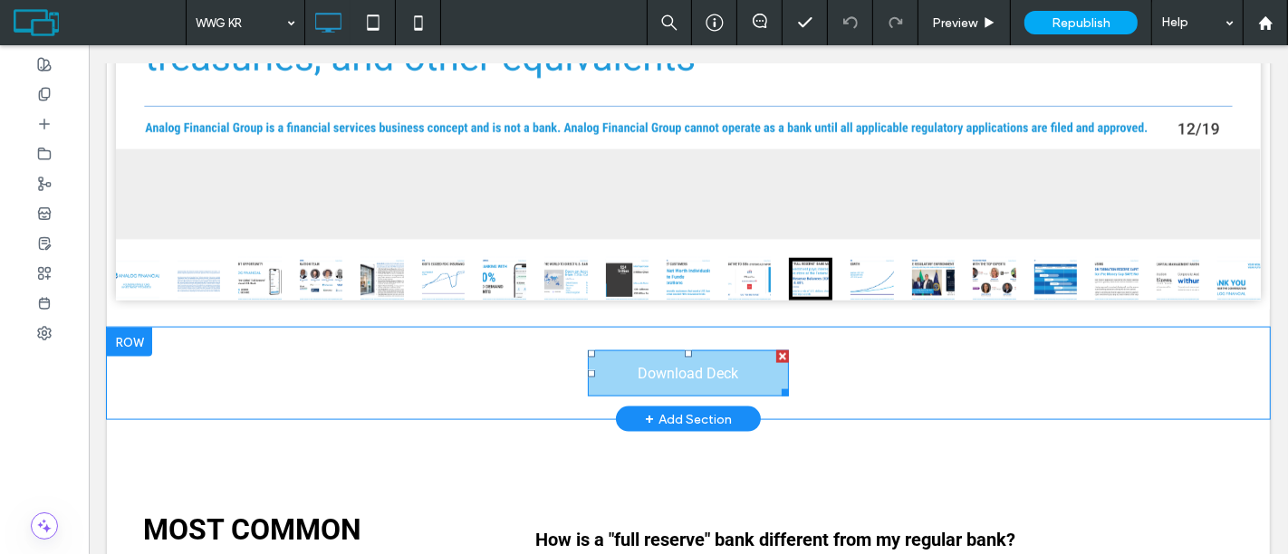
click at [730, 388] on link "Download Deck" at bounding box center [687, 373] width 201 height 46
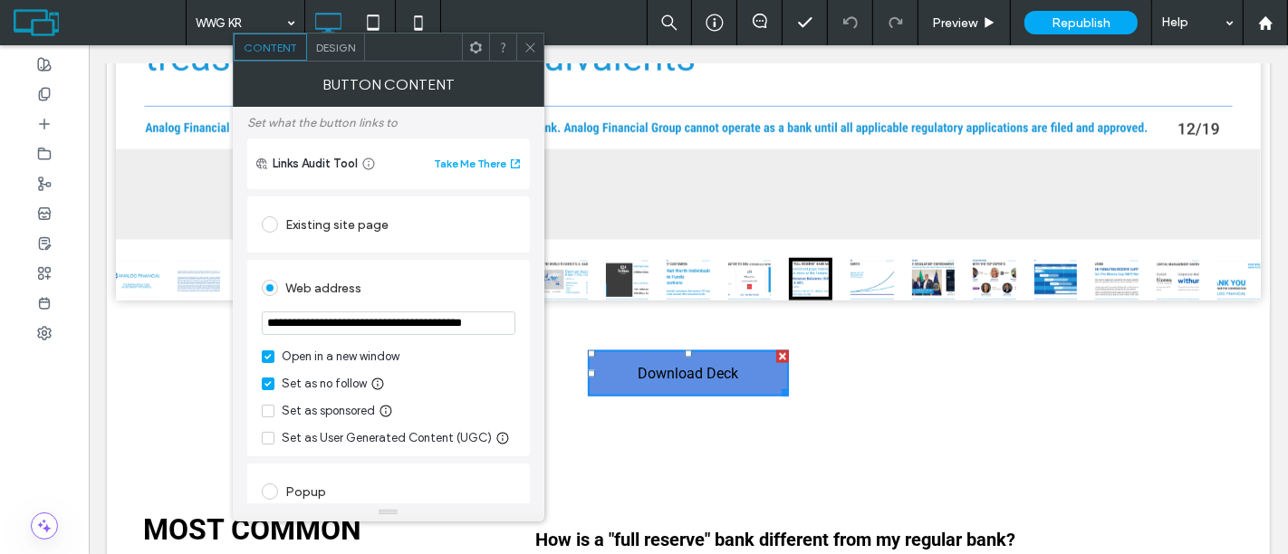
scroll to position [106, 0]
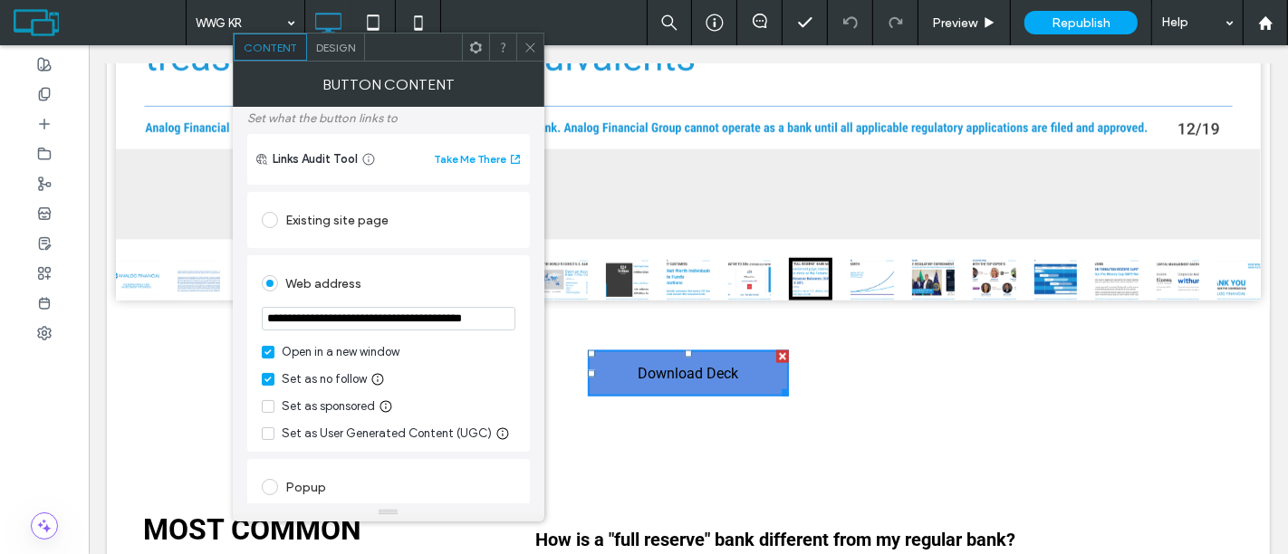
click at [533, 50] on icon at bounding box center [530, 48] width 14 height 14
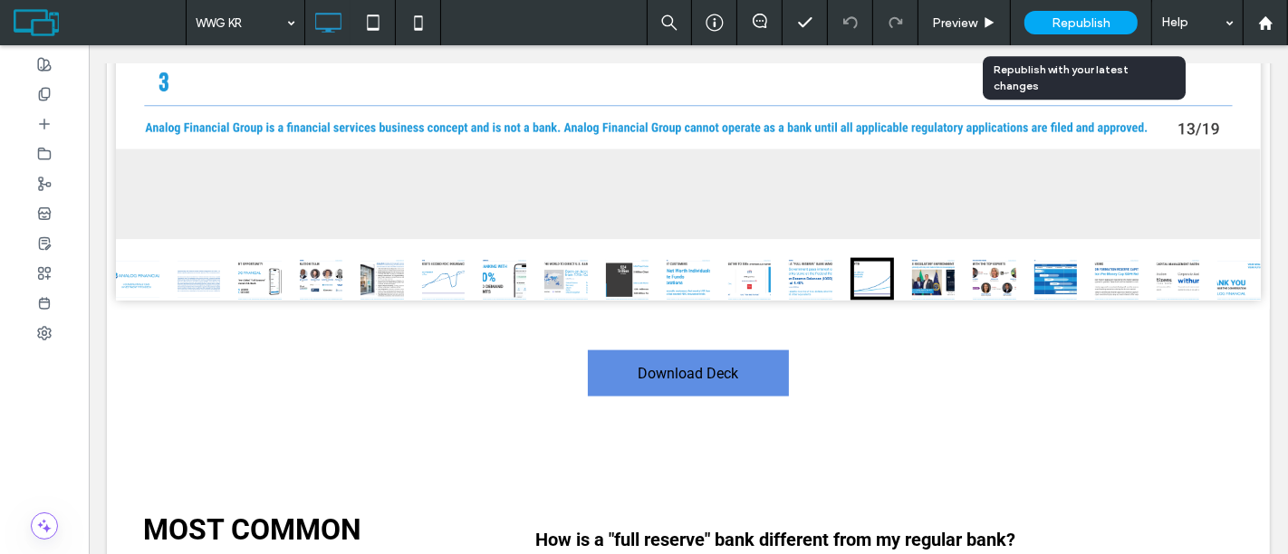
click at [1055, 16] on span "Republish" at bounding box center [1080, 22] width 59 height 15
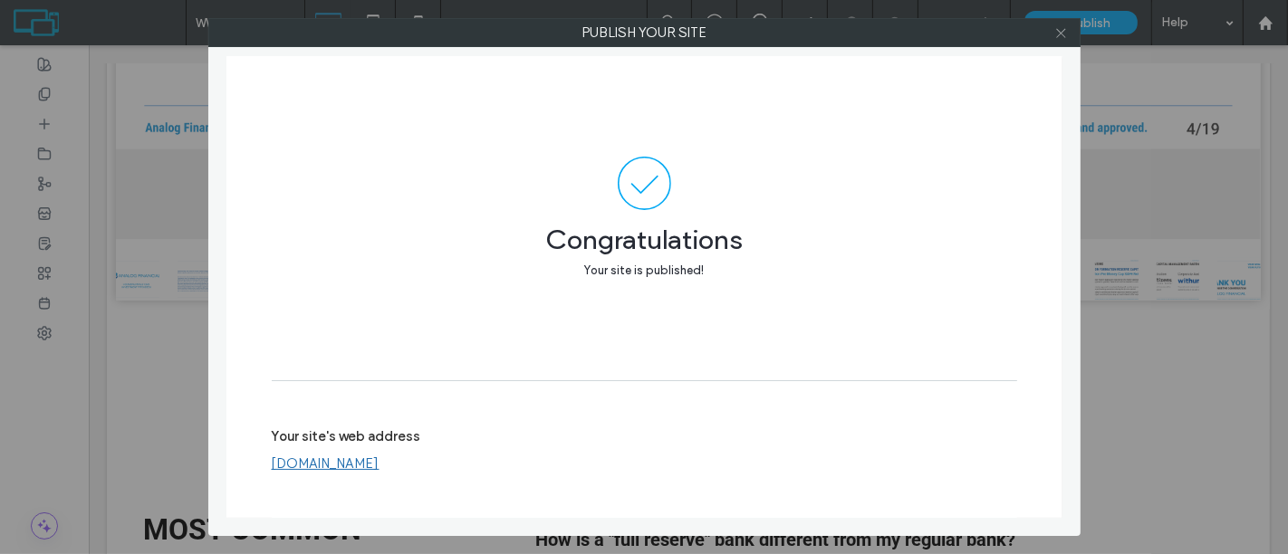
click at [1064, 37] on icon at bounding box center [1061, 33] width 14 height 14
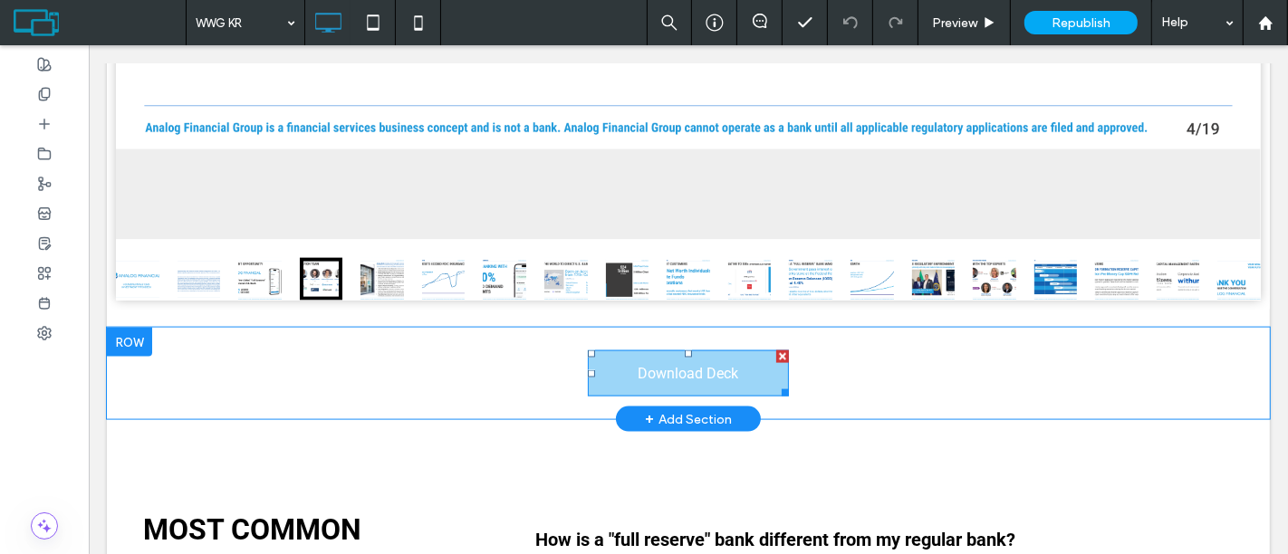
click at [642, 357] on link "Download Deck" at bounding box center [687, 373] width 201 height 46
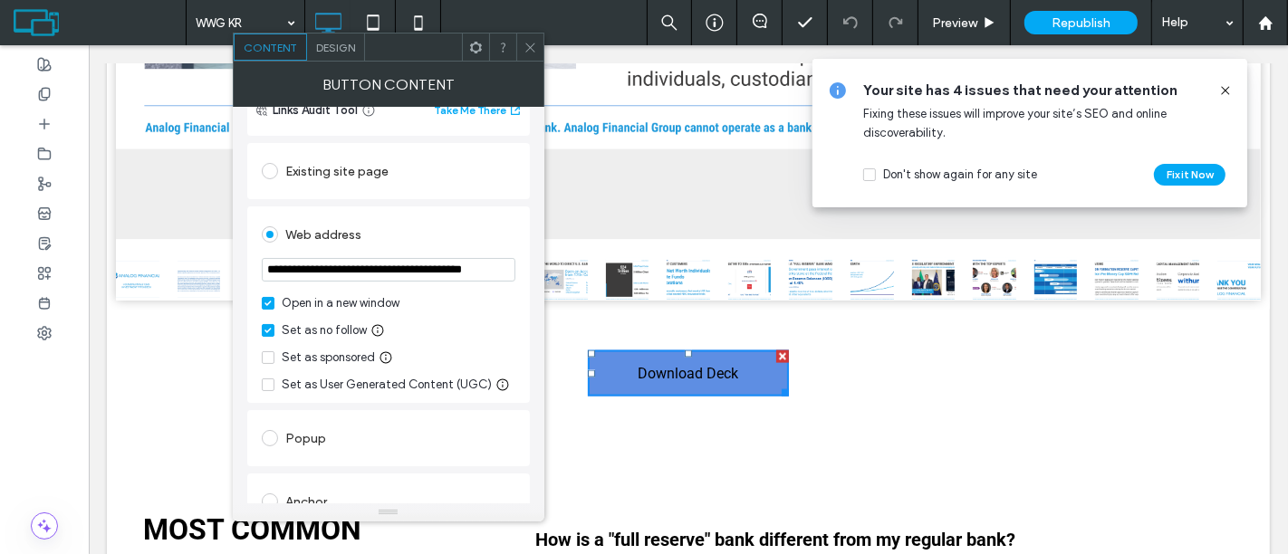
scroll to position [0, 0]
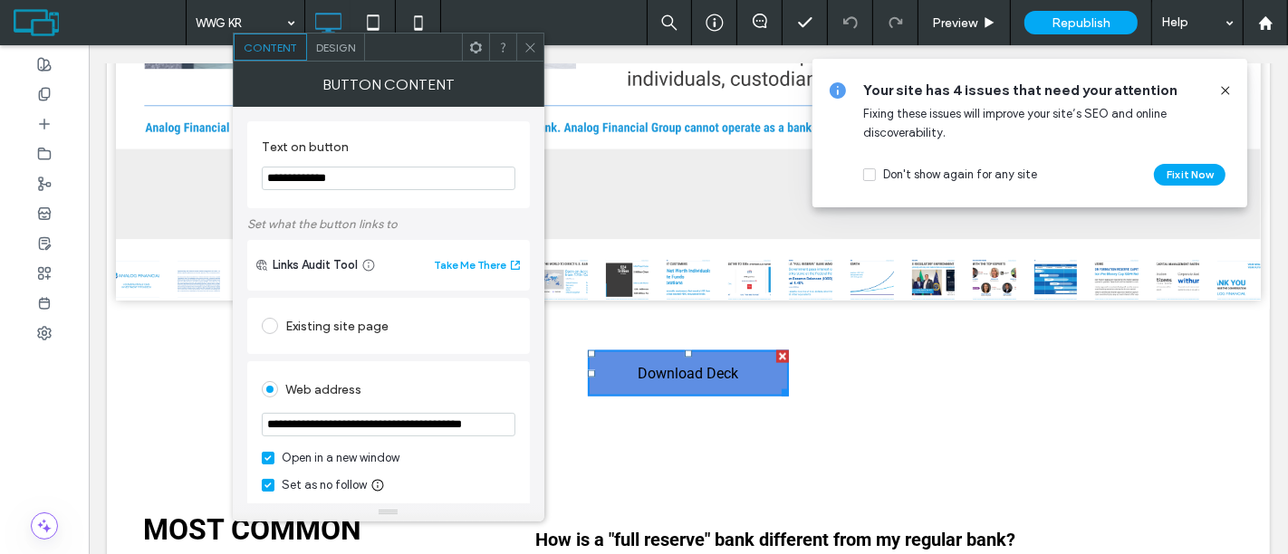
click at [531, 50] on icon at bounding box center [530, 48] width 14 height 14
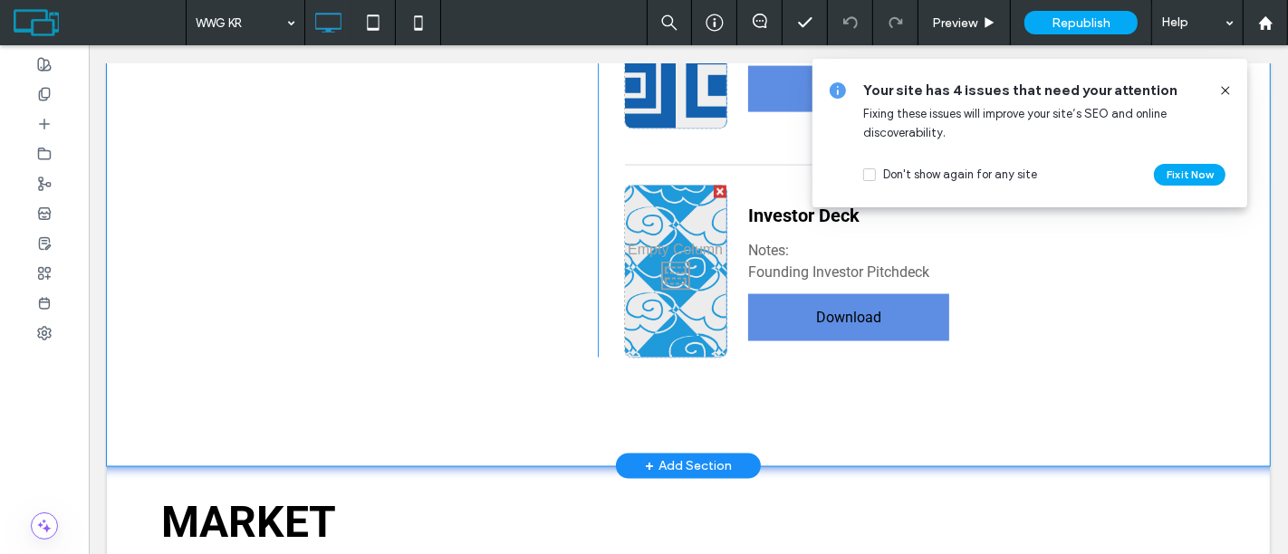
scroll to position [8225, 0]
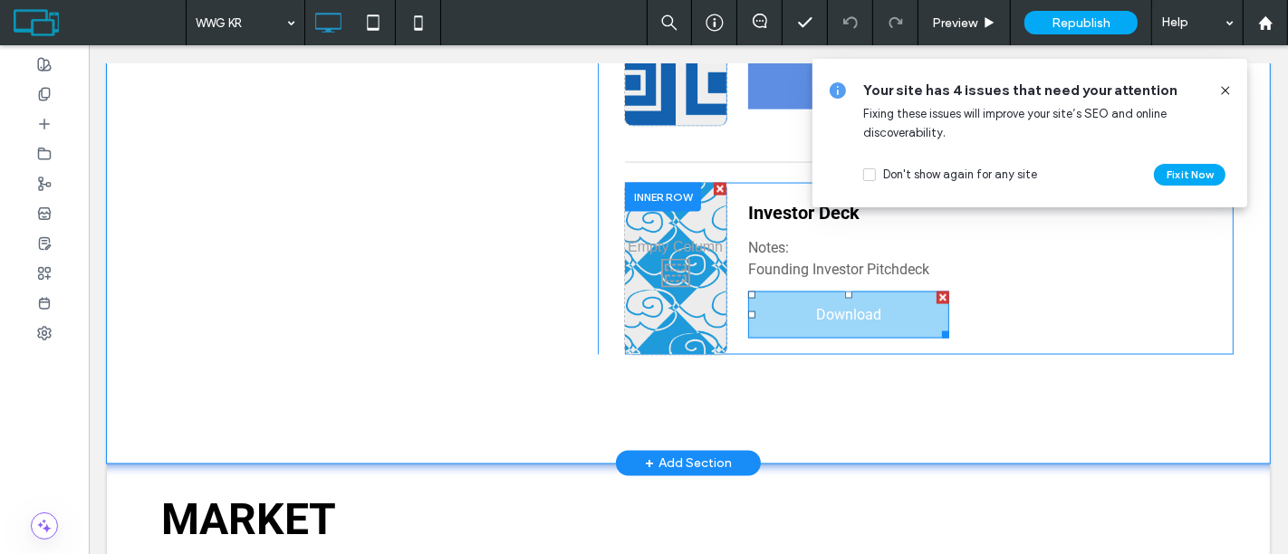
click at [821, 302] on link "Download" at bounding box center [847, 315] width 201 height 46
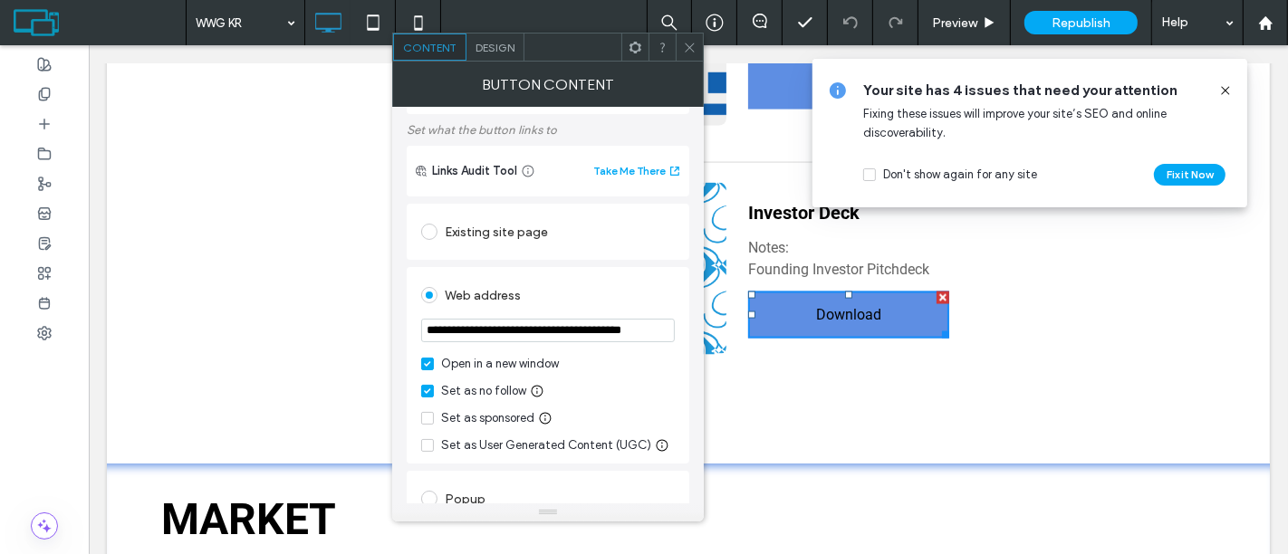
scroll to position [114, 0]
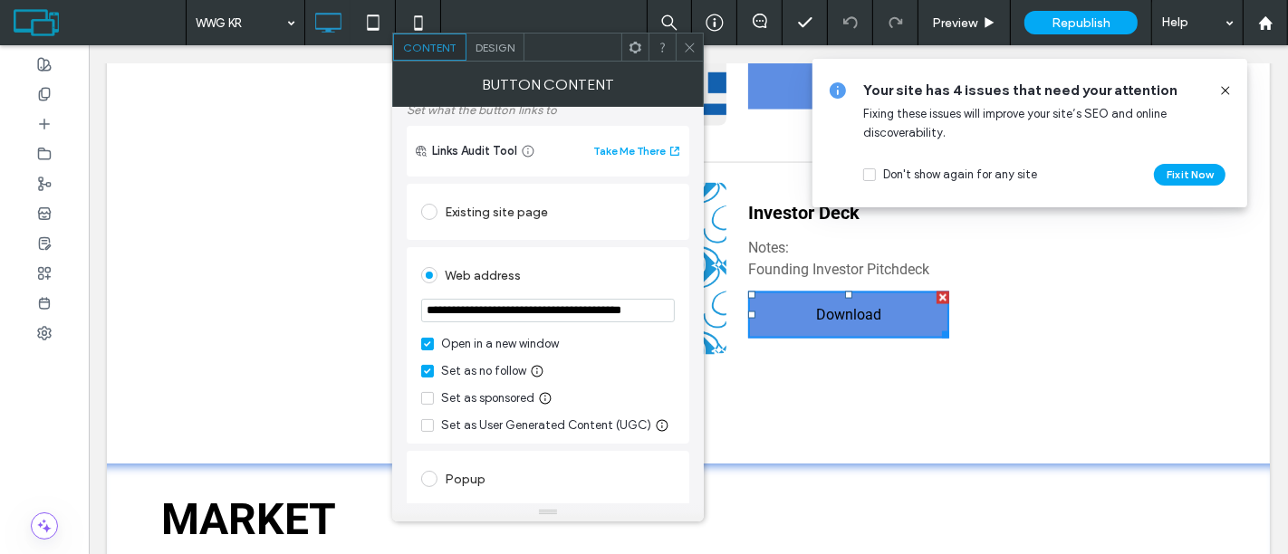
click at [690, 47] on icon at bounding box center [690, 48] width 14 height 14
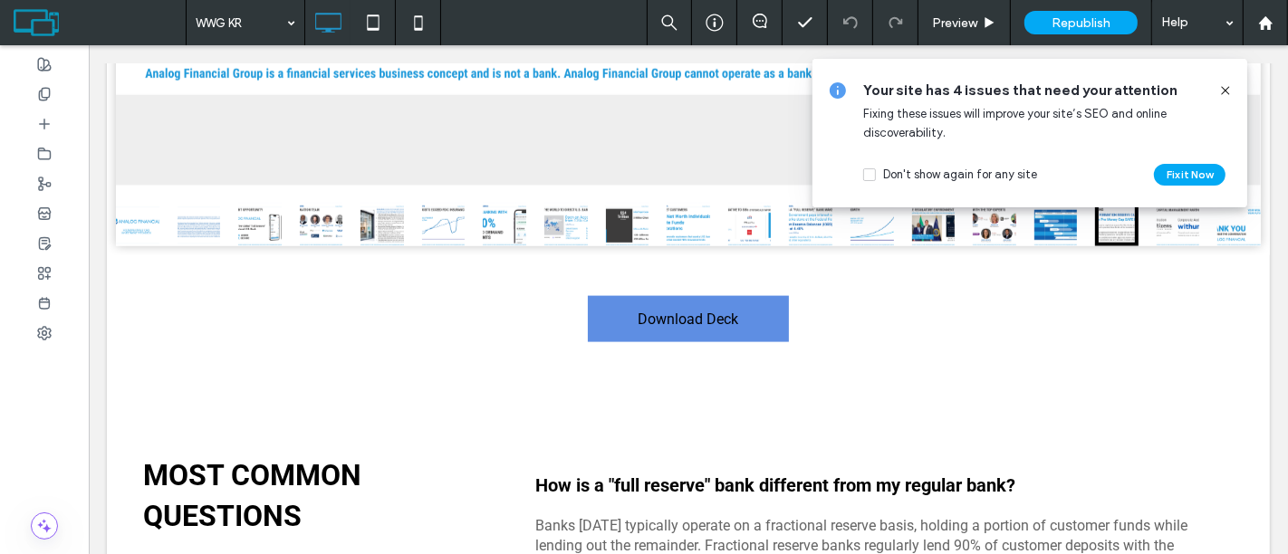
scroll to position [2087, 0]
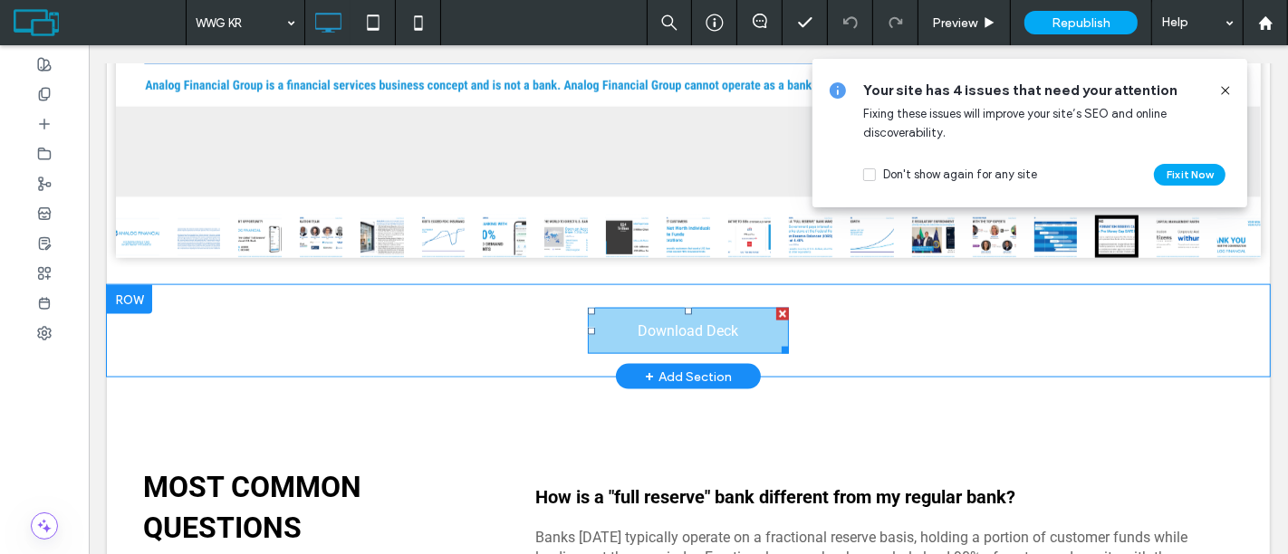
click at [694, 330] on span "Download Deck" at bounding box center [687, 330] width 101 height 17
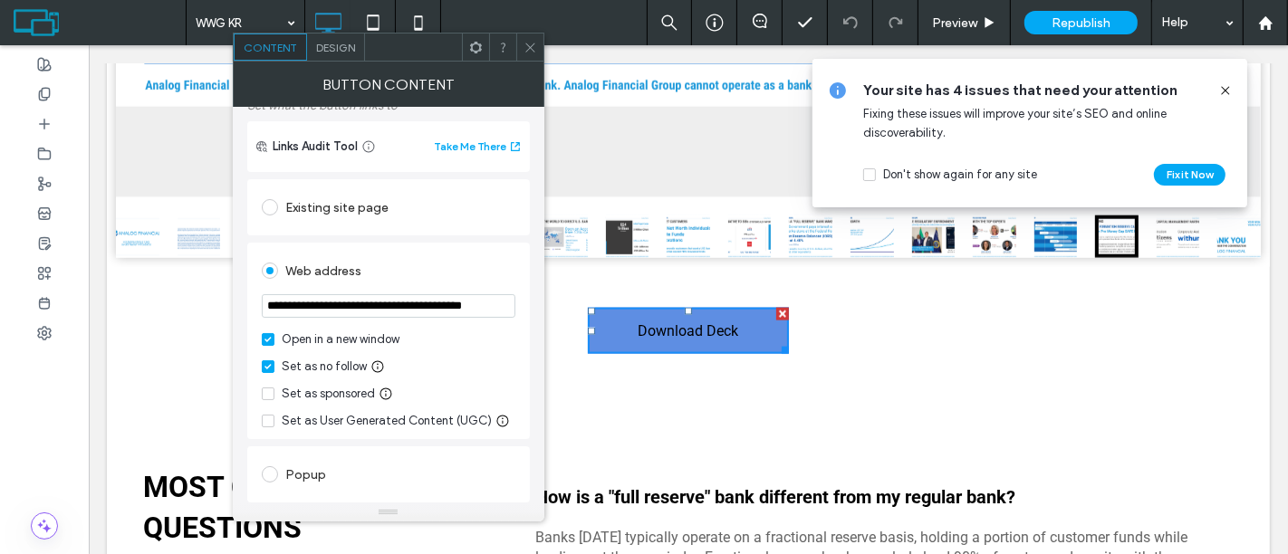
scroll to position [435, 0]
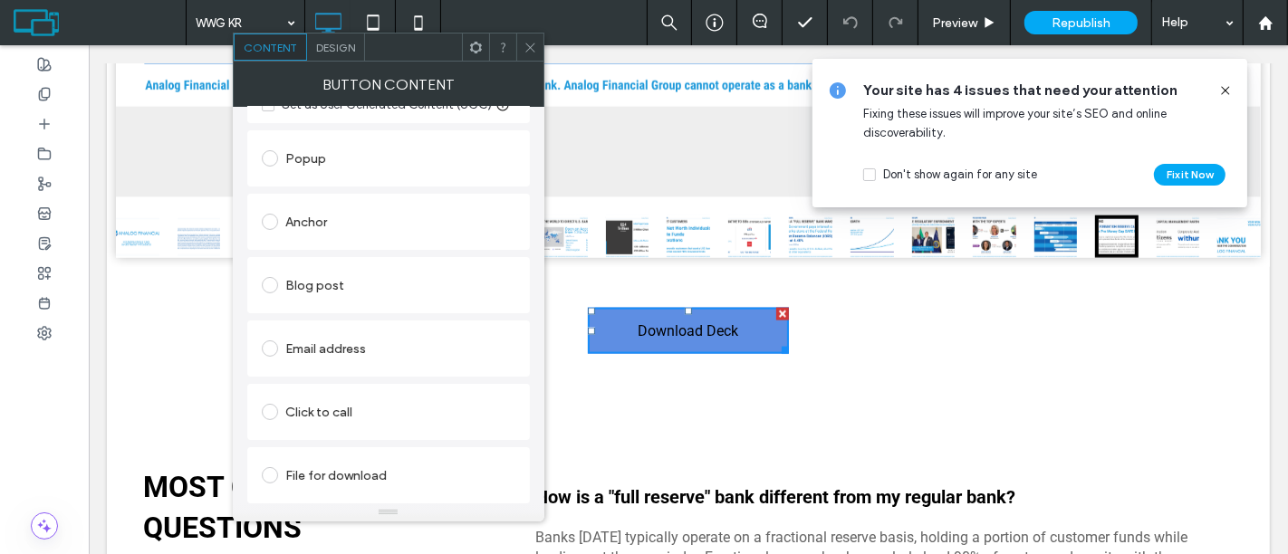
click at [268, 475] on span at bounding box center [270, 475] width 16 height 16
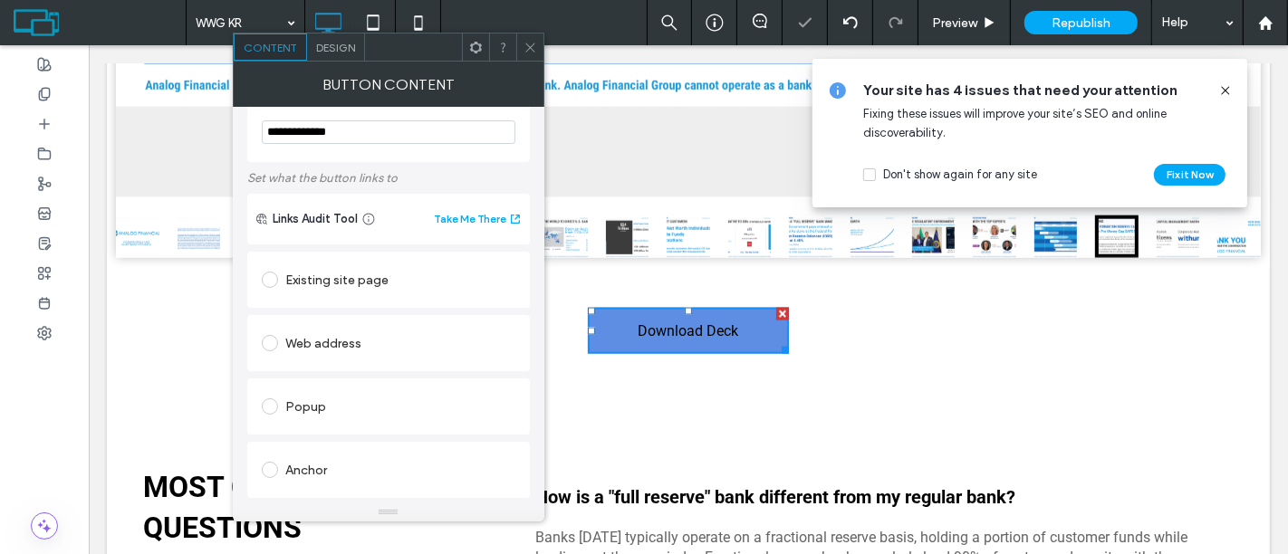
scroll to position [0, 0]
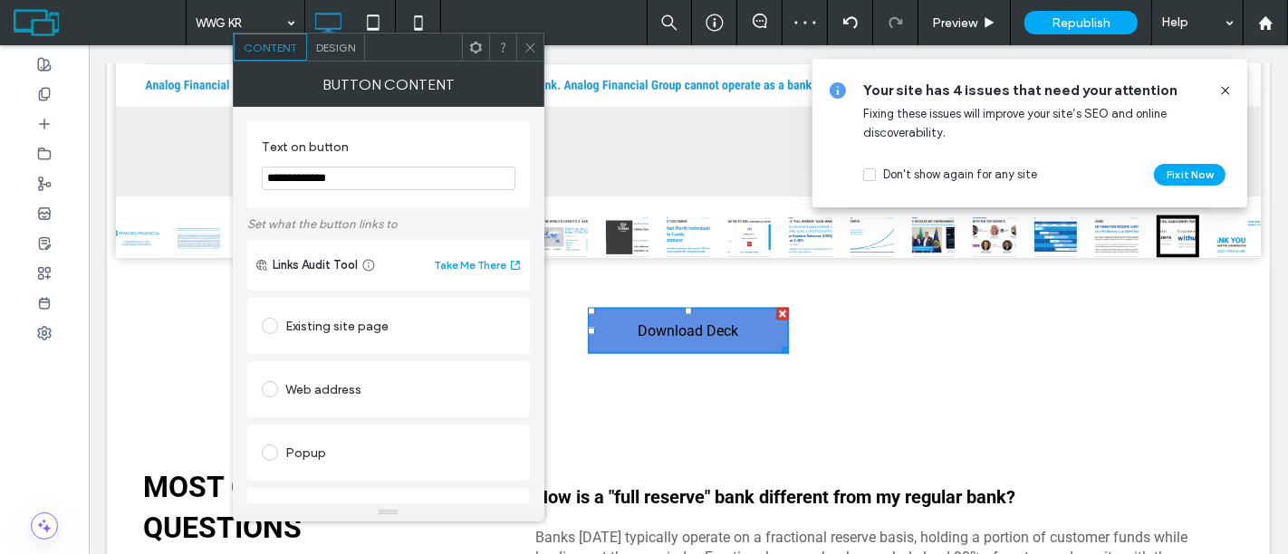
click at [269, 389] on span at bounding box center [270, 389] width 16 height 16
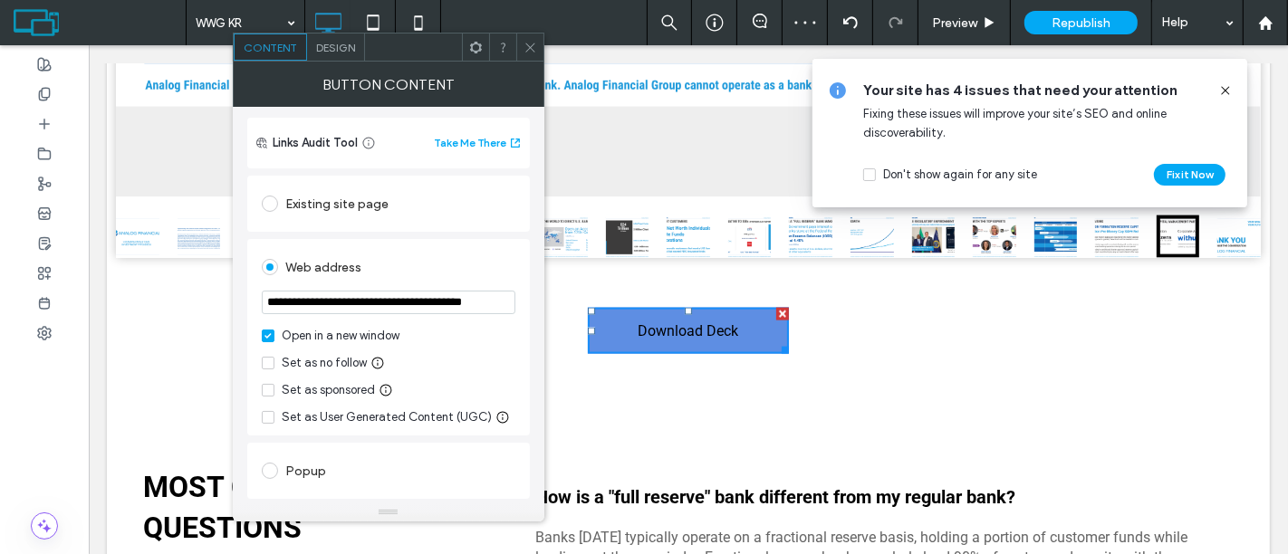
scroll to position [124, 0]
click at [472, 297] on input "**********" at bounding box center [389, 301] width 254 height 24
click at [269, 362] on icon at bounding box center [267, 361] width 7 height 5
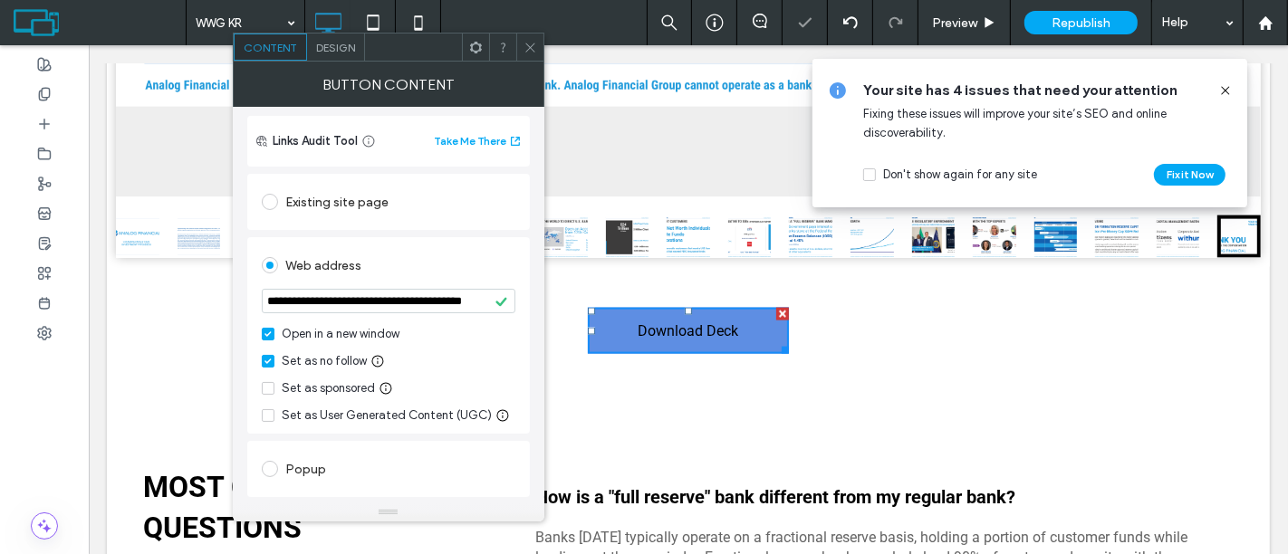
click at [532, 53] on icon at bounding box center [530, 48] width 14 height 14
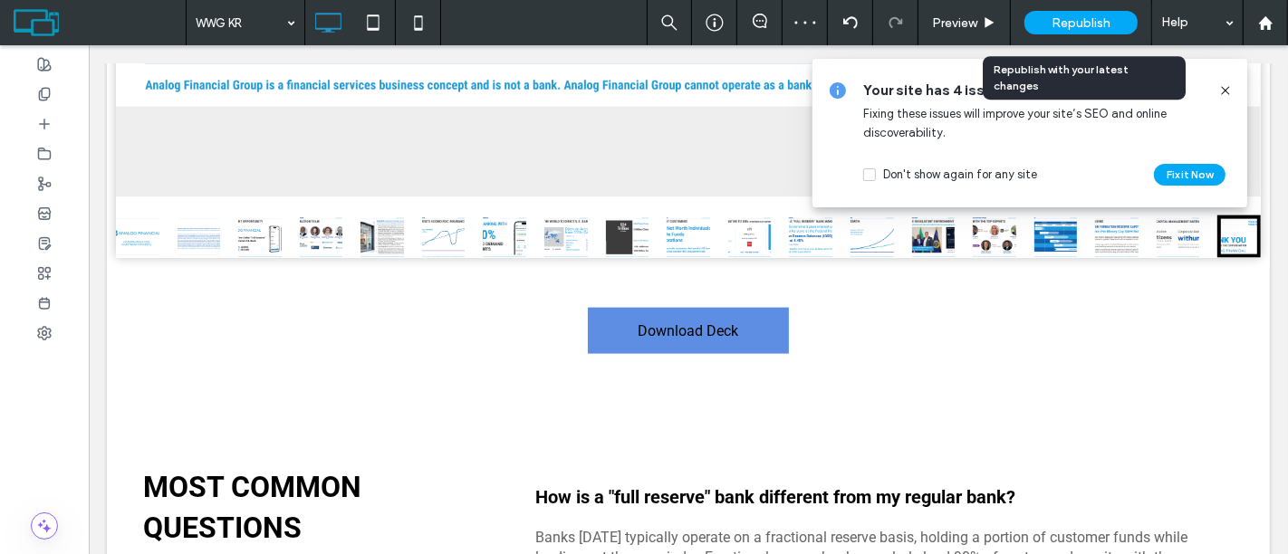
click at [1069, 11] on div "Republish" at bounding box center [1080, 23] width 113 height 24
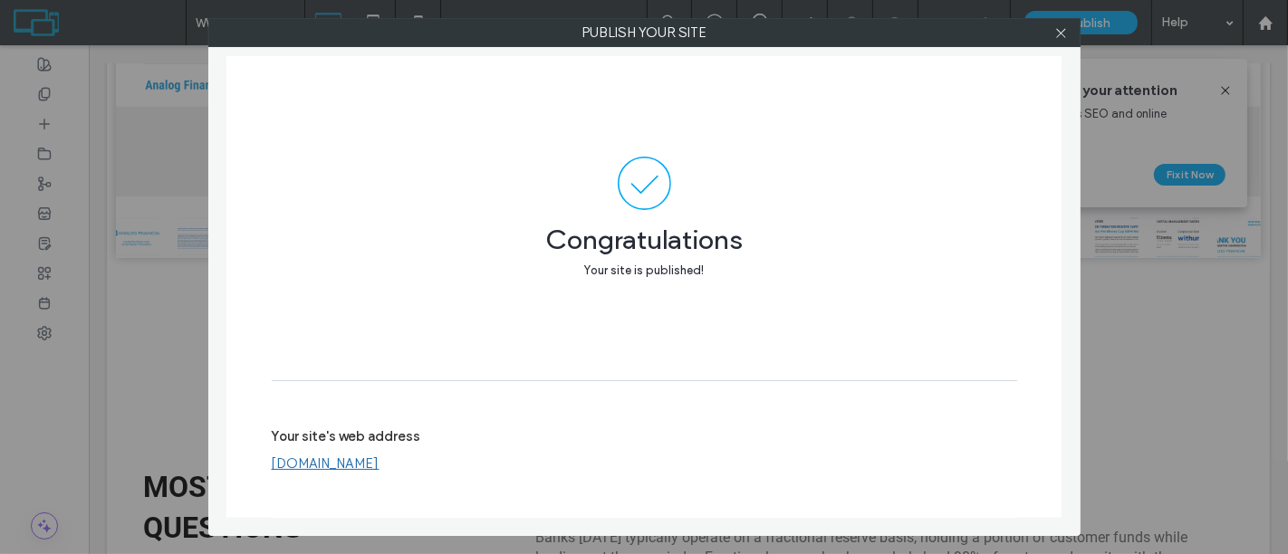
click at [154, 256] on div "Publish your site Congratulations Your site is published! Your site's web addre…" at bounding box center [644, 277] width 1288 height 554
click at [1062, 33] on icon at bounding box center [1061, 33] width 14 height 14
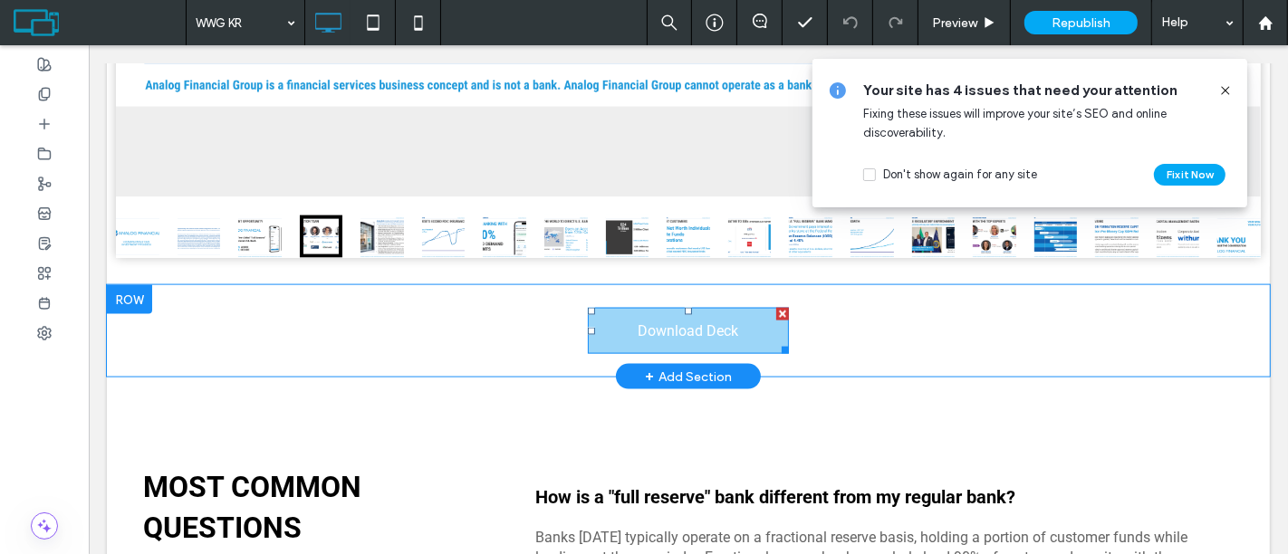
click at [619, 325] on link "Download Deck" at bounding box center [687, 331] width 201 height 46
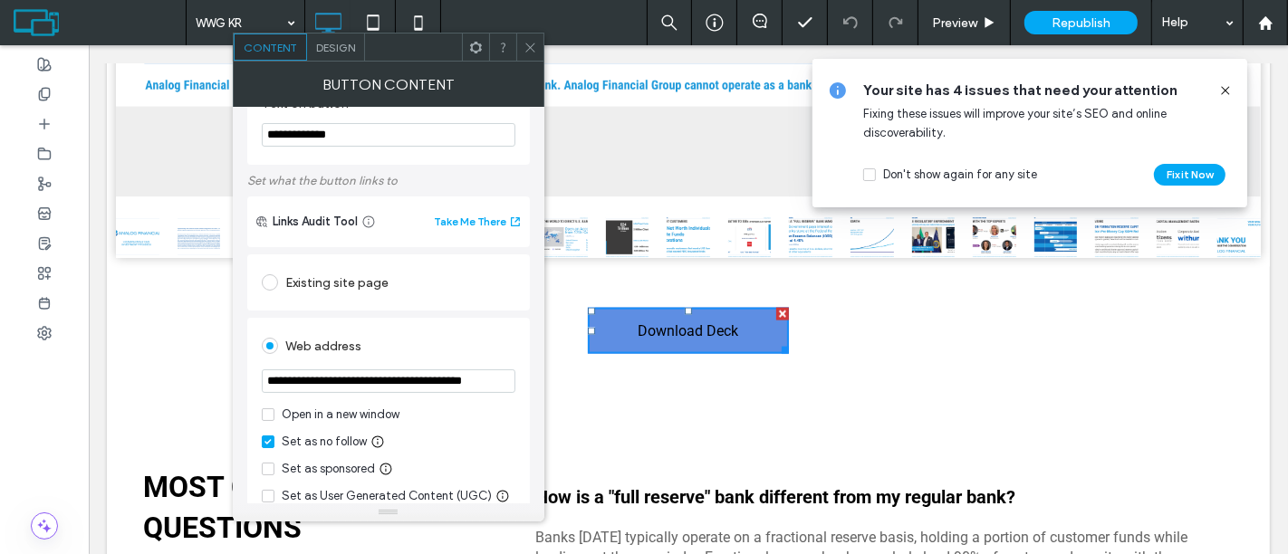
scroll to position [43, 0]
click at [263, 417] on span at bounding box center [268, 414] width 13 height 13
click at [533, 53] on span at bounding box center [530, 47] width 14 height 27
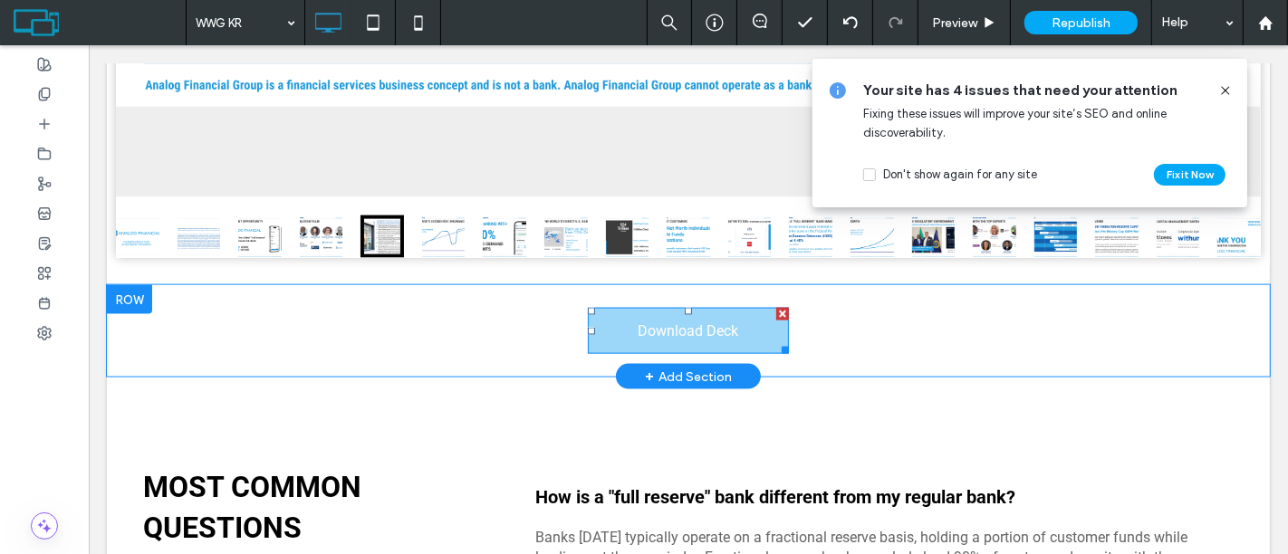
click at [617, 334] on link "Download Deck" at bounding box center [687, 331] width 201 height 46
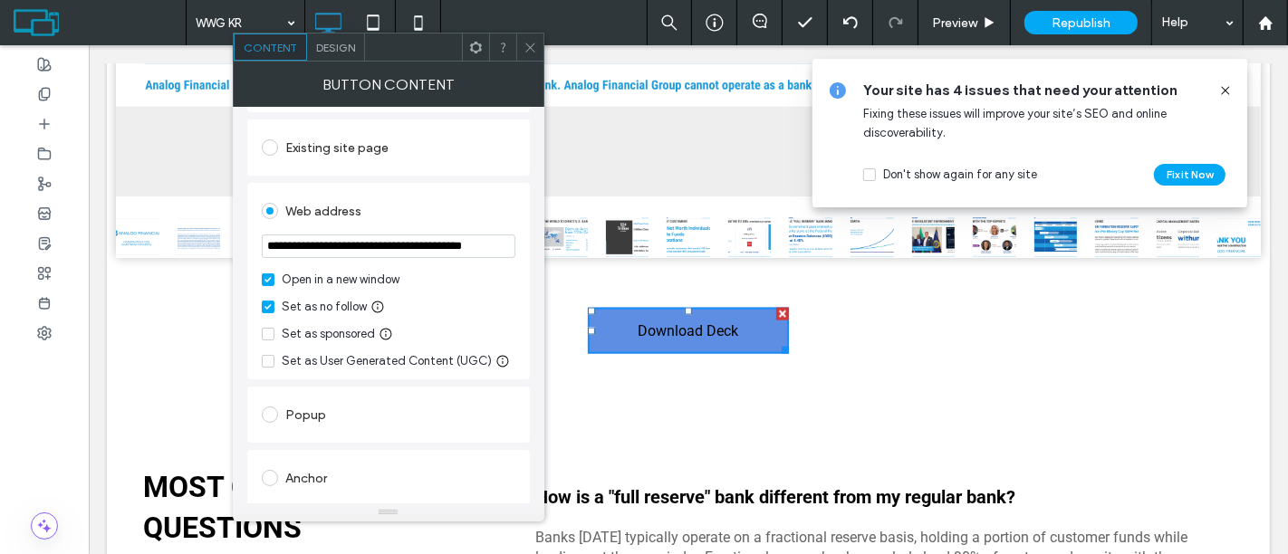
scroll to position [182, 0]
click at [530, 47] on use at bounding box center [529, 47] width 9 height 9
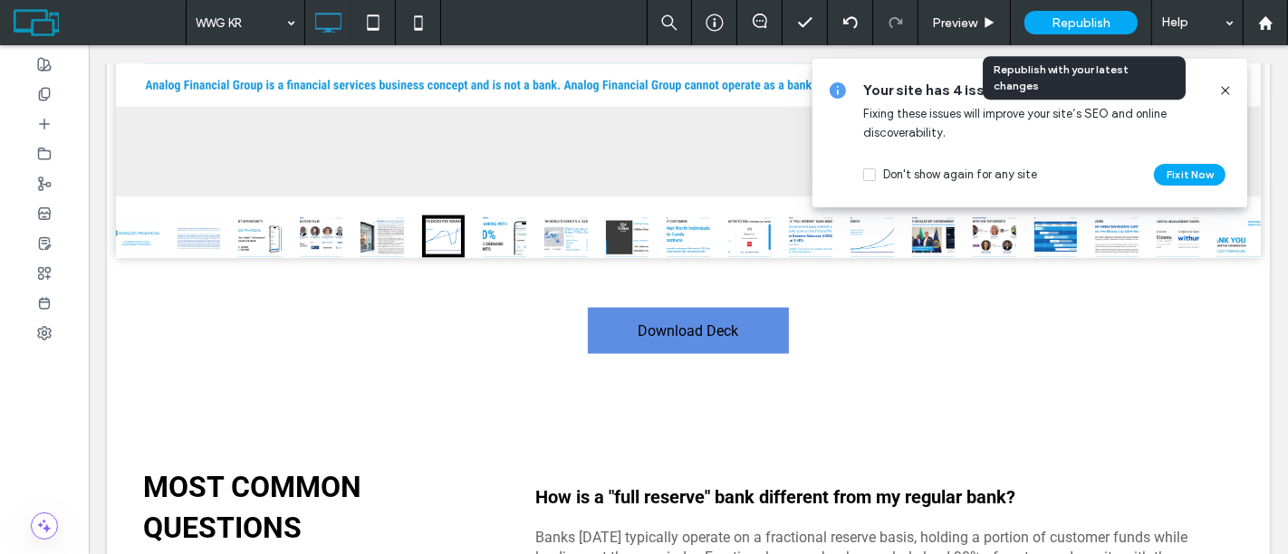
click at [1049, 9] on div "Republish" at bounding box center [1080, 22] width 113 height 45
click at [1071, 29] on span "Republish" at bounding box center [1080, 22] width 59 height 15
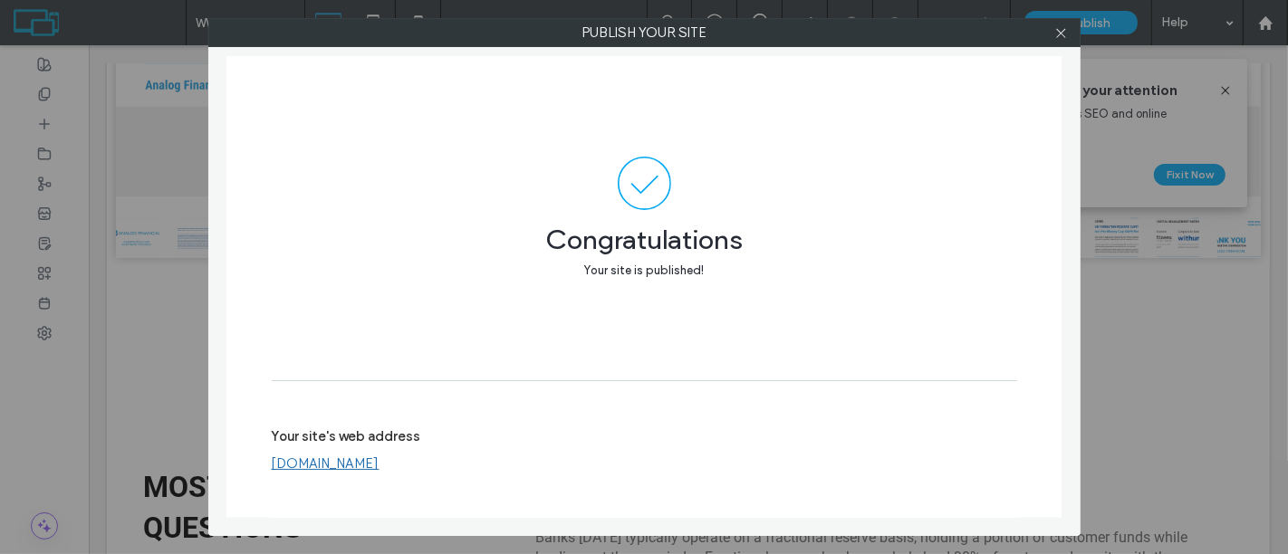
click at [1079, 274] on div "Publish your site Congratulations Your site is published! Your site's web addre…" at bounding box center [644, 277] width 872 height 518
click at [1103, 278] on div "Publish your site Congratulations Your site is published! Your site's web addre…" at bounding box center [644, 277] width 1288 height 554
click at [1058, 30] on use at bounding box center [1060, 32] width 9 height 9
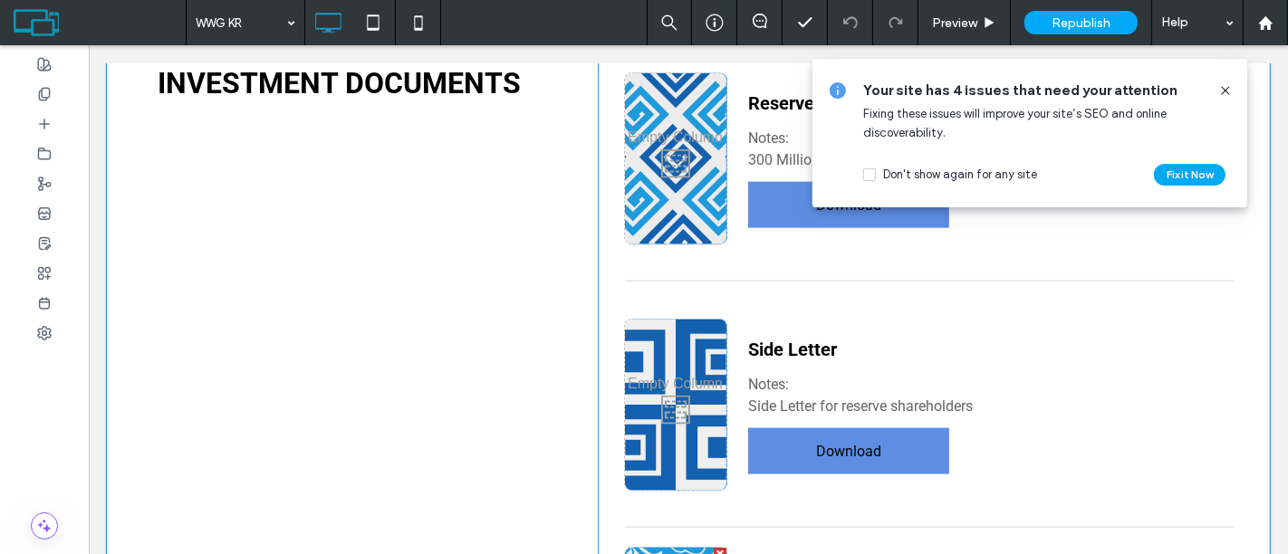
scroll to position [7858, 0]
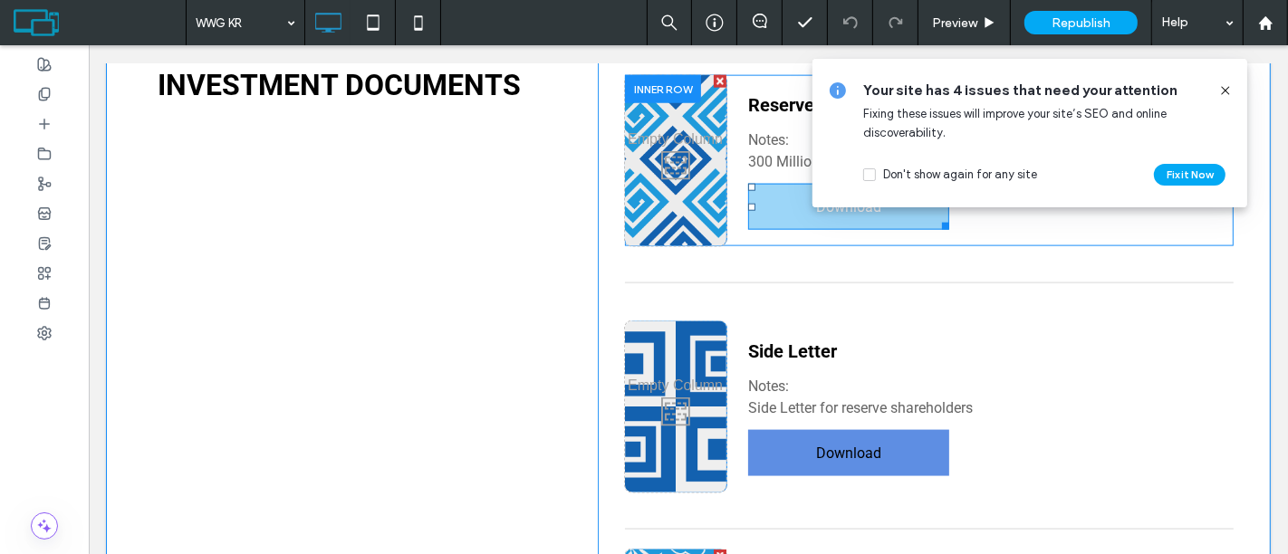
click at [758, 191] on link "Download" at bounding box center [847, 207] width 201 height 46
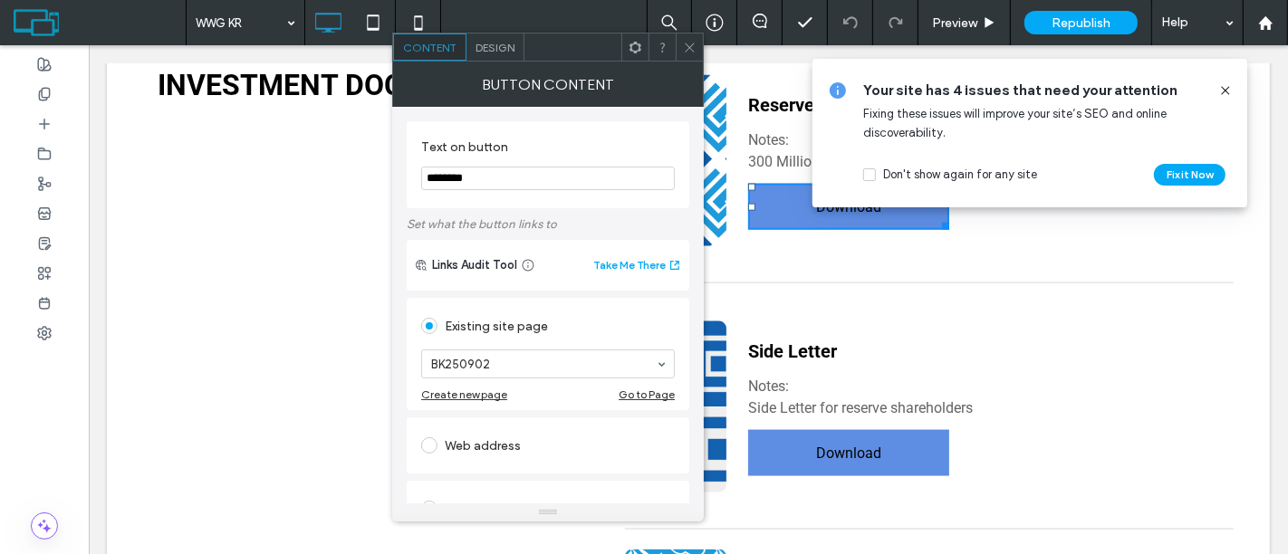
click at [524, 384] on section "BK250902" at bounding box center [548, 364] width 254 height 47
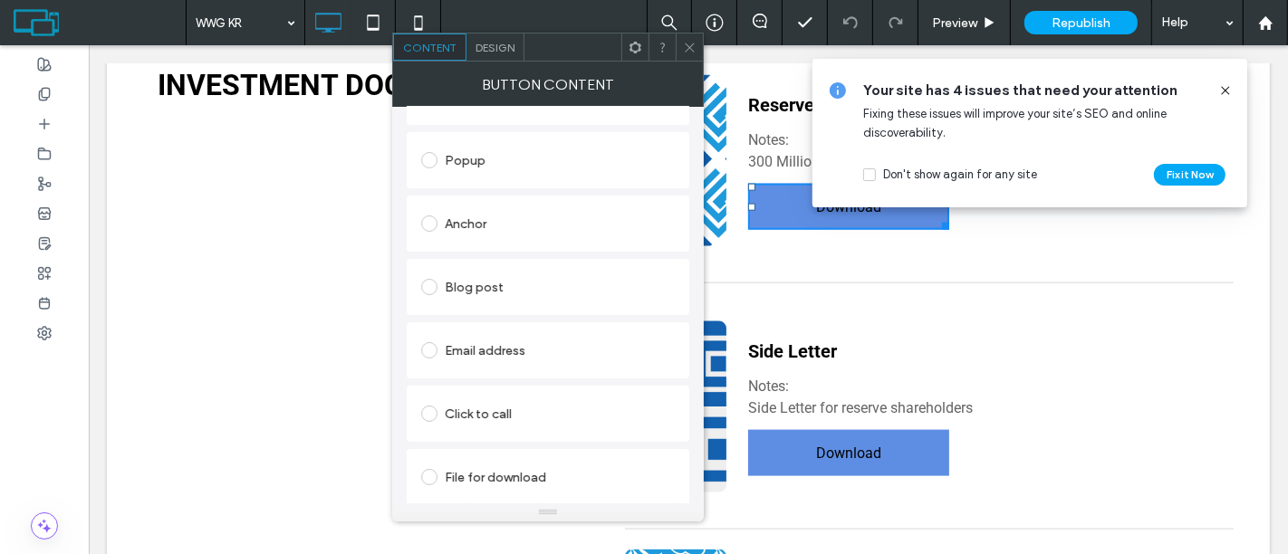
click at [427, 471] on span at bounding box center [429, 477] width 16 height 16
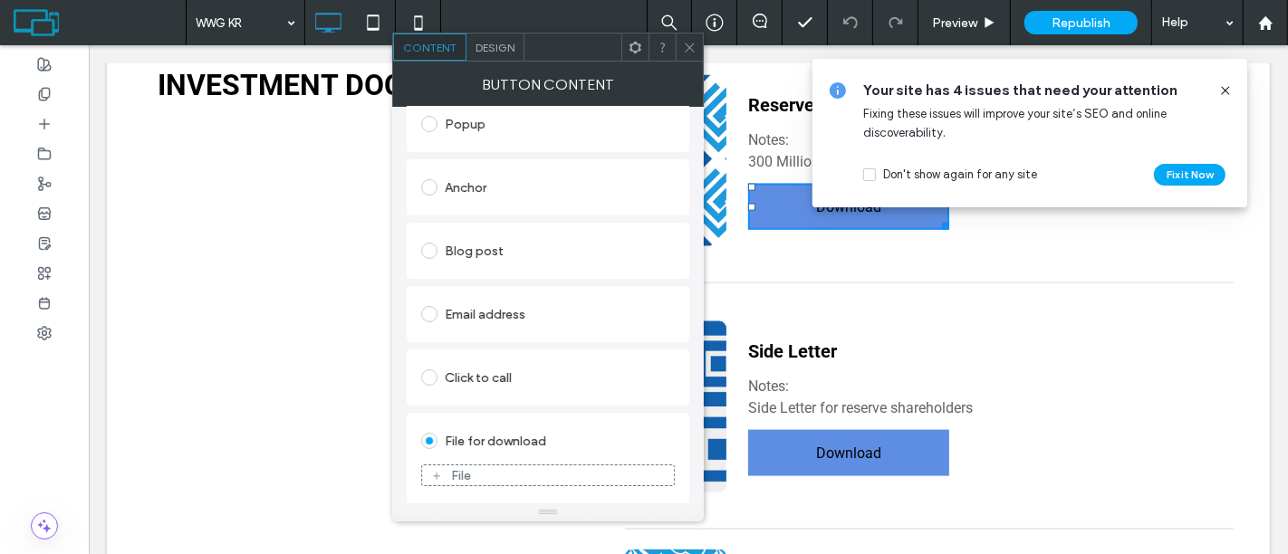
click at [534, 468] on div "File" at bounding box center [548, 475] width 252 height 16
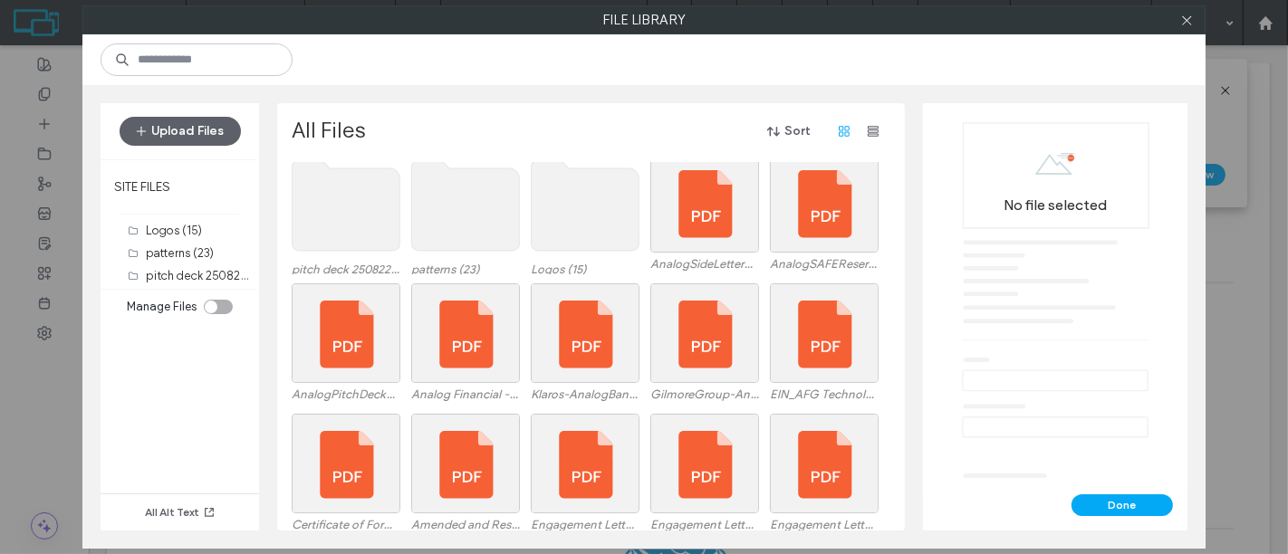
scroll to position [10, 0]
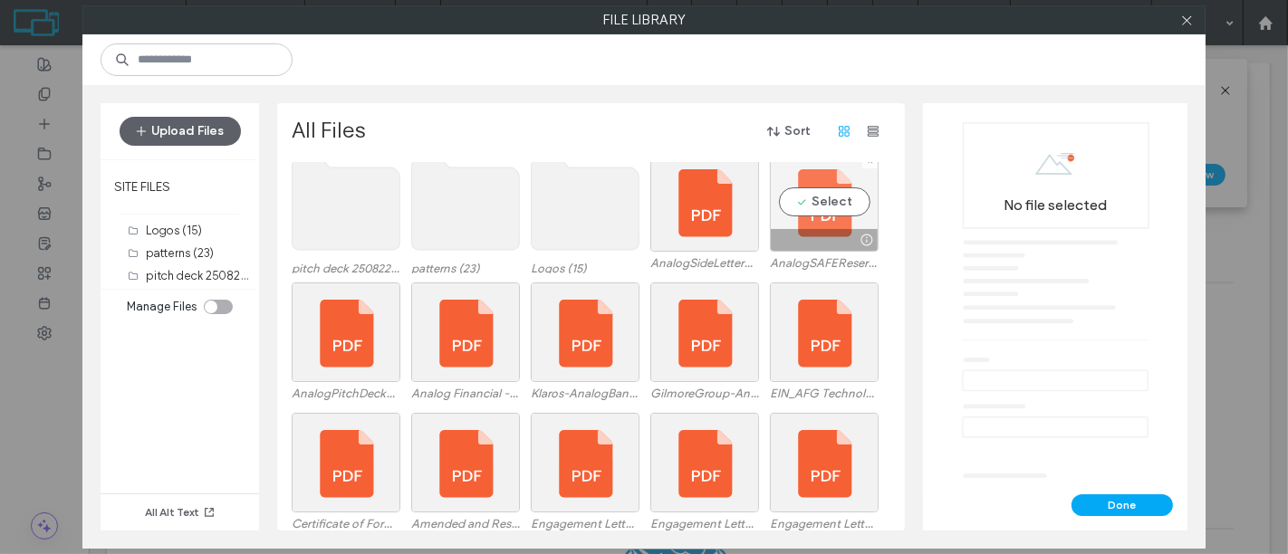
click at [840, 199] on div "Select" at bounding box center [824, 202] width 109 height 100
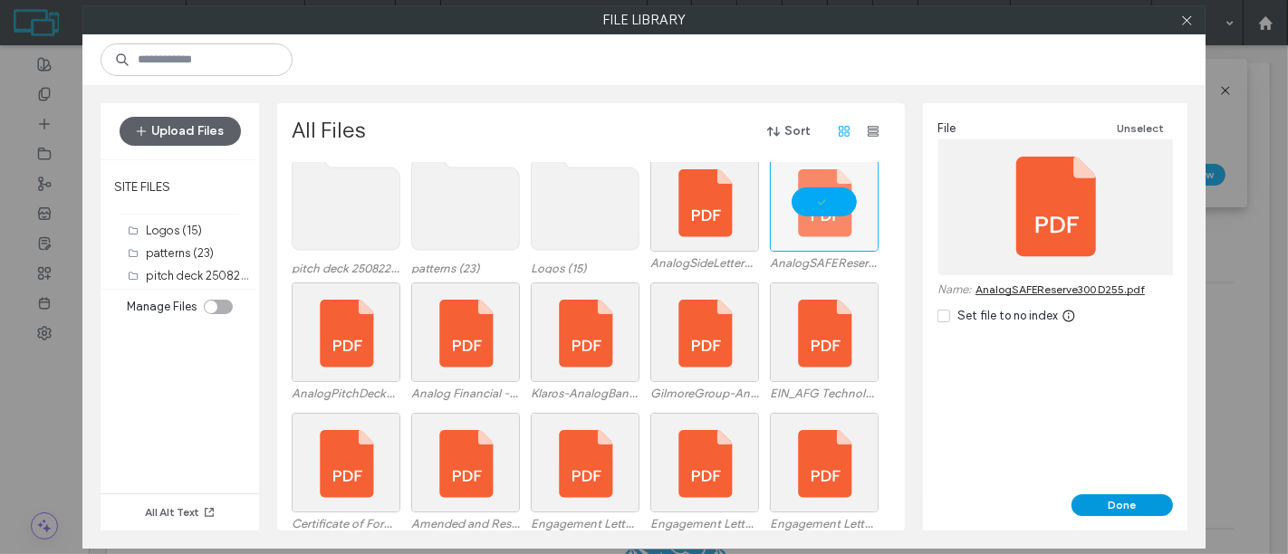
click at [1124, 498] on button "Done" at bounding box center [1121, 505] width 101 height 22
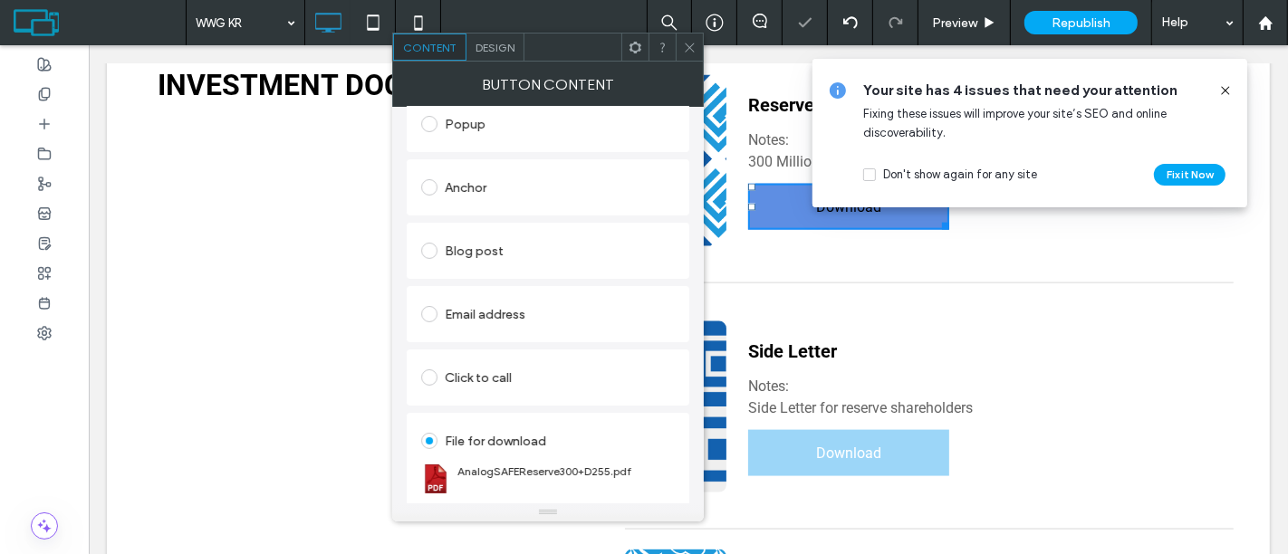
click at [874, 430] on link "Download" at bounding box center [847, 453] width 201 height 46
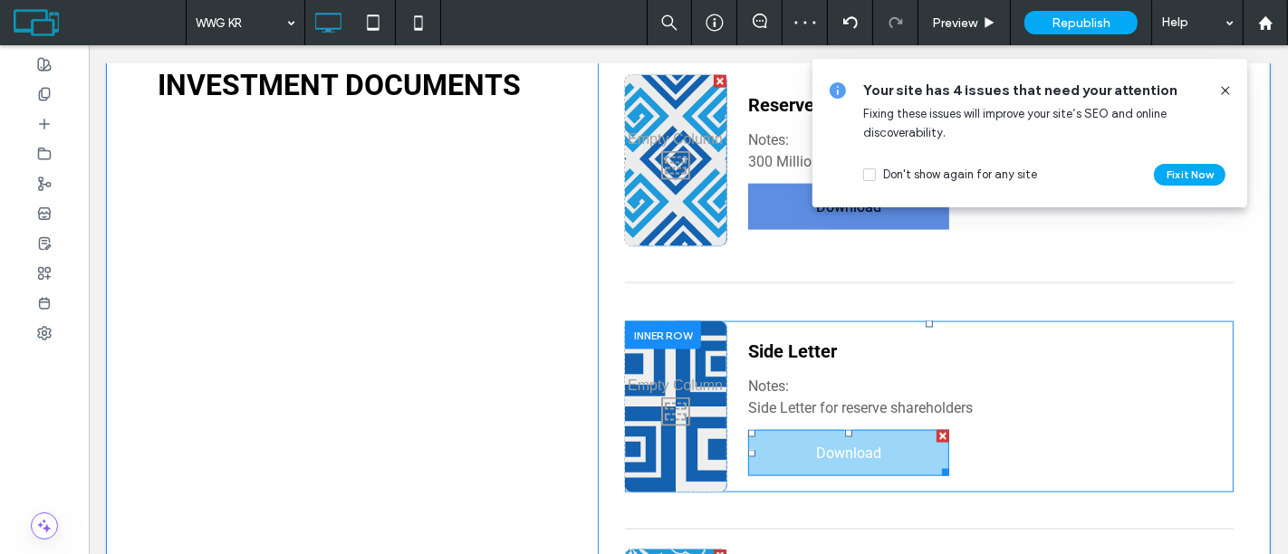
click at [788, 435] on link "Download" at bounding box center [847, 453] width 201 height 46
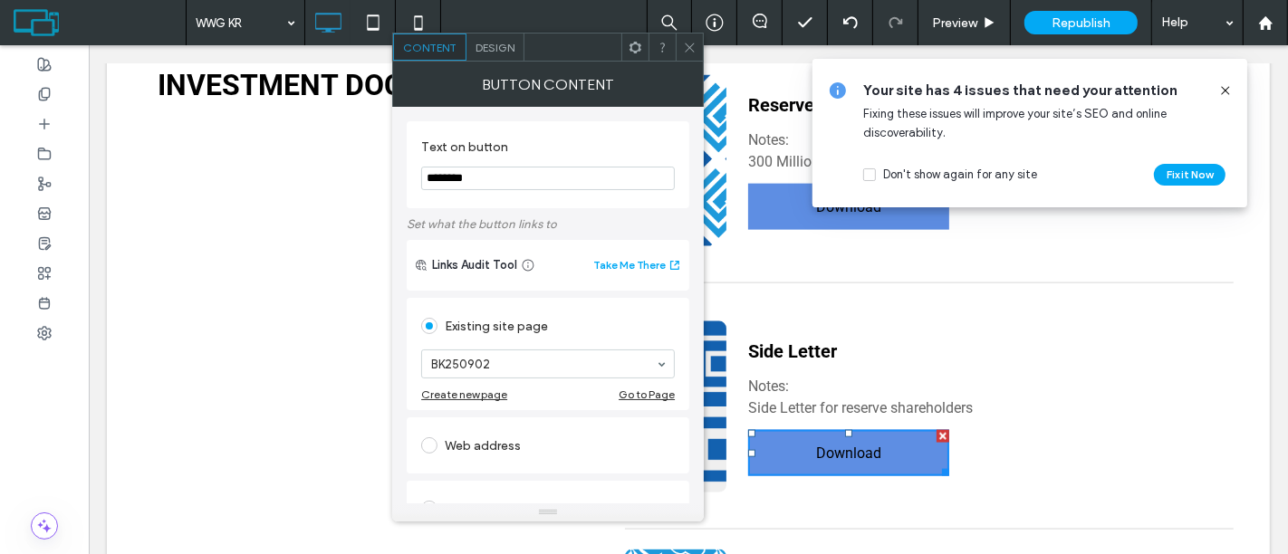
scroll to position [349, 0]
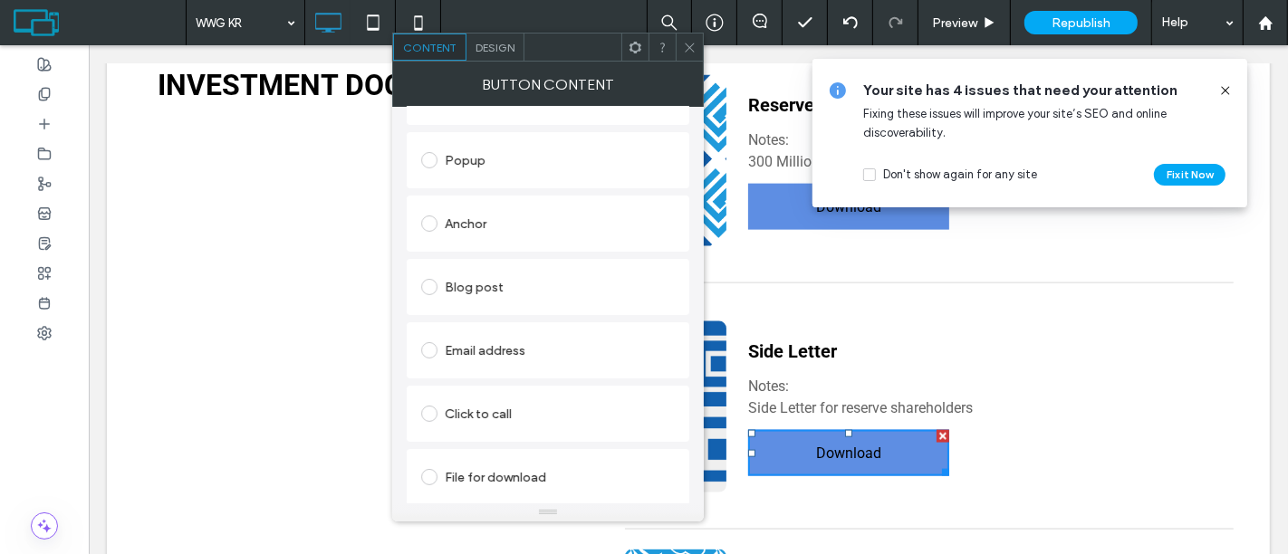
click at [434, 475] on span at bounding box center [429, 477] width 16 height 16
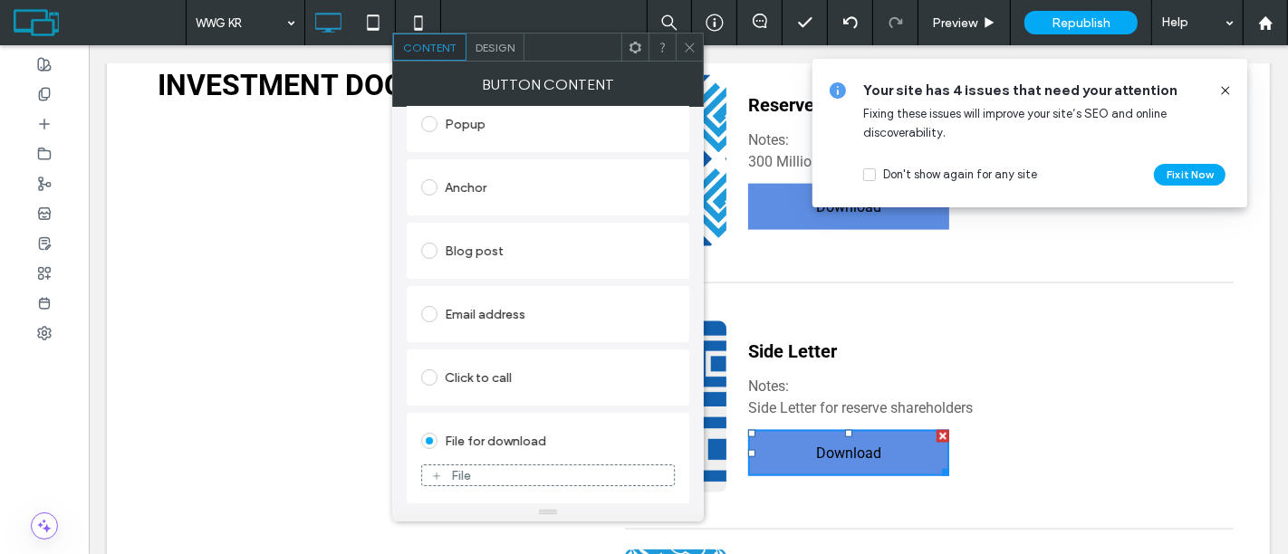
click at [535, 475] on div "File" at bounding box center [548, 475] width 252 height 16
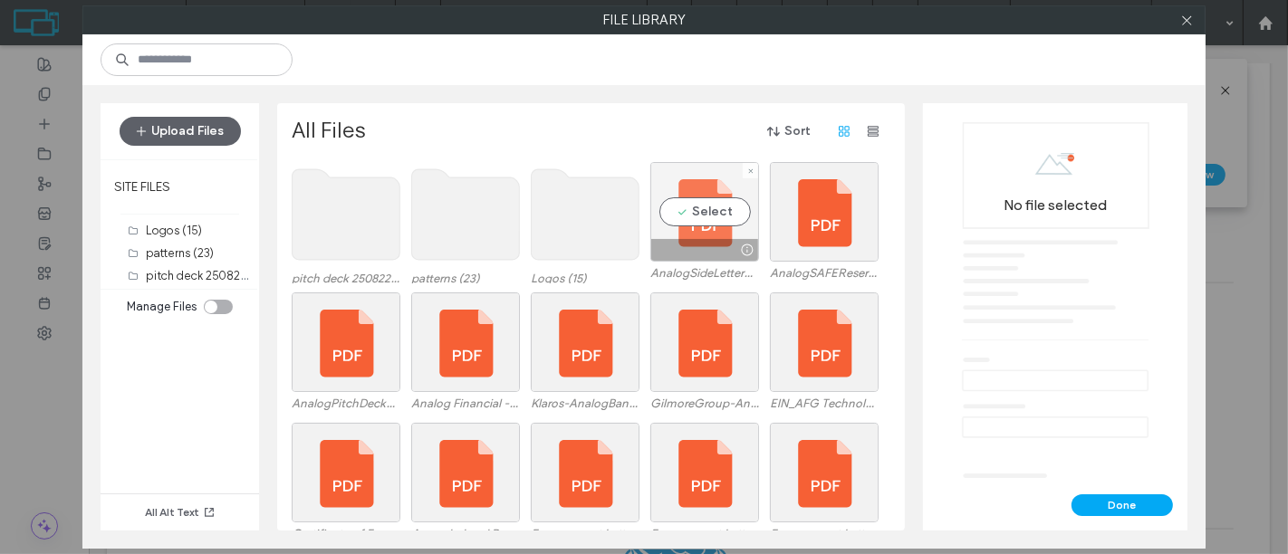
click at [704, 210] on div "Select" at bounding box center [704, 212] width 109 height 100
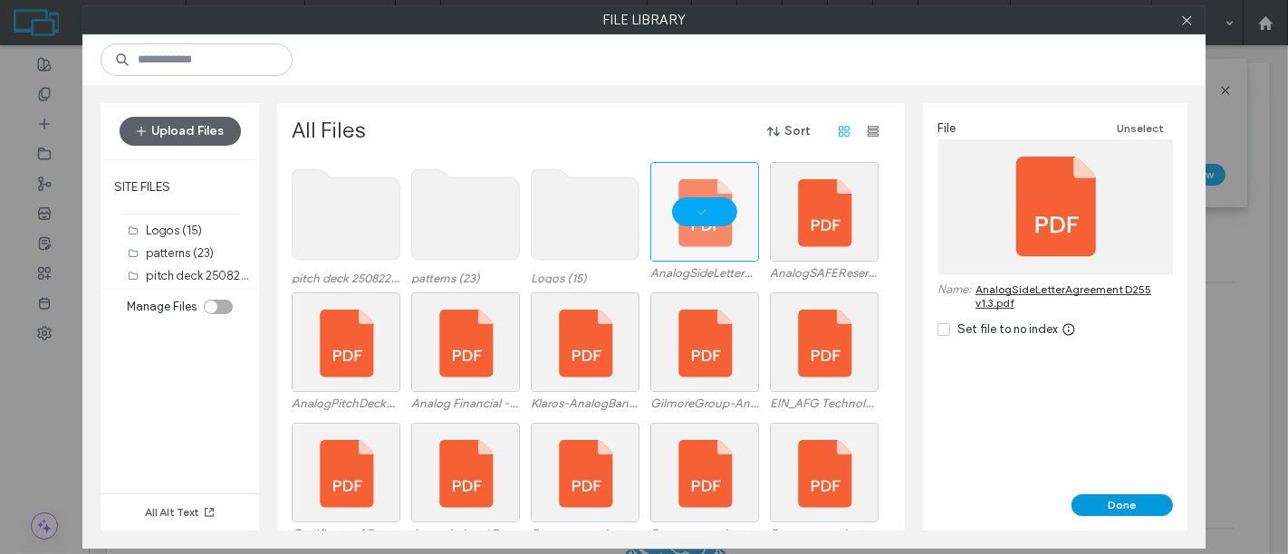
click at [1138, 498] on button "Done" at bounding box center [1121, 505] width 101 height 22
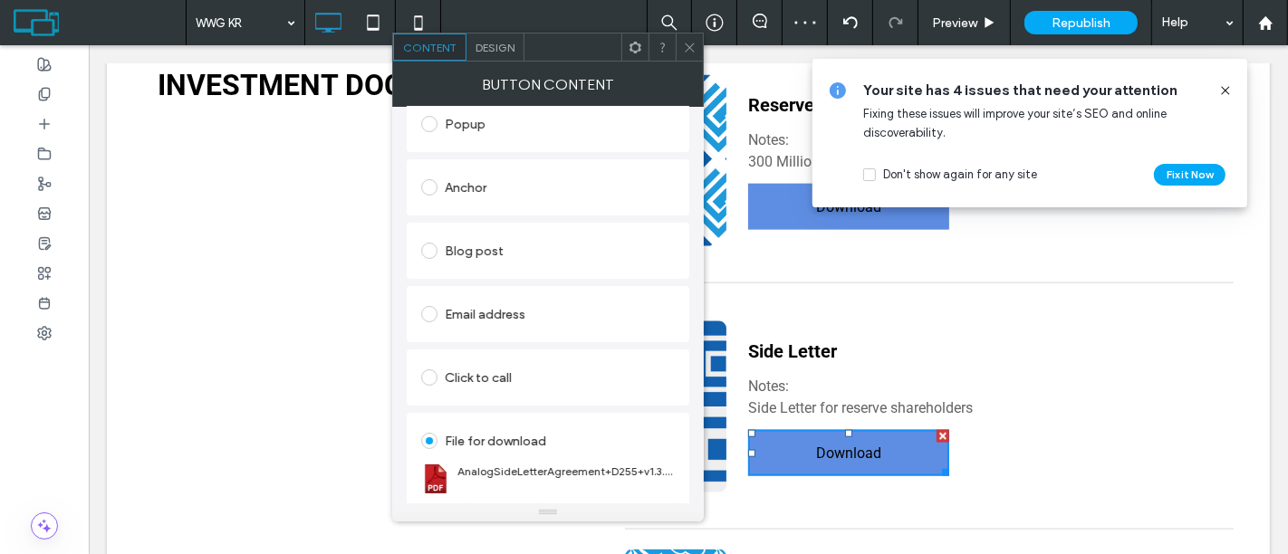
click at [688, 49] on icon at bounding box center [690, 48] width 14 height 14
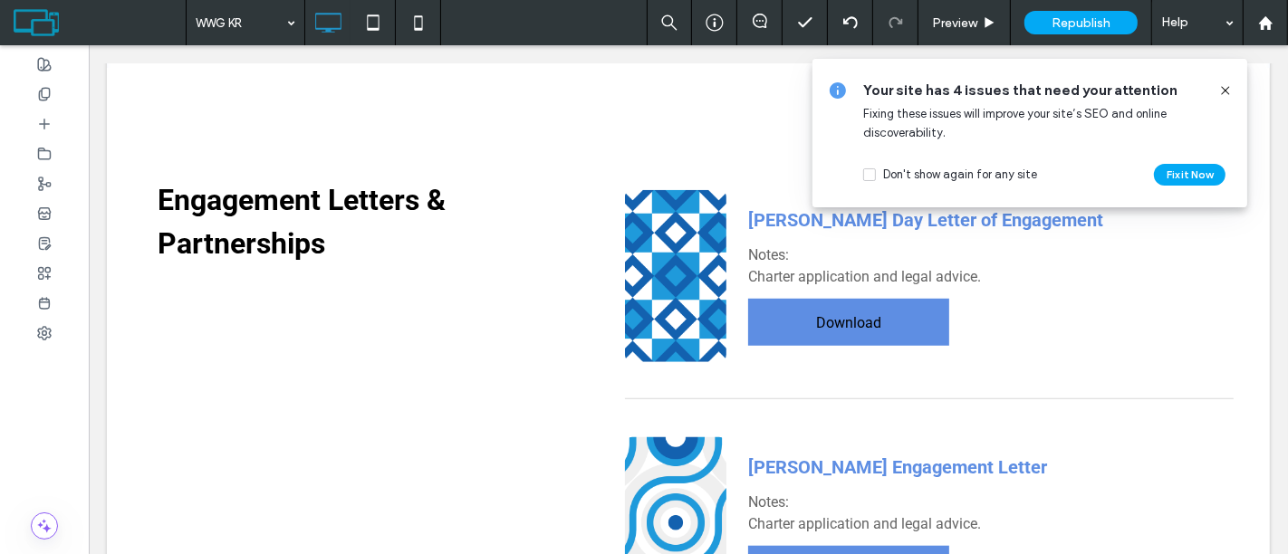
scroll to position [18518, 0]
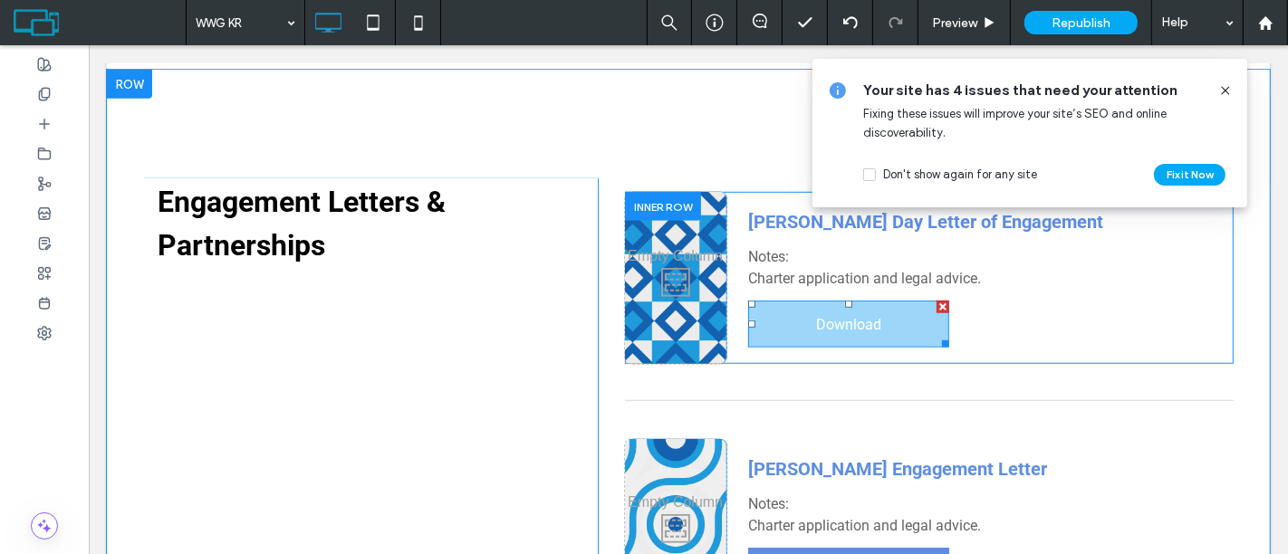
click at [821, 347] on link "Download" at bounding box center [847, 324] width 201 height 46
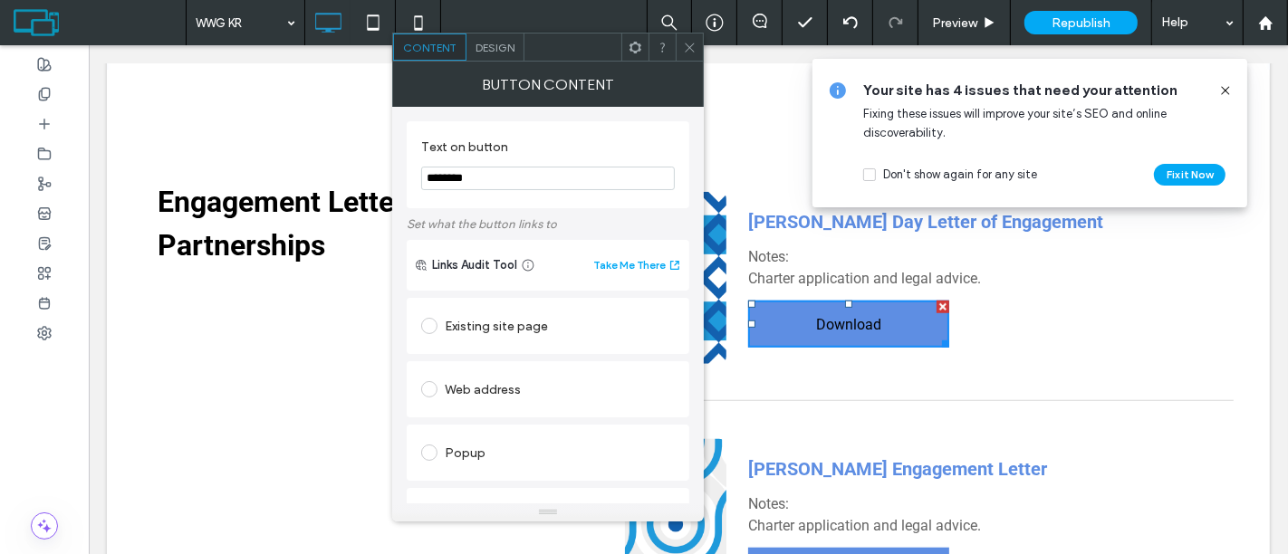
scroll to position [350, 0]
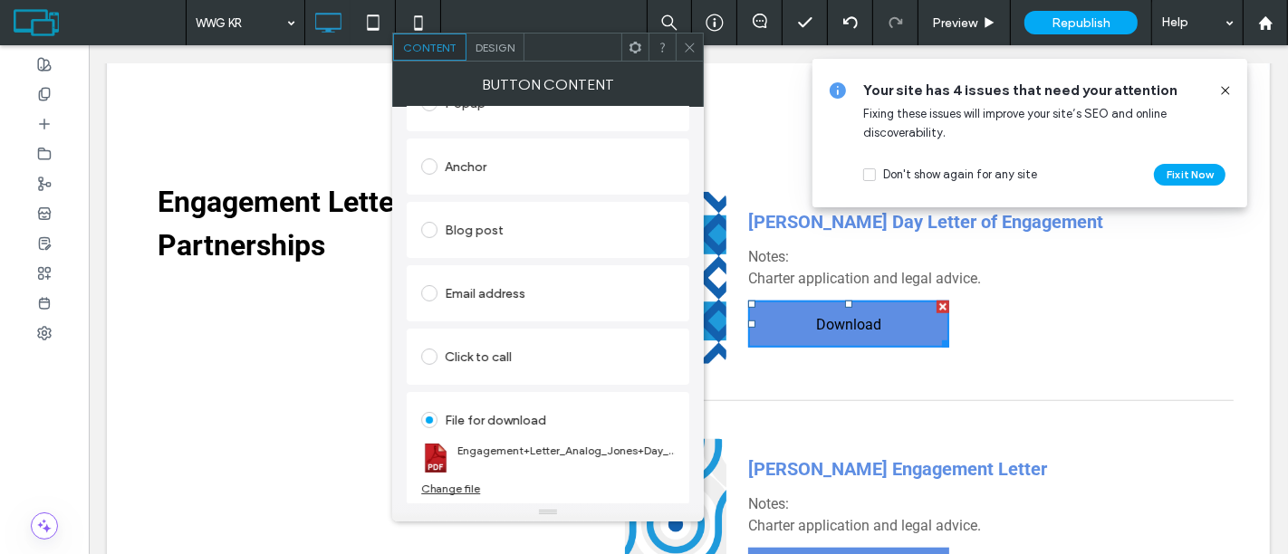
click at [693, 45] on icon at bounding box center [690, 48] width 14 height 14
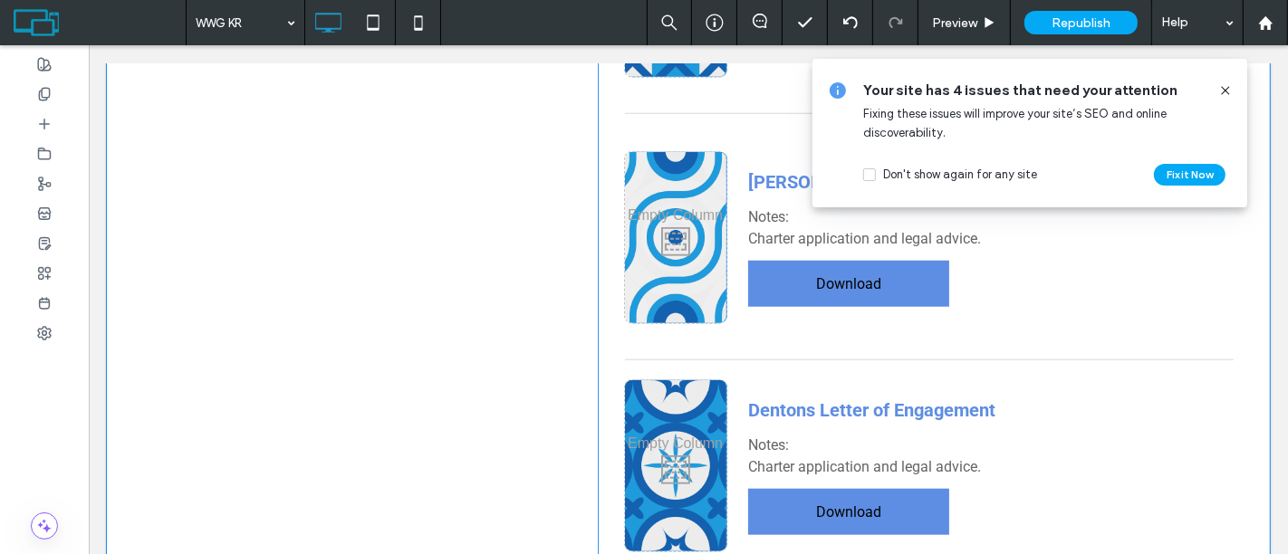
scroll to position [18806, 0]
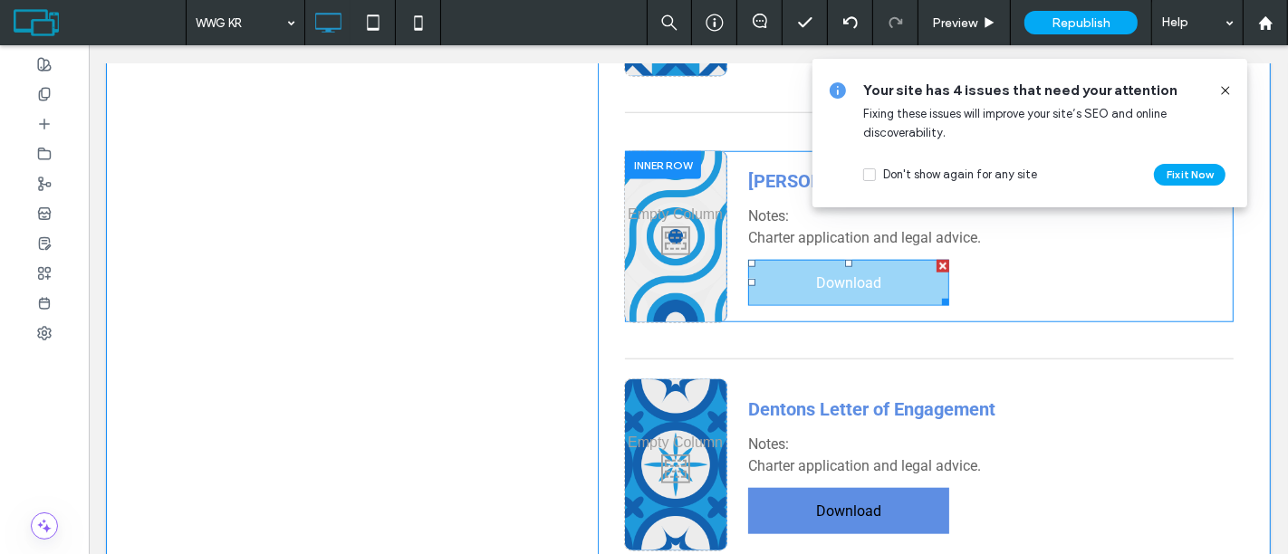
click at [876, 299] on link "Download" at bounding box center [847, 283] width 201 height 46
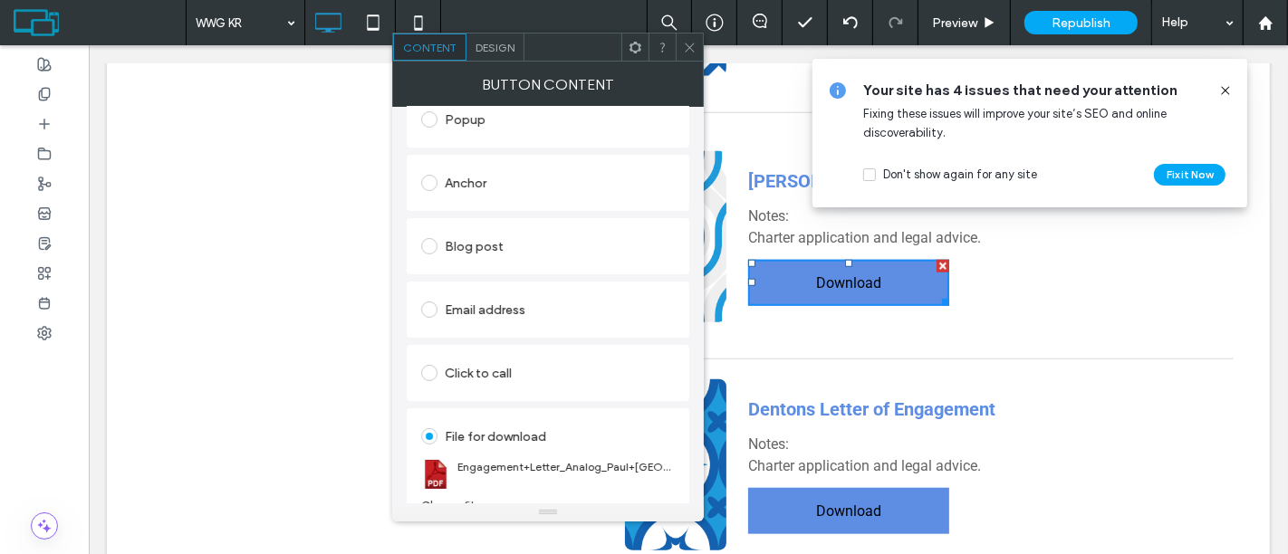
scroll to position [350, 0]
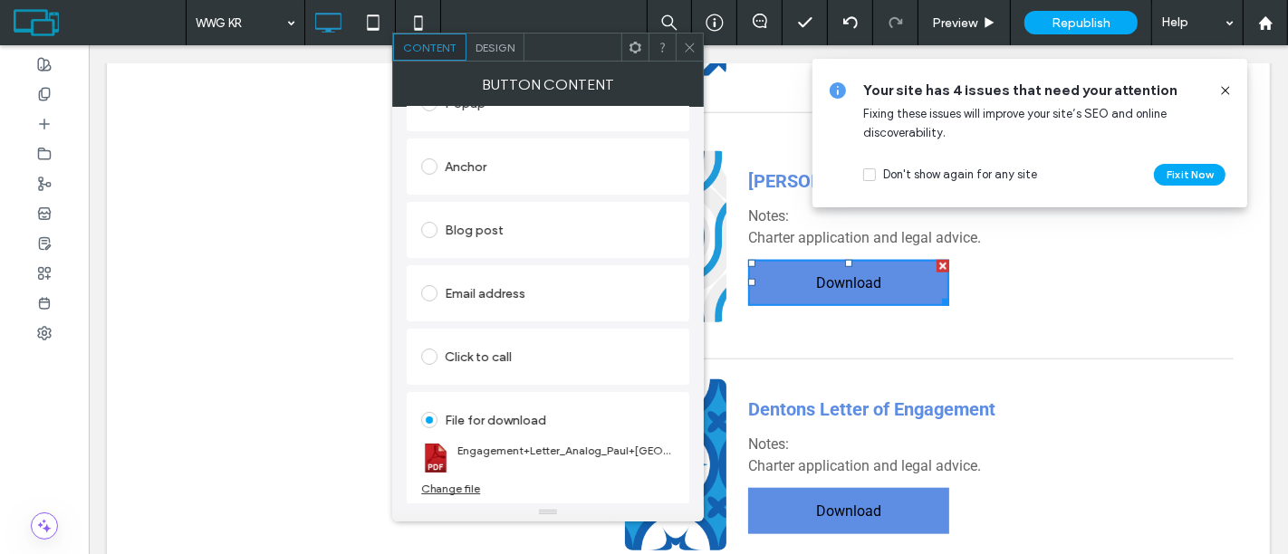
click at [682, 43] on div at bounding box center [689, 47] width 27 height 27
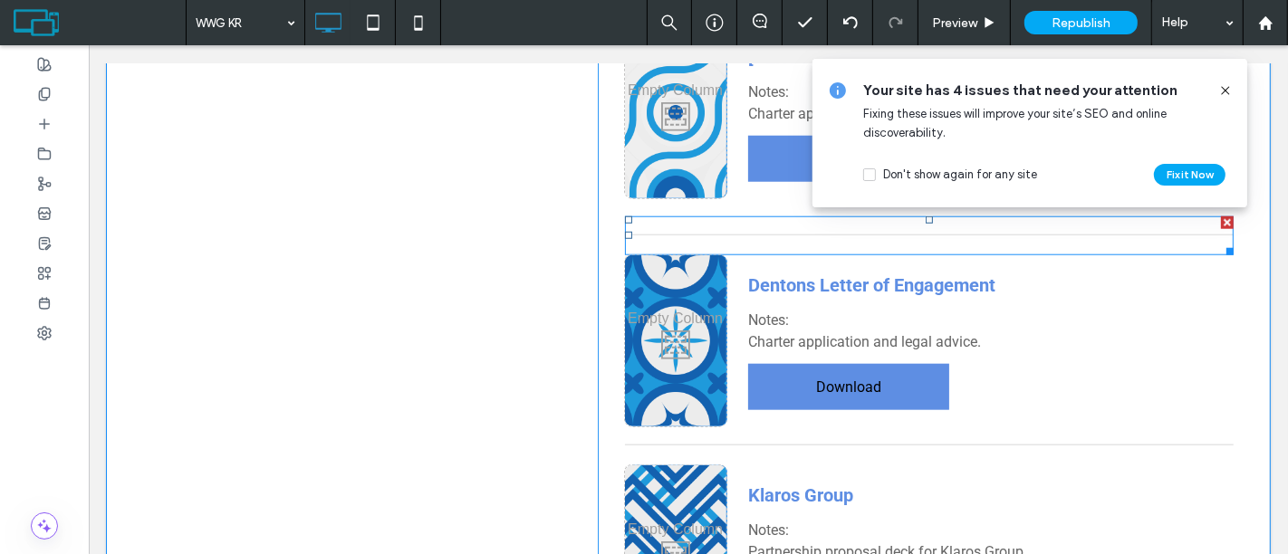
scroll to position [18989, 0]
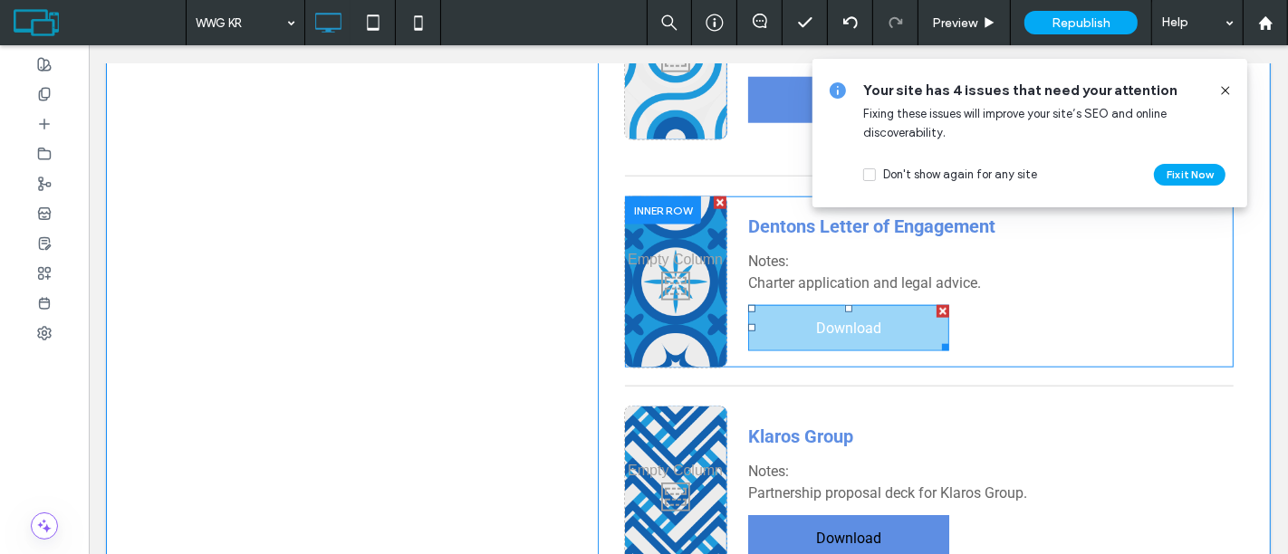
click at [804, 351] on link "Download" at bounding box center [847, 328] width 201 height 46
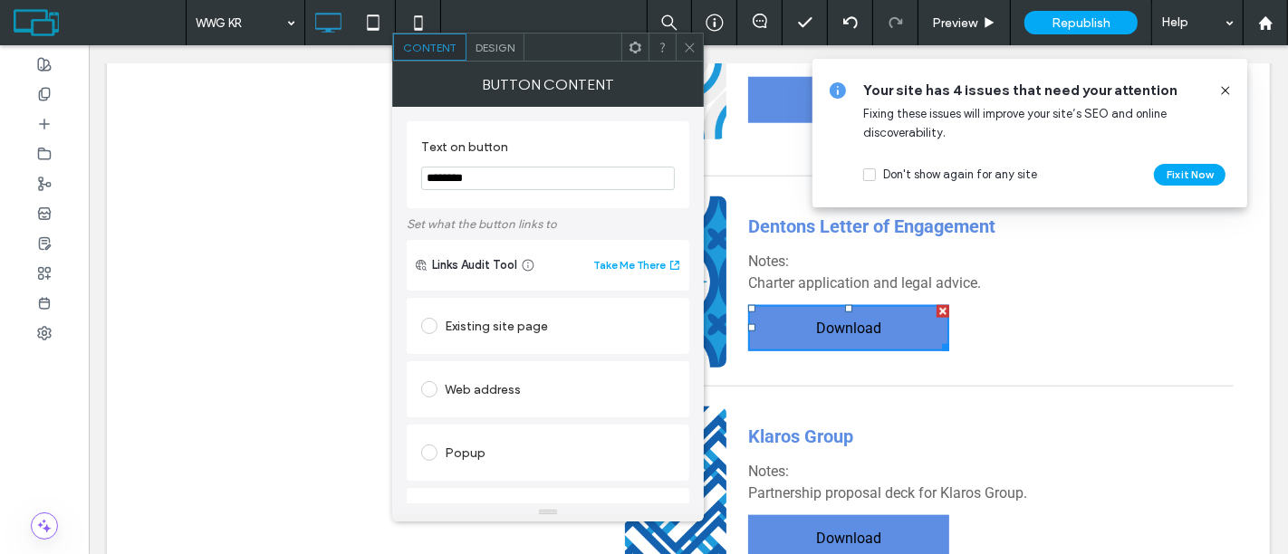
scroll to position [350, 0]
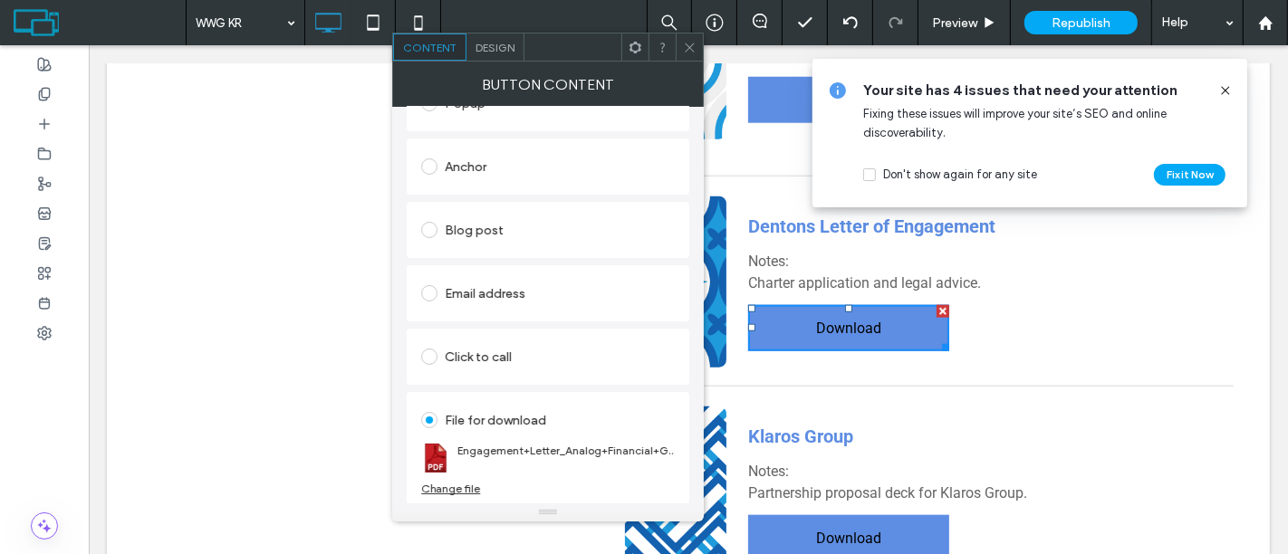
click at [690, 45] on icon at bounding box center [690, 48] width 14 height 14
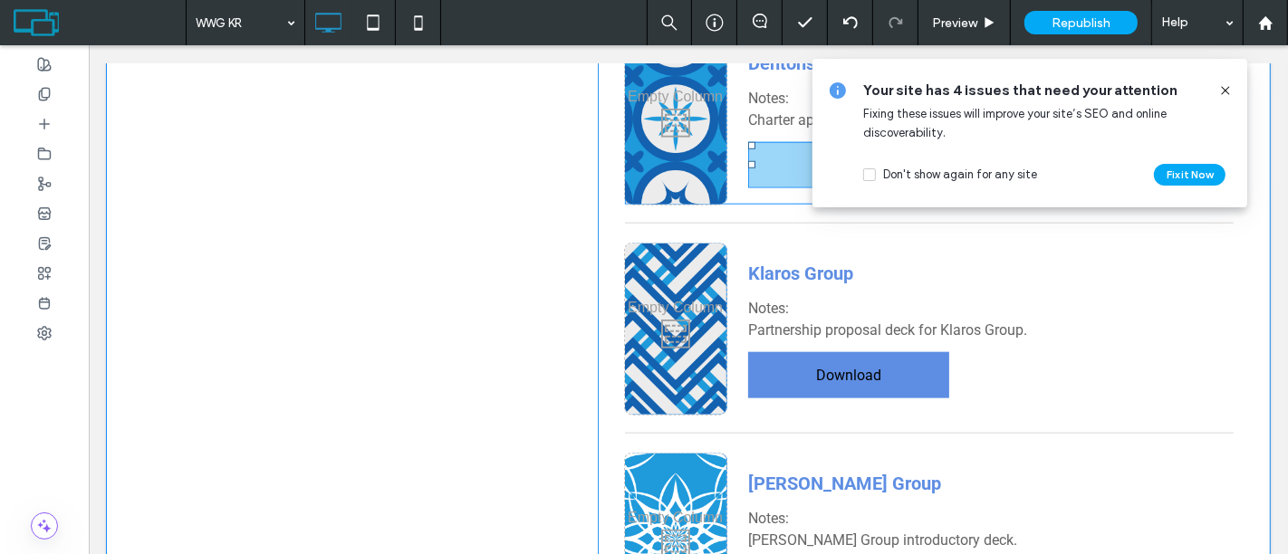
scroll to position [19162, 0]
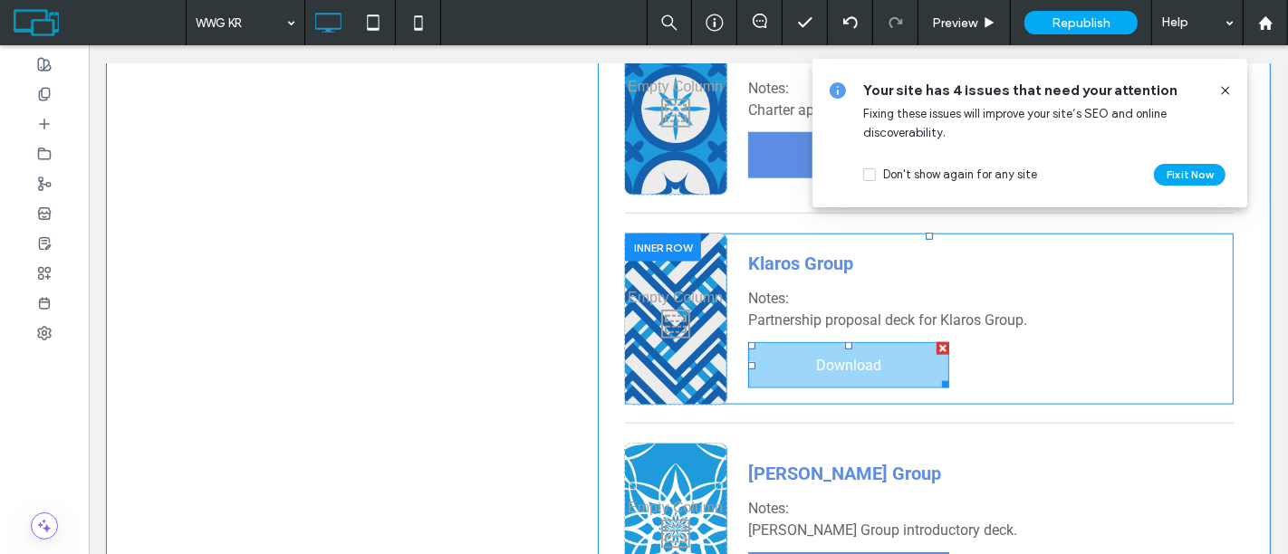
click at [826, 374] on span "Download" at bounding box center [847, 365] width 65 height 17
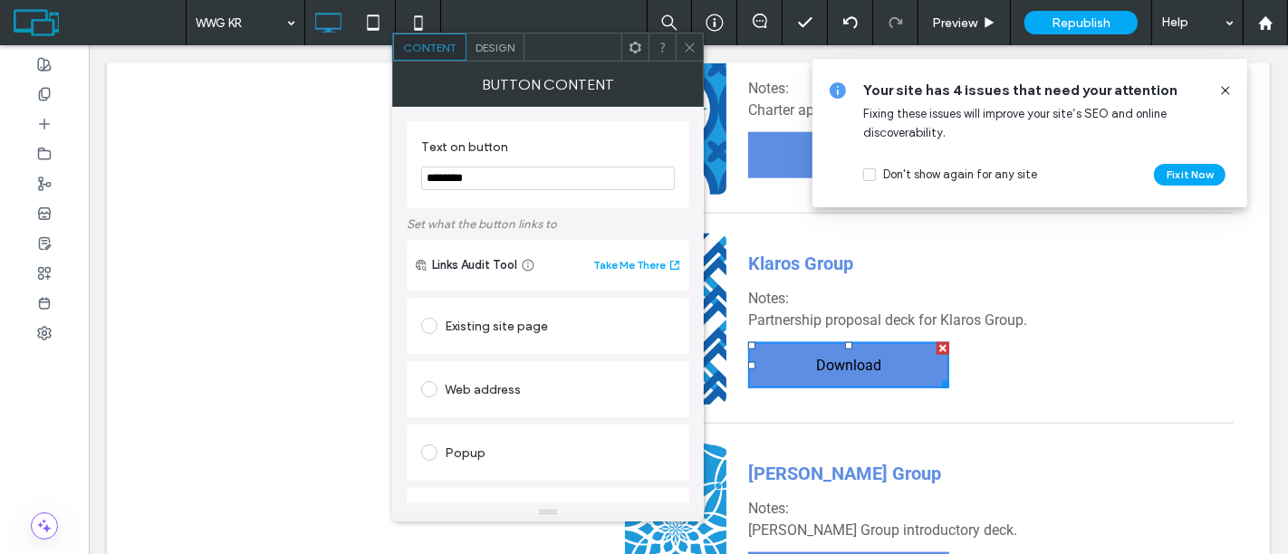
scroll to position [350, 0]
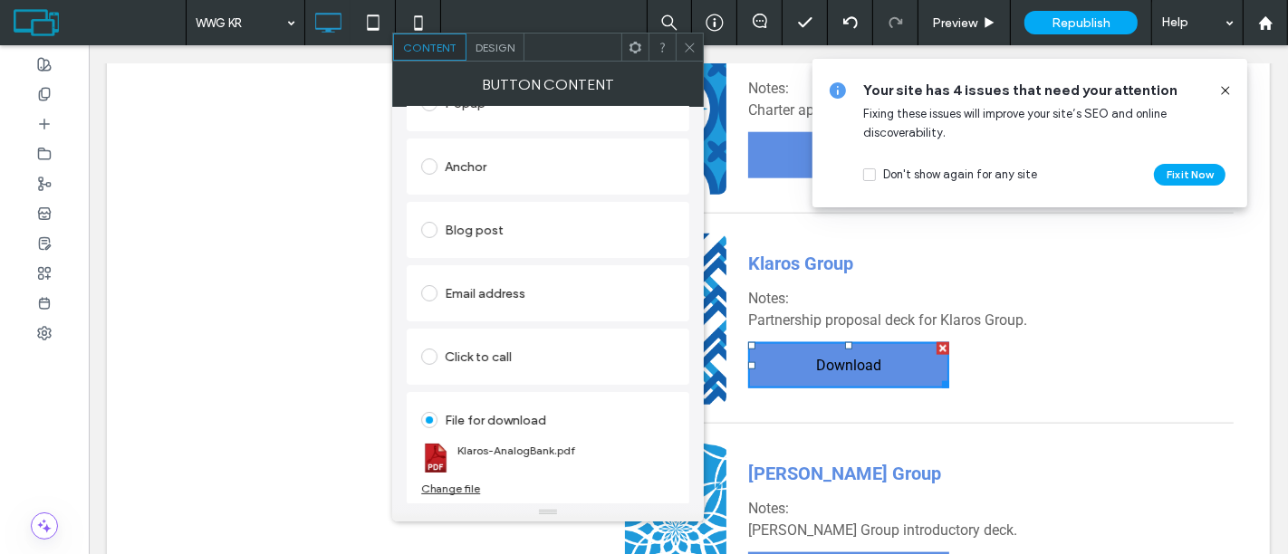
click at [693, 43] on icon at bounding box center [690, 48] width 14 height 14
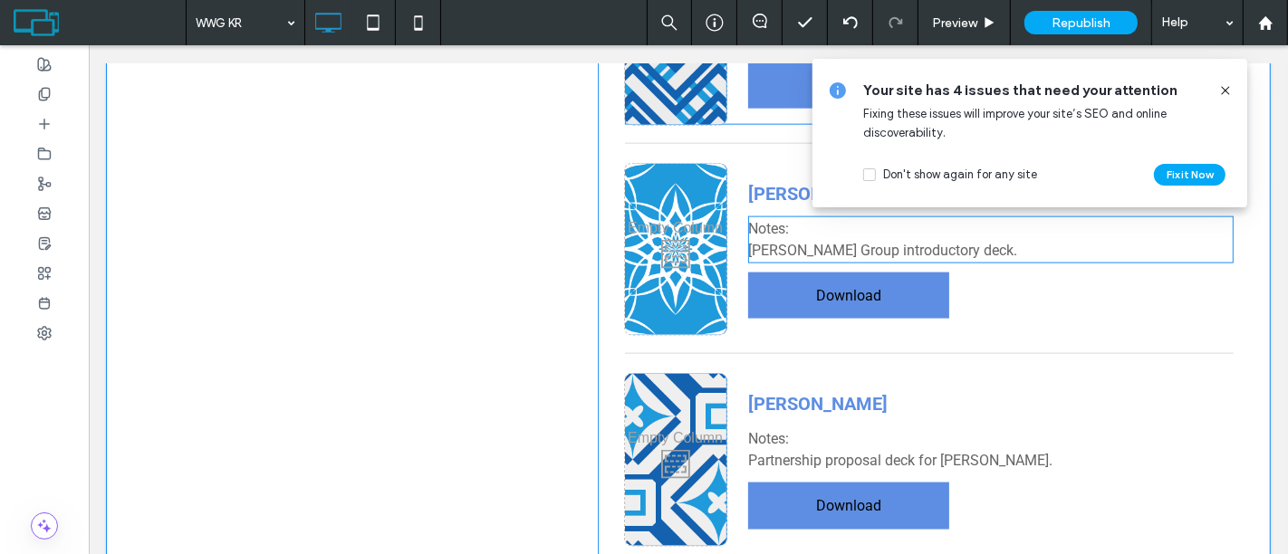
scroll to position [19444, 0]
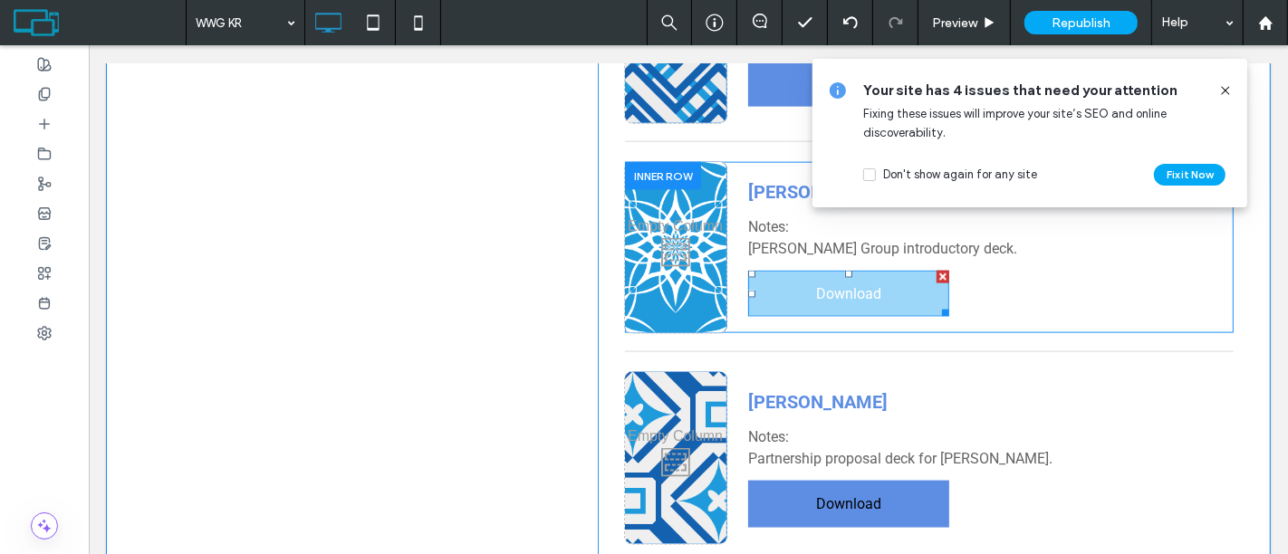
click at [803, 308] on link "Download" at bounding box center [847, 294] width 201 height 46
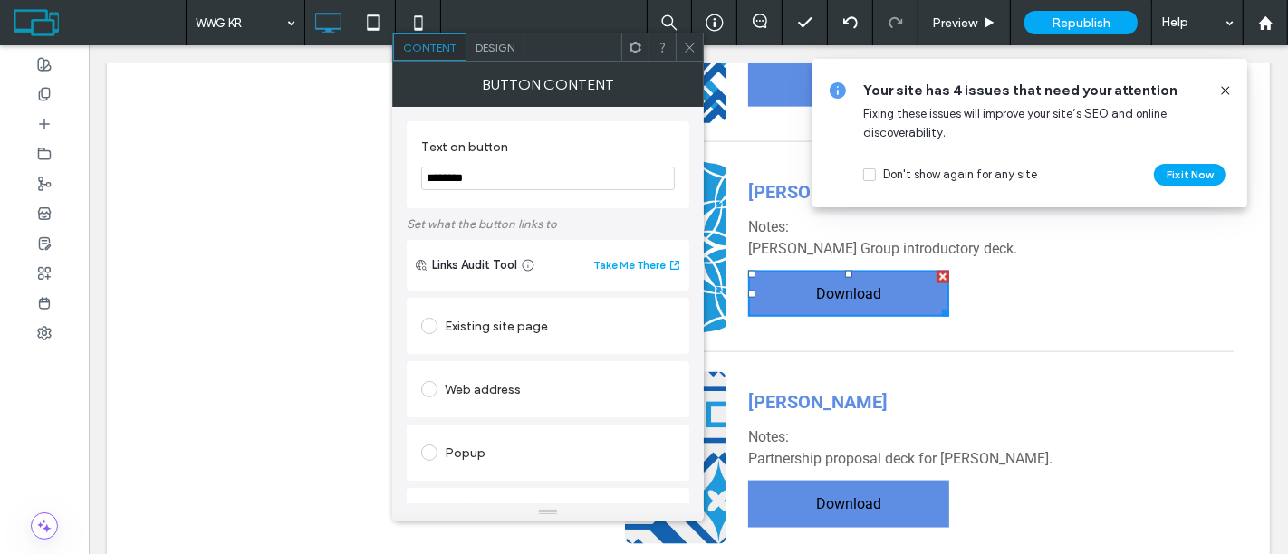
scroll to position [350, 0]
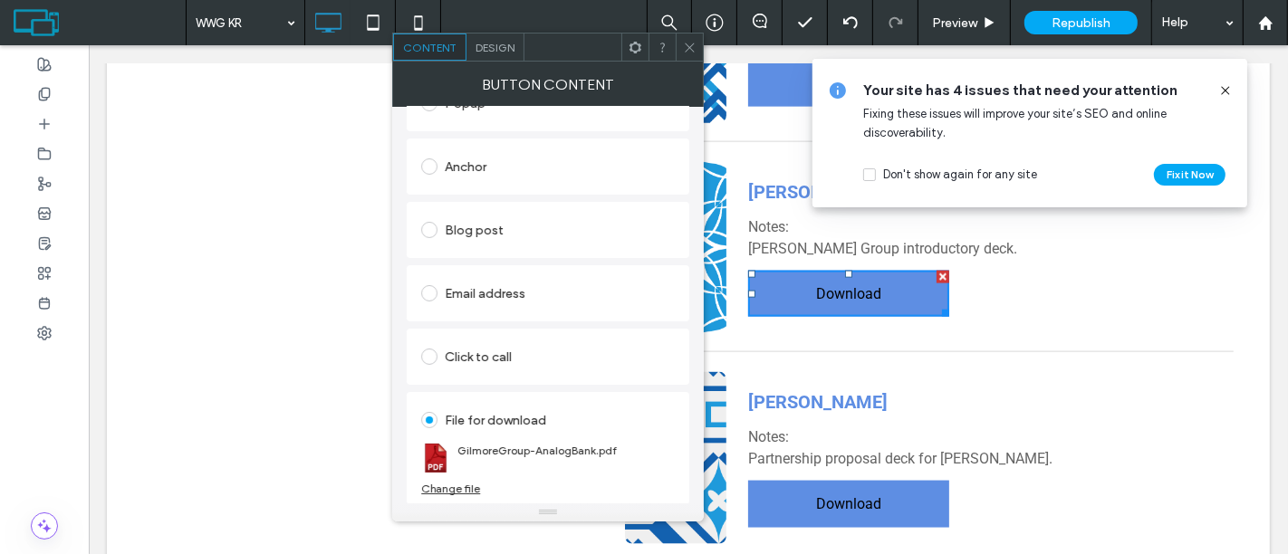
click at [685, 47] on icon at bounding box center [690, 48] width 14 height 14
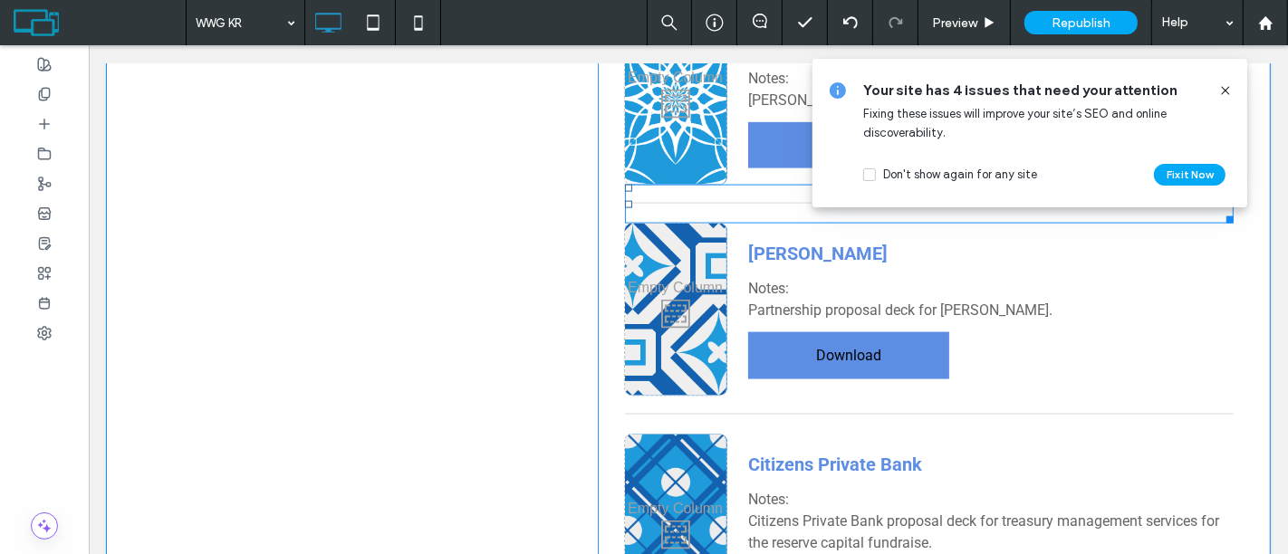
scroll to position [19593, 0]
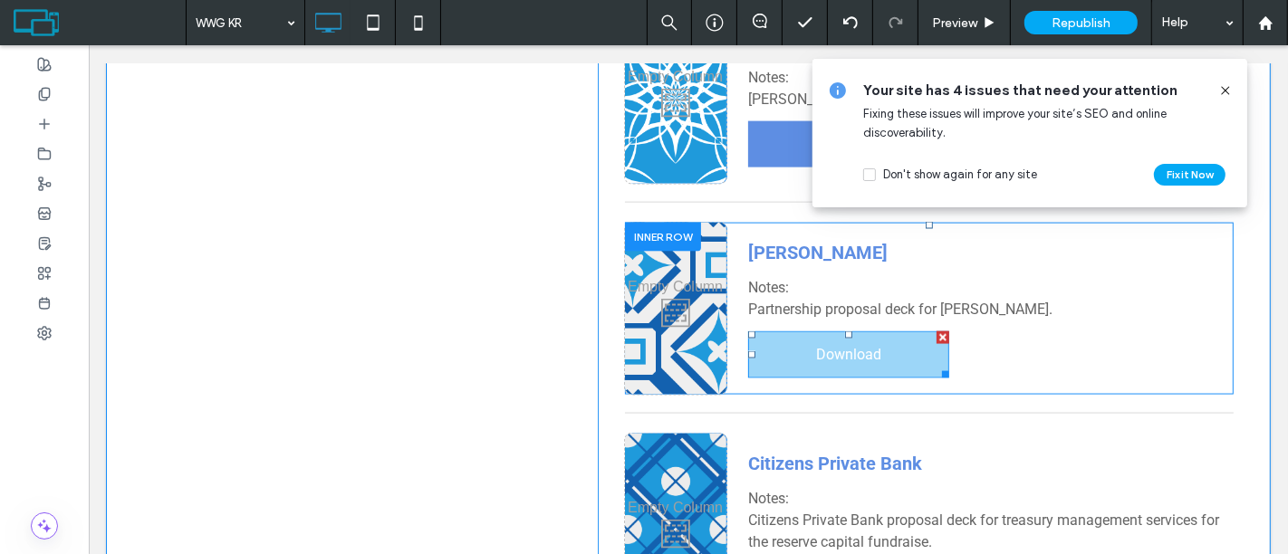
click at [801, 360] on link "Download" at bounding box center [847, 354] width 201 height 46
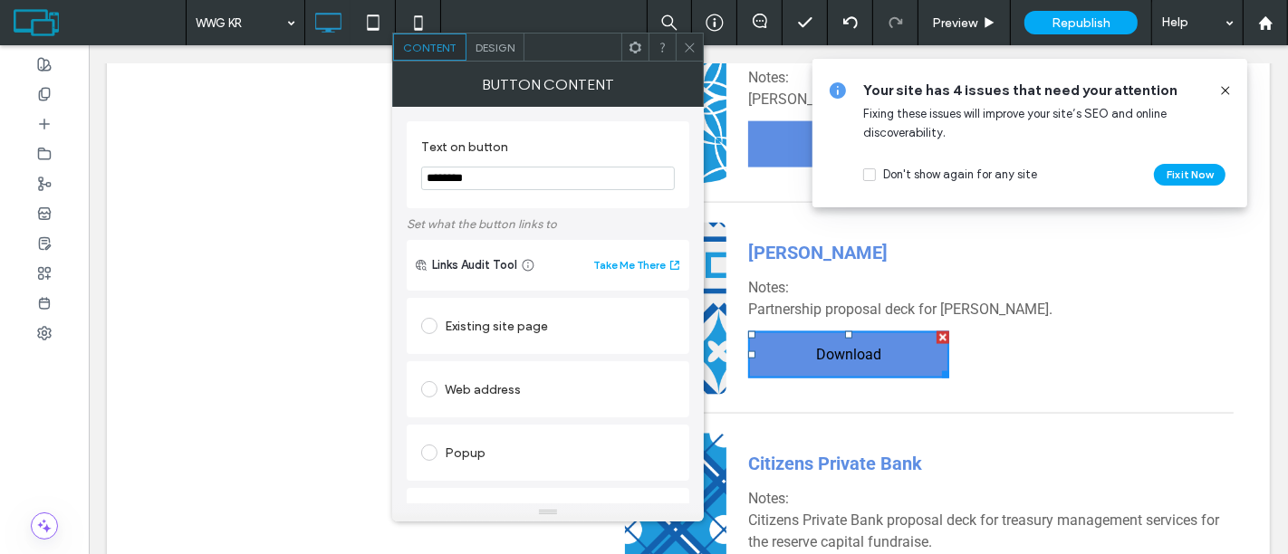
scroll to position [350, 0]
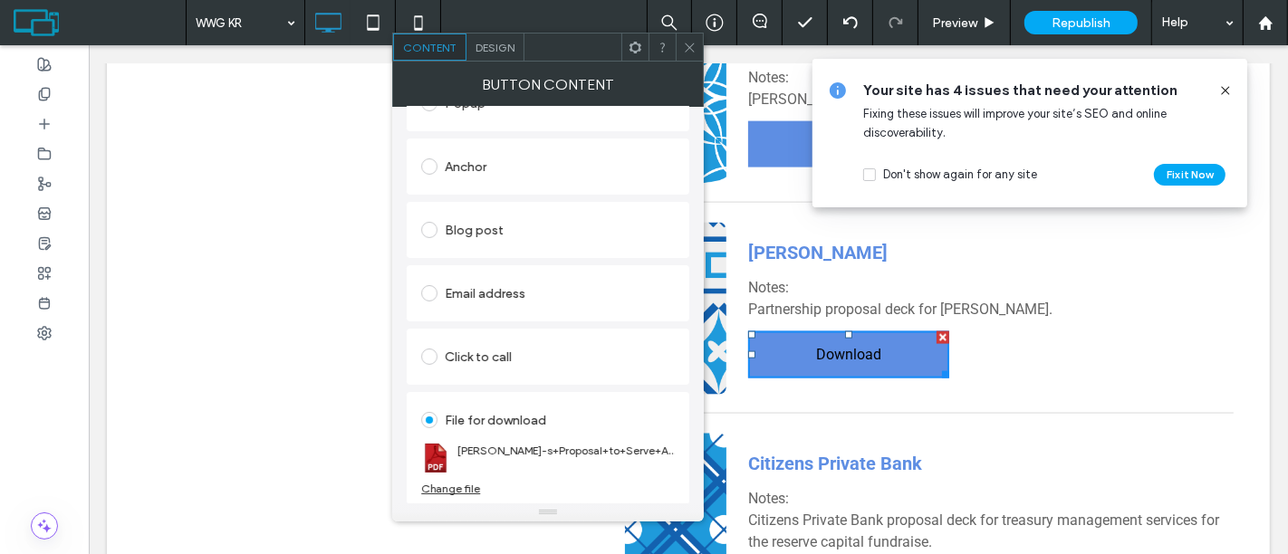
click at [693, 45] on icon at bounding box center [690, 48] width 14 height 14
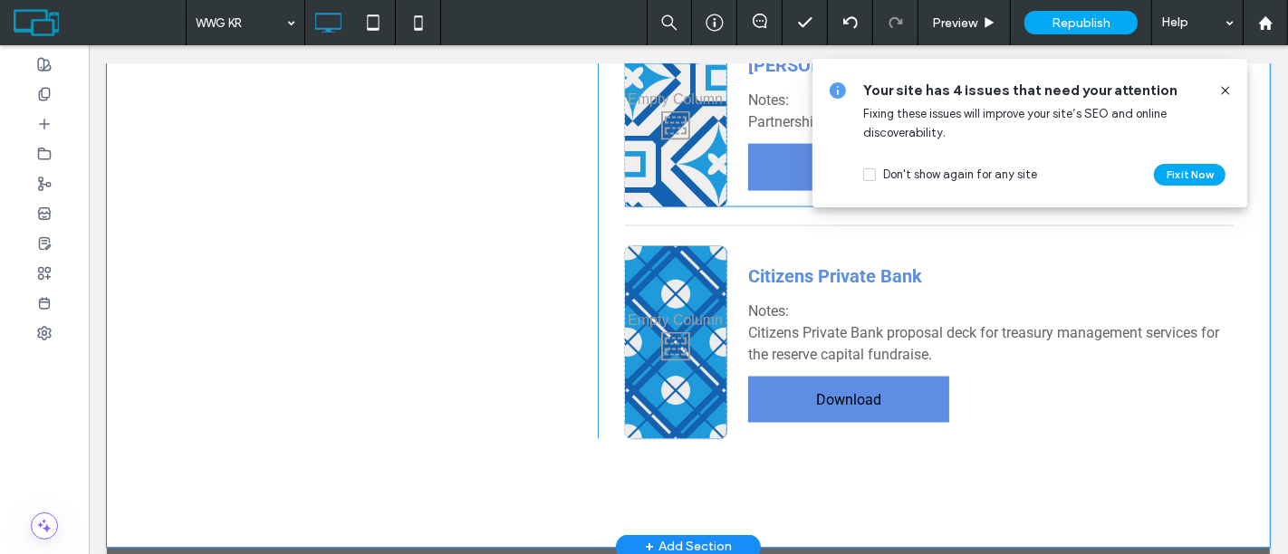
scroll to position [19786, 0]
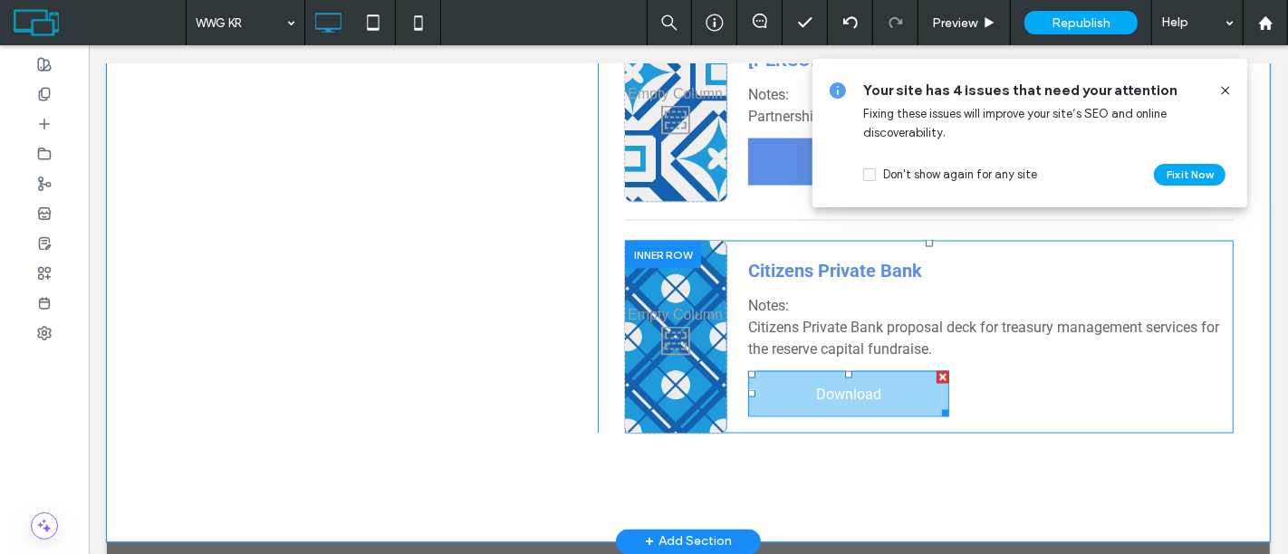
click at [815, 398] on span "Download" at bounding box center [847, 394] width 65 height 17
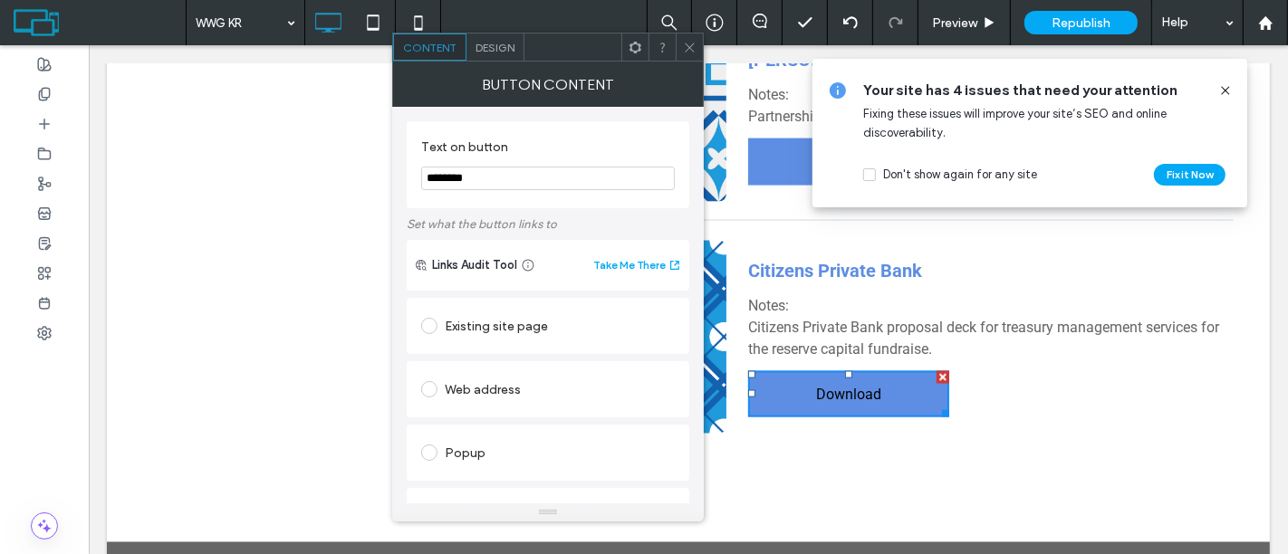
scroll to position [350, 0]
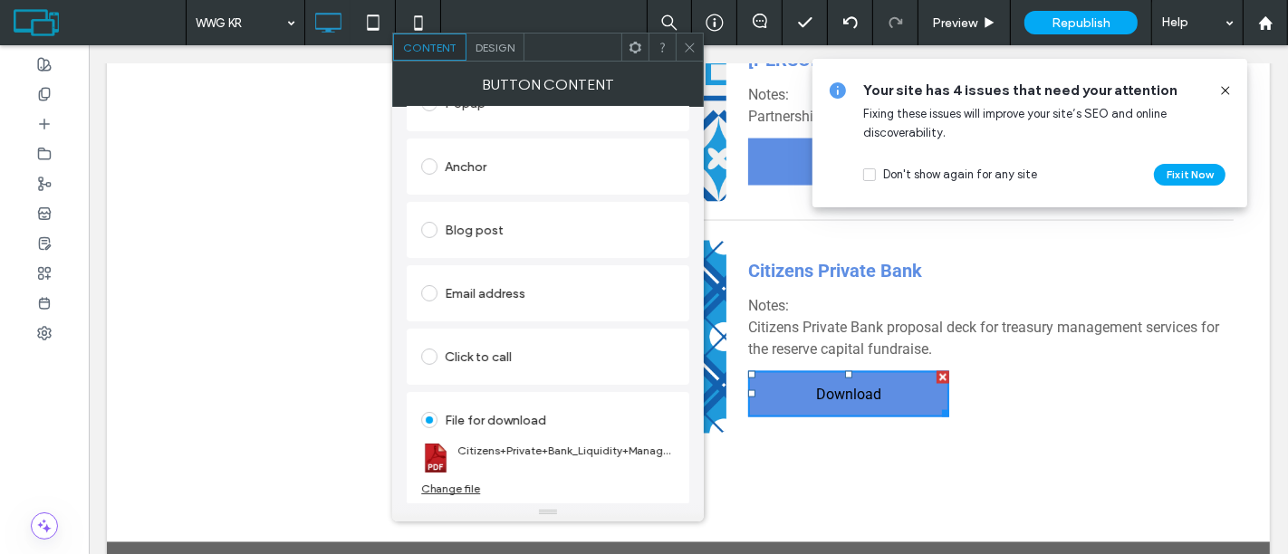
click at [692, 48] on icon at bounding box center [690, 48] width 14 height 14
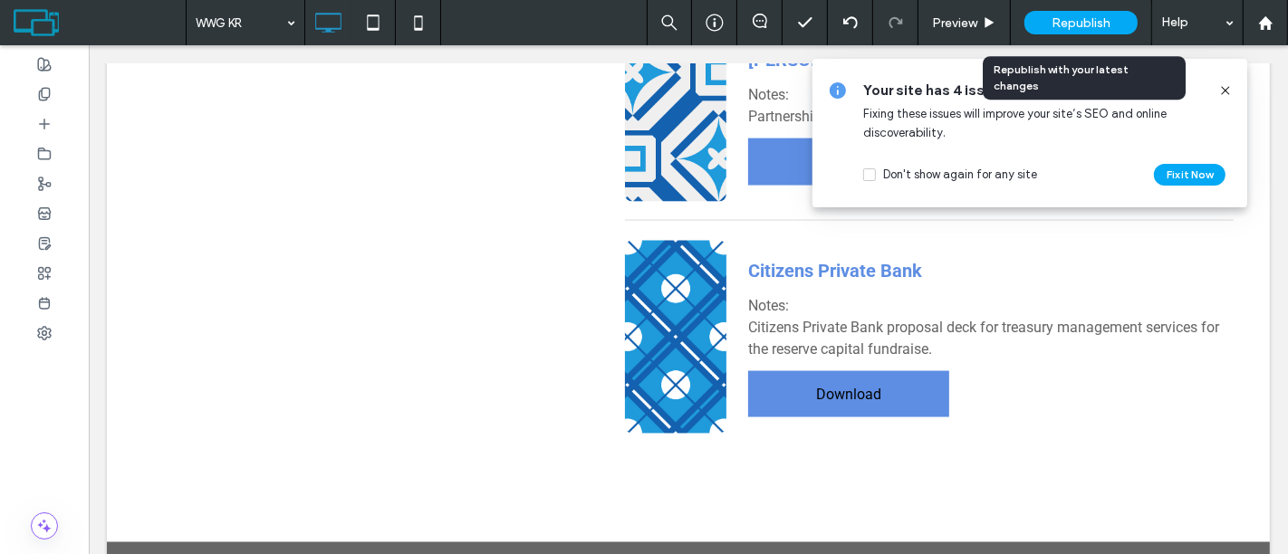
click at [1060, 22] on span "Republish" at bounding box center [1080, 22] width 59 height 15
